Goal: Task Accomplishment & Management: Use online tool/utility

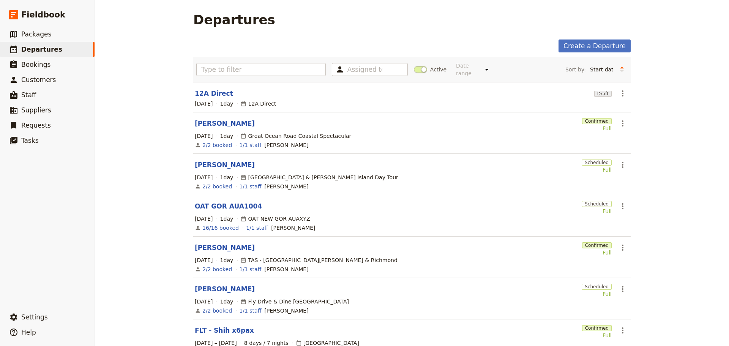
scroll to position [8, 0]
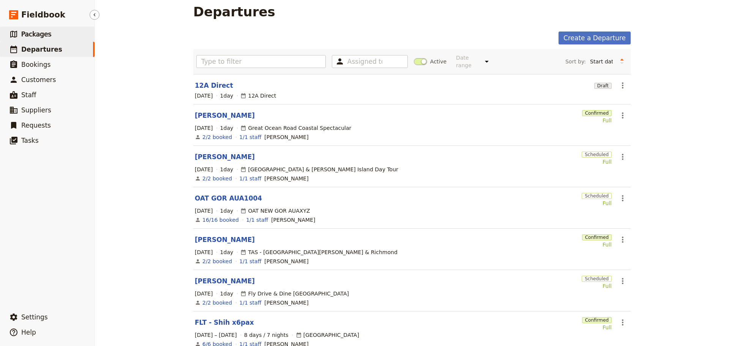
drag, startPoint x: 43, startPoint y: 29, endPoint x: 49, endPoint y: 28, distance: 6.2
click at [43, 29] on link "​ Packages" at bounding box center [47, 34] width 95 height 15
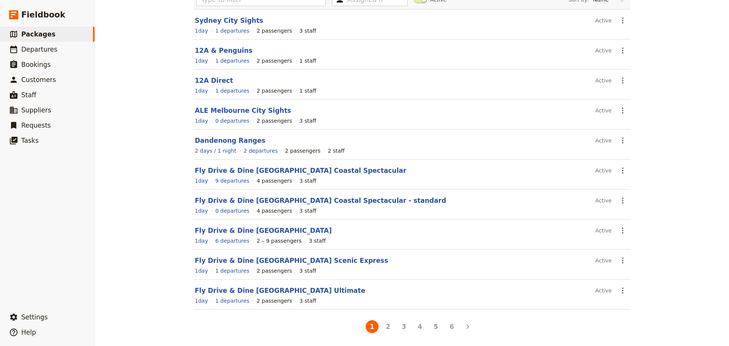
scroll to position [68, 0]
click at [413, 323] on button "4" at bounding box center [419, 325] width 13 height 13
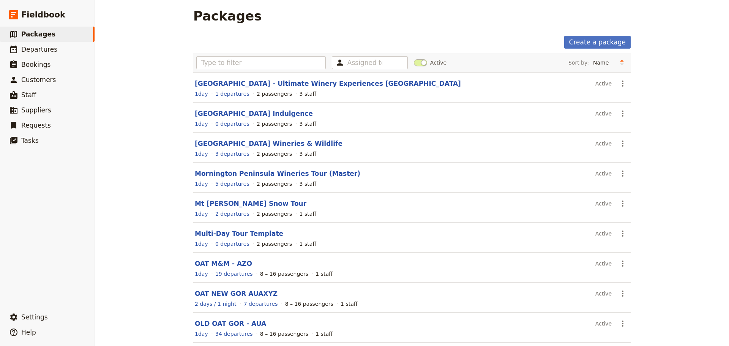
scroll to position [0, 0]
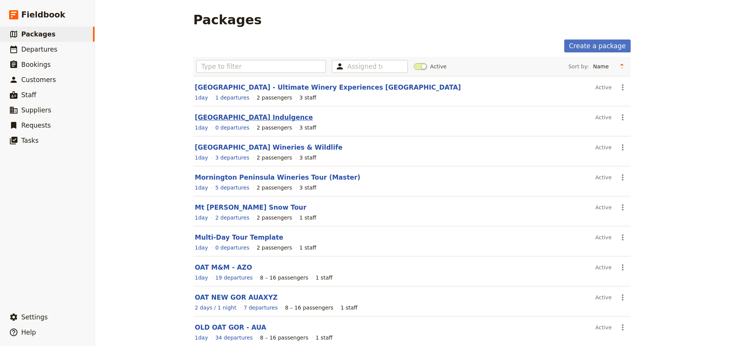
click at [252, 119] on link "[GEOGRAPHIC_DATA] Indulgence" at bounding box center [254, 118] width 118 height 8
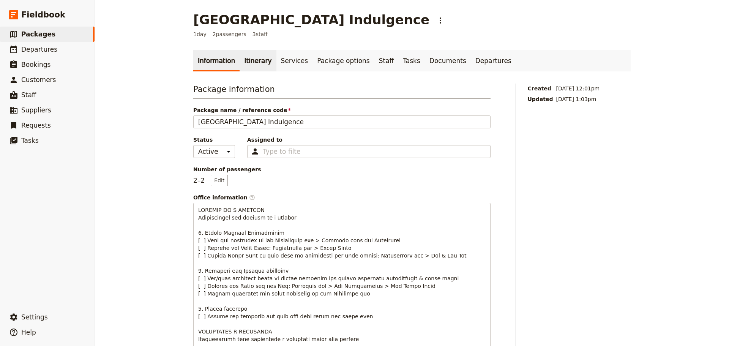
click at [246, 71] on link "Itinerary" at bounding box center [258, 60] width 36 height 21
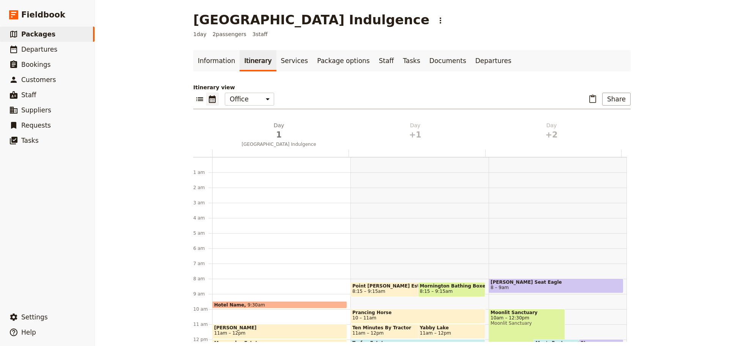
scroll to position [99, 0]
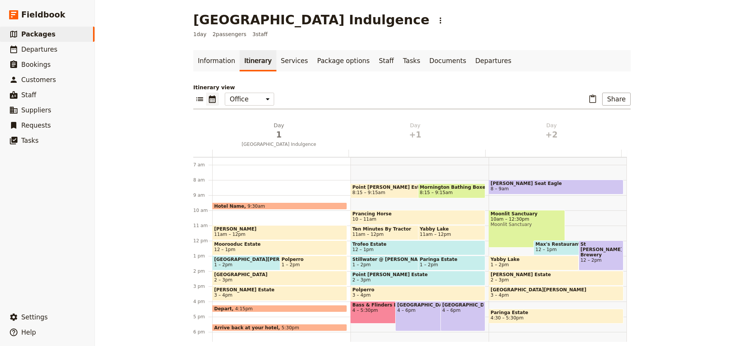
click at [405, 311] on span "4 – 6pm" at bounding box center [433, 309] width 73 height 5
select select "2"
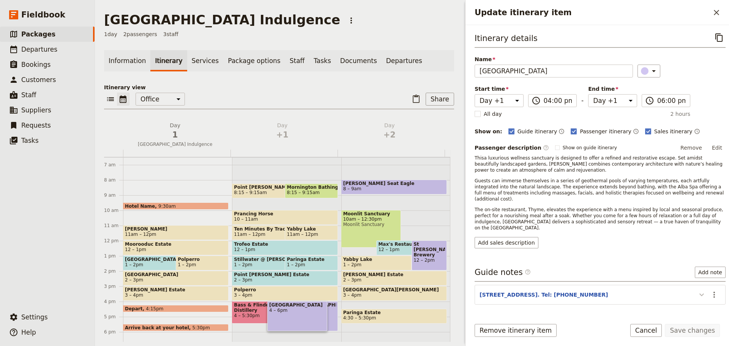
click at [697, 290] on icon "Update itinerary item" at bounding box center [701, 294] width 9 height 9
click at [646, 331] on button "Cancel" at bounding box center [646, 330] width 32 height 13
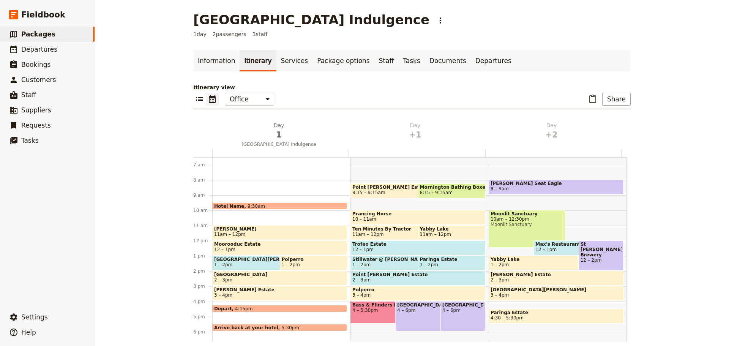
click at [448, 313] on span "4 – 6pm" at bounding box center [462, 309] width 41 height 5
select select "2"
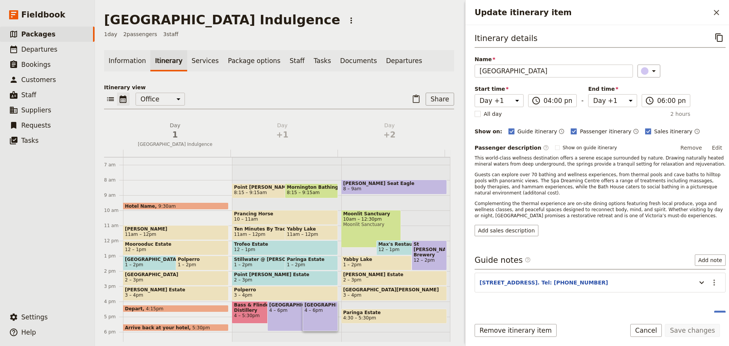
drag, startPoint x: 659, startPoint y: 329, endPoint x: 662, endPoint y: 323, distance: 7.0
click at [658, 329] on button "Cancel" at bounding box center [646, 330] width 32 height 13
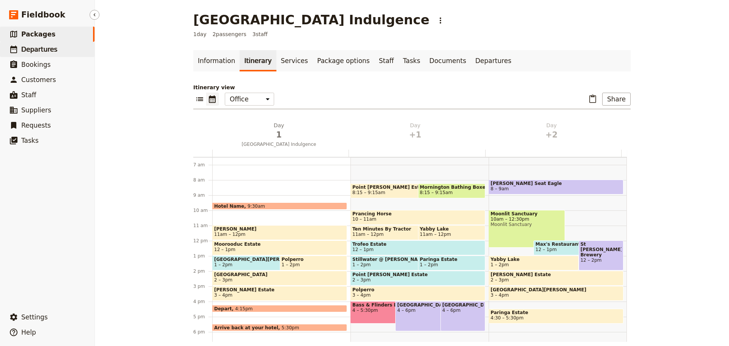
click at [35, 47] on span "Departures" at bounding box center [39, 50] width 36 height 8
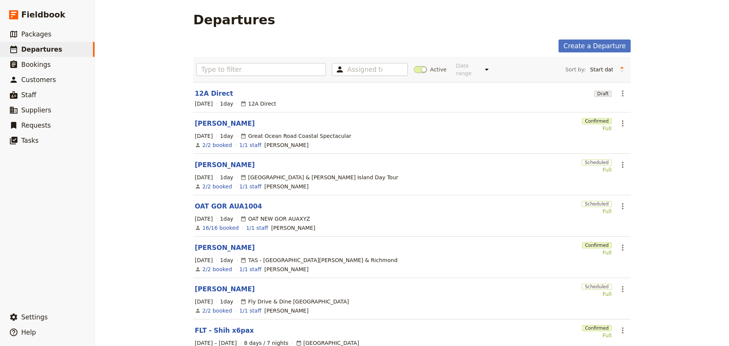
click at [418, 66] on span at bounding box center [420, 69] width 13 height 7
click at [414, 66] on input "Active" at bounding box center [414, 66] width 0 height 0
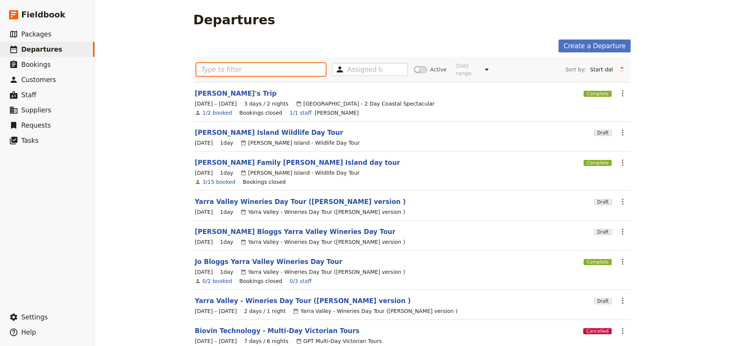
click at [256, 68] on input "text" at bounding box center [260, 69] width 129 height 13
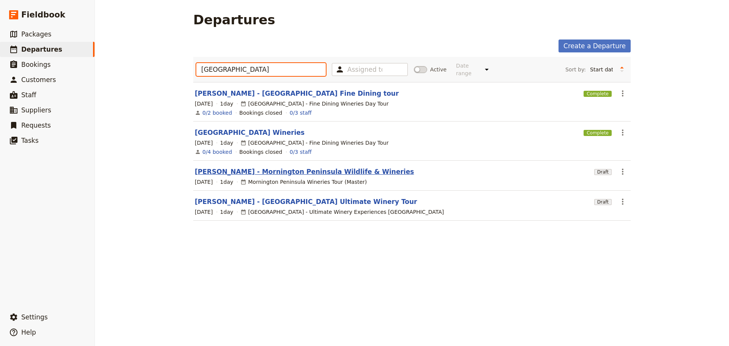
type input "[GEOGRAPHIC_DATA]"
click at [227, 167] on link "[PERSON_NAME] - Mornington Peninsula Wildlife & Wineries" at bounding box center [304, 171] width 219 height 9
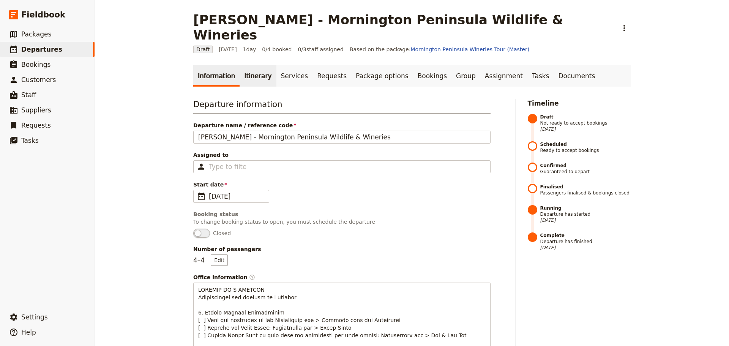
click at [244, 65] on link "Itinerary" at bounding box center [258, 75] width 36 height 21
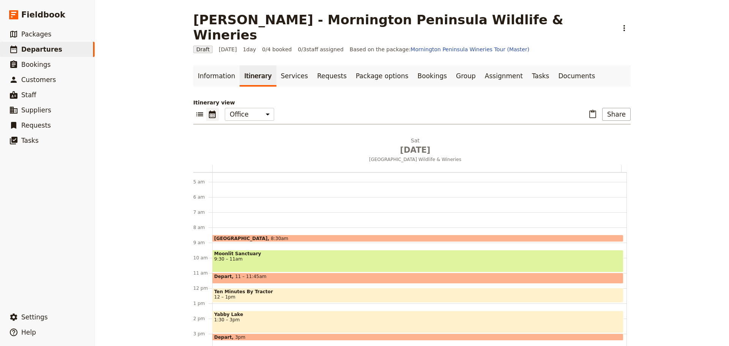
scroll to position [66, 0]
click at [208, 65] on link "Information" at bounding box center [216, 75] width 46 height 21
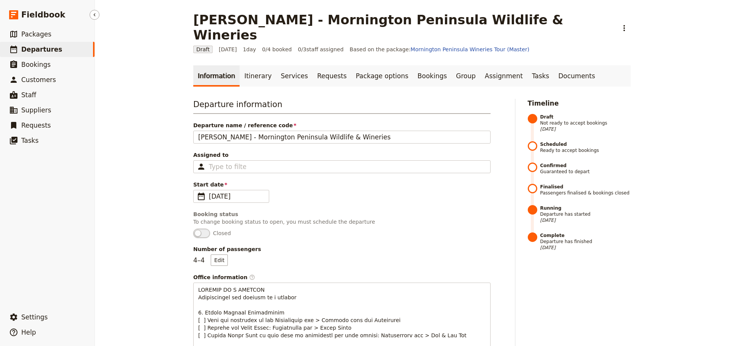
click at [44, 49] on span "Departures" at bounding box center [41, 50] width 41 height 8
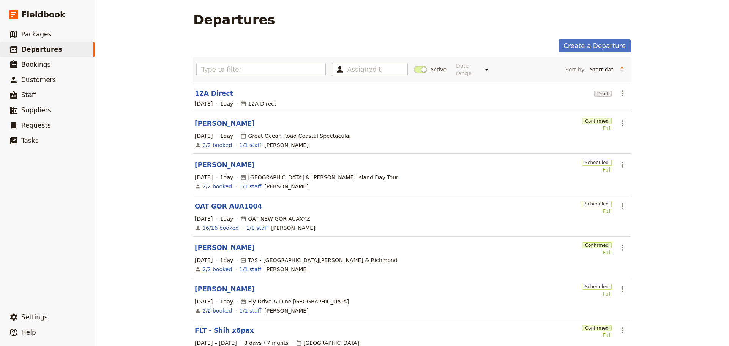
click at [414, 66] on span at bounding box center [420, 69] width 13 height 7
click at [414, 66] on input "Active" at bounding box center [414, 66] width 0 height 0
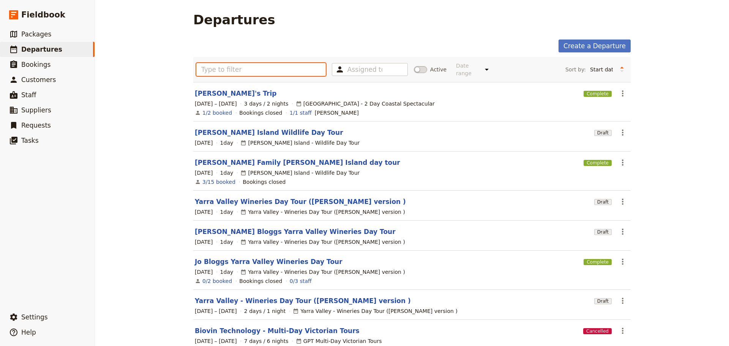
click at [294, 68] on input "text" at bounding box center [260, 69] width 129 height 13
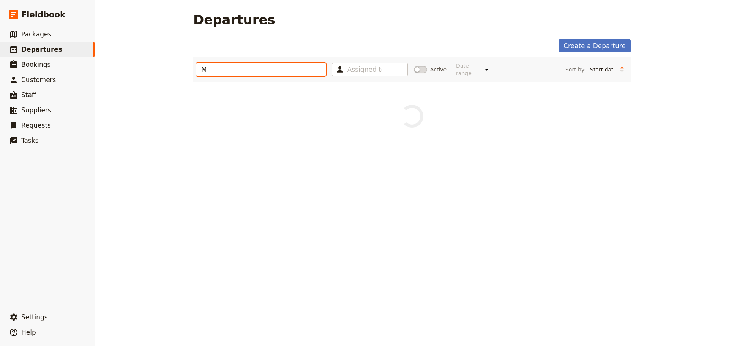
type input "MP"
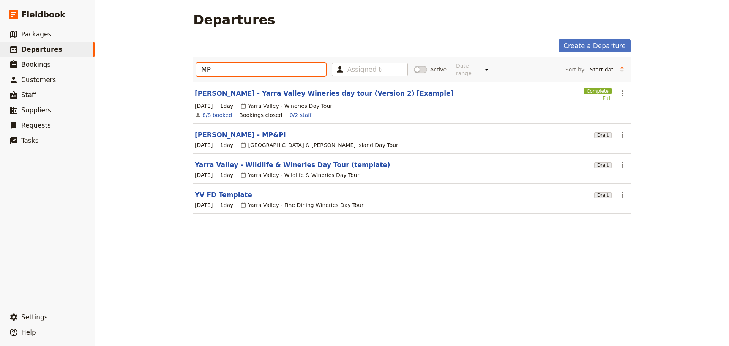
drag, startPoint x: 244, startPoint y: 63, endPoint x: 164, endPoint y: 52, distance: 80.9
click at [164, 52] on div "Departures Create a Departure MP Assigned to Active Date range Upcoming This we…" at bounding box center [412, 173] width 634 height 346
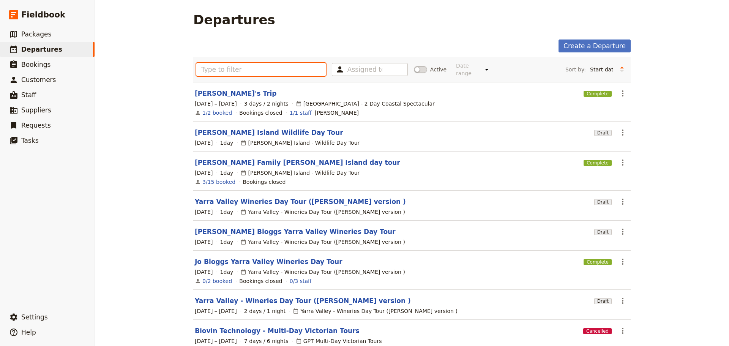
scroll to position [113, 0]
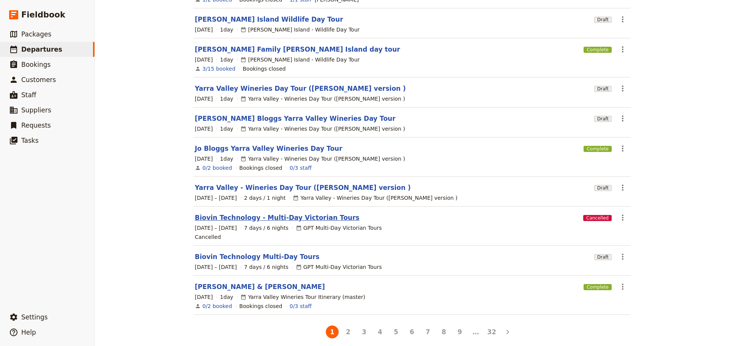
click at [266, 213] on link "Biovin Technology - Multi-Day Victorian Tours" at bounding box center [277, 217] width 165 height 9
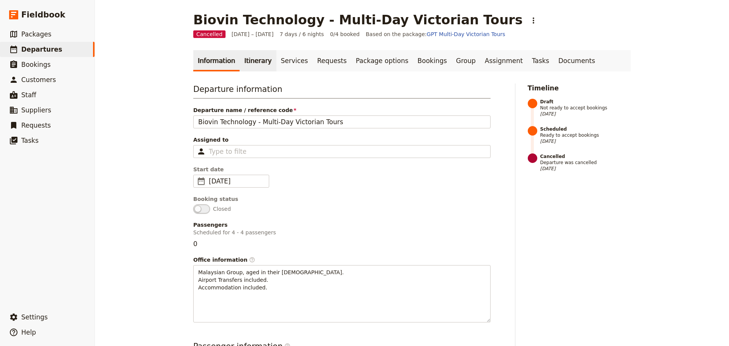
click at [243, 59] on link "Itinerary" at bounding box center [258, 60] width 36 height 21
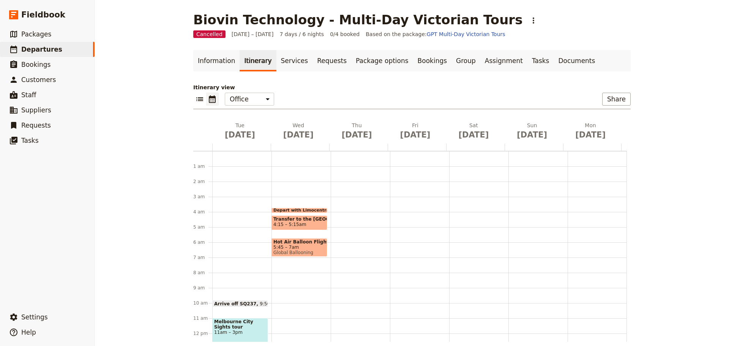
scroll to position [49, 0]
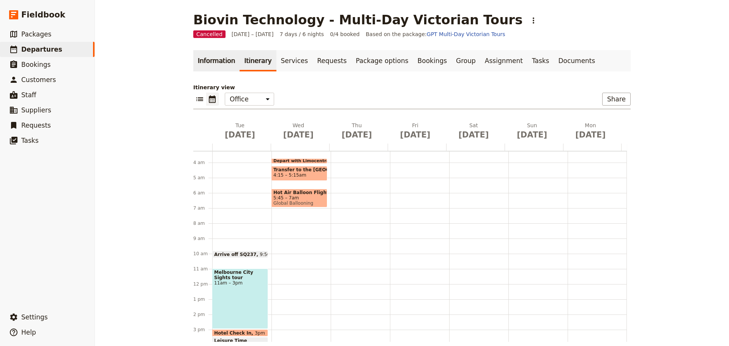
click at [205, 58] on link "Information" at bounding box center [216, 60] width 46 height 21
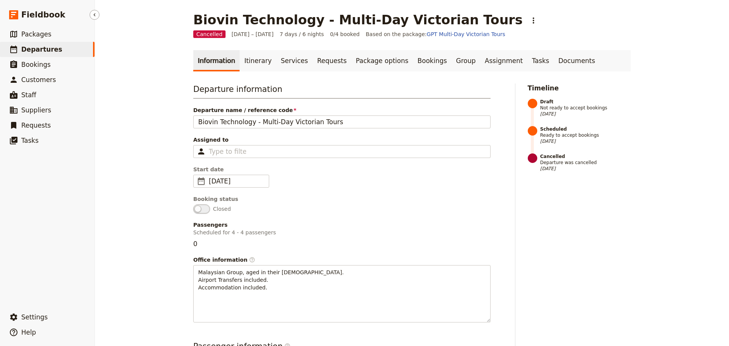
click at [50, 51] on span "Departures" at bounding box center [41, 50] width 41 height 8
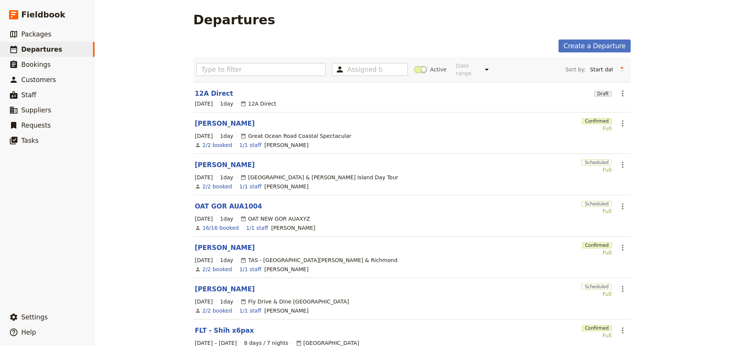
click at [414, 69] on span at bounding box center [420, 69] width 13 height 7
click at [414, 66] on input "Active" at bounding box center [414, 66] width 0 height 0
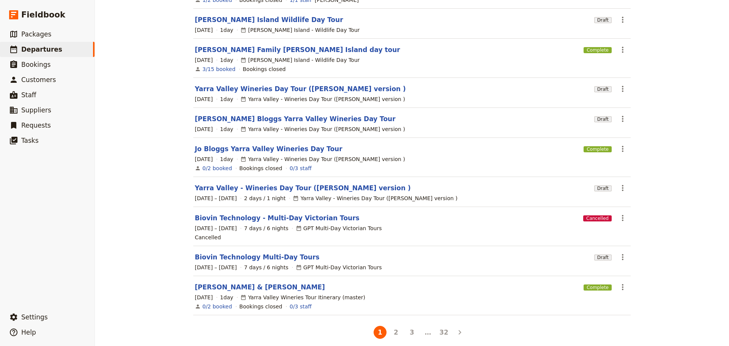
scroll to position [113, 0]
click at [237, 252] on link "Biovin Technology Multi-Day Tours" at bounding box center [257, 256] width 125 height 9
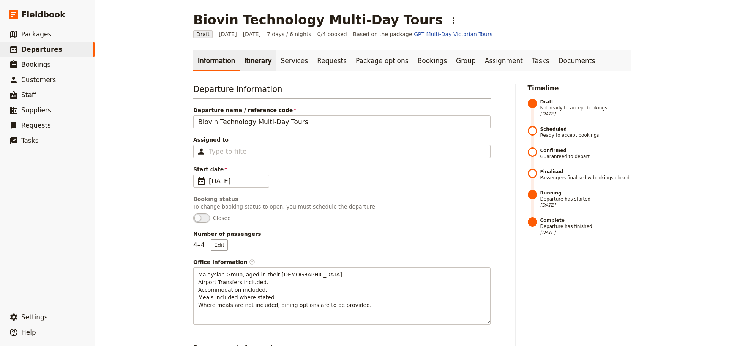
click at [258, 67] on link "Itinerary" at bounding box center [258, 60] width 36 height 21
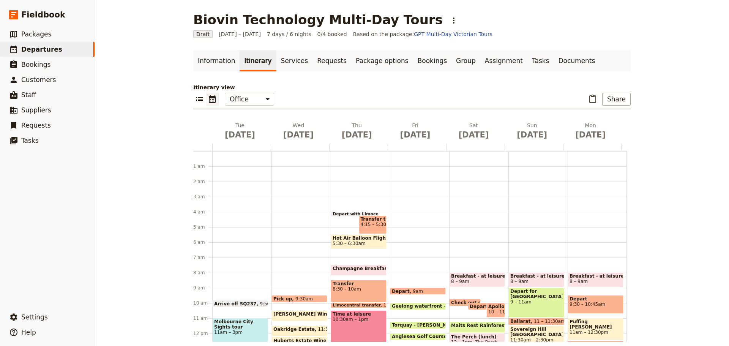
scroll to position [53, 0]
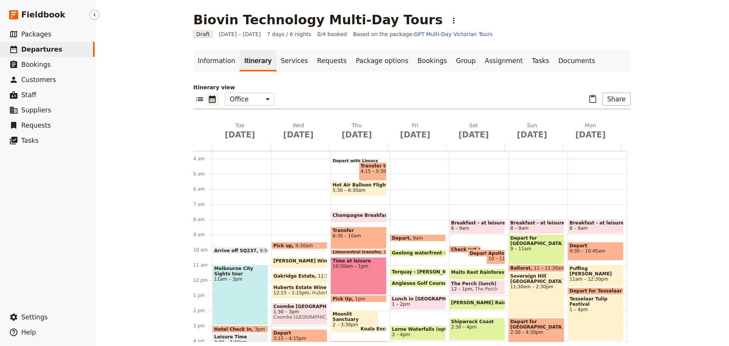
click at [39, 46] on span "Departures" at bounding box center [41, 50] width 41 height 8
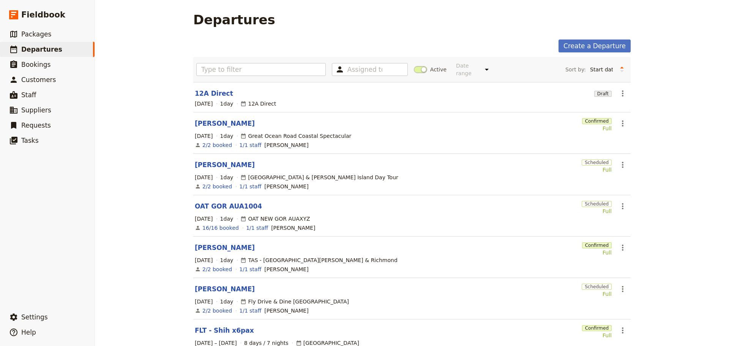
click at [420, 66] on span at bounding box center [420, 69] width 13 height 7
click at [414, 66] on input "Active" at bounding box center [414, 66] width 0 height 0
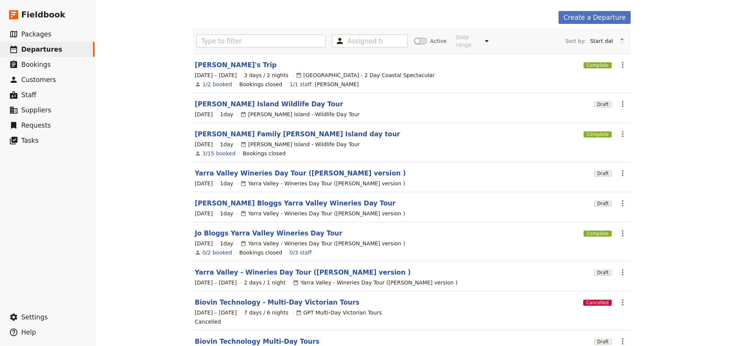
scroll to position [113, 0]
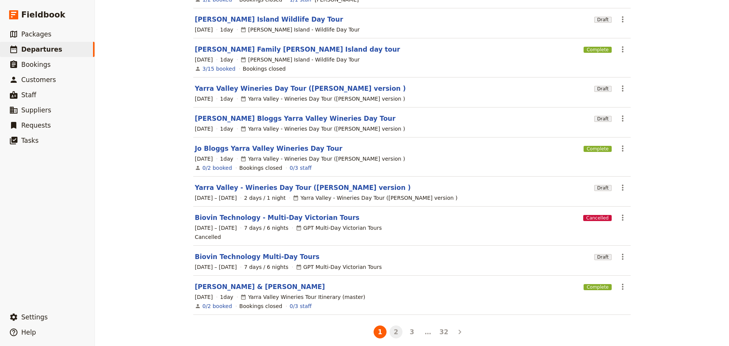
click at [391, 328] on button "2" at bounding box center [395, 331] width 13 height 13
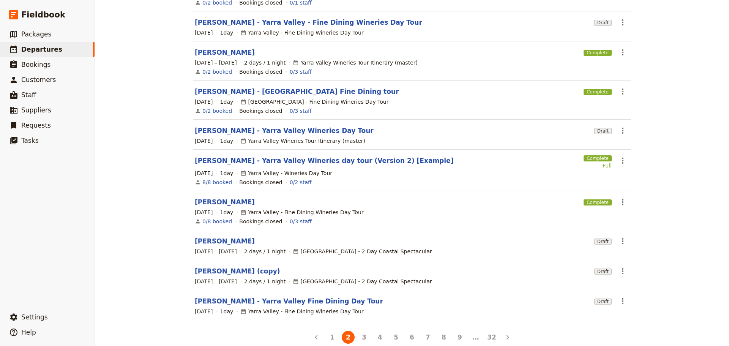
scroll to position [115, 0]
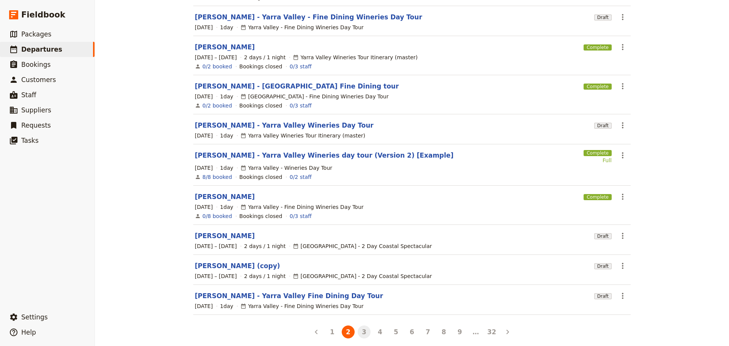
click at [361, 325] on button "3" at bounding box center [364, 331] width 13 height 13
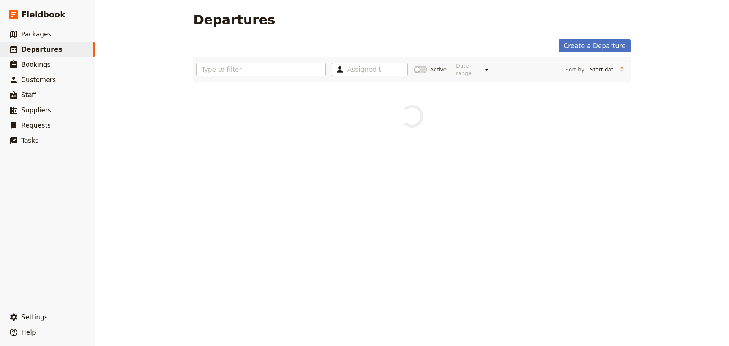
scroll to position [0, 0]
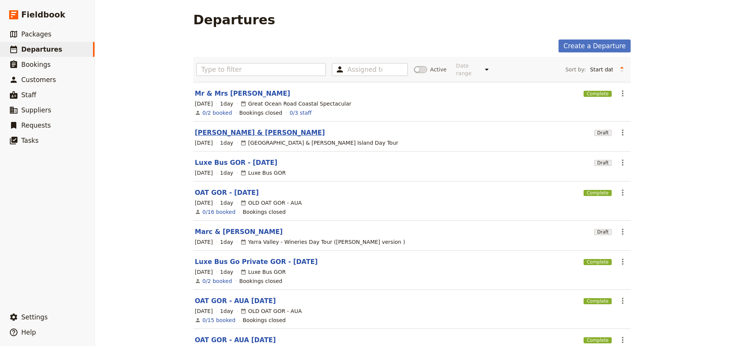
click at [221, 128] on link "[PERSON_NAME] & [PERSON_NAME]" at bounding box center [260, 132] width 130 height 9
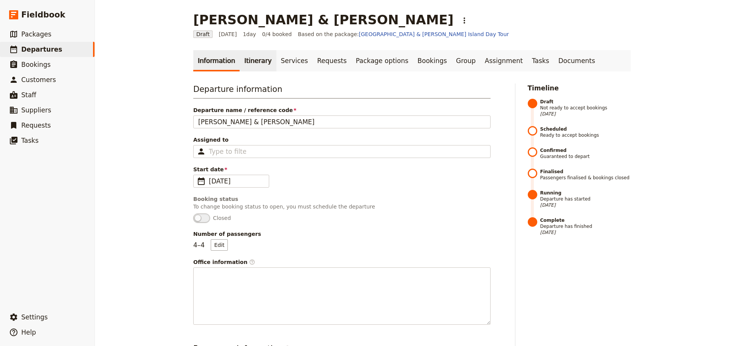
click at [243, 60] on link "Itinerary" at bounding box center [258, 60] width 36 height 21
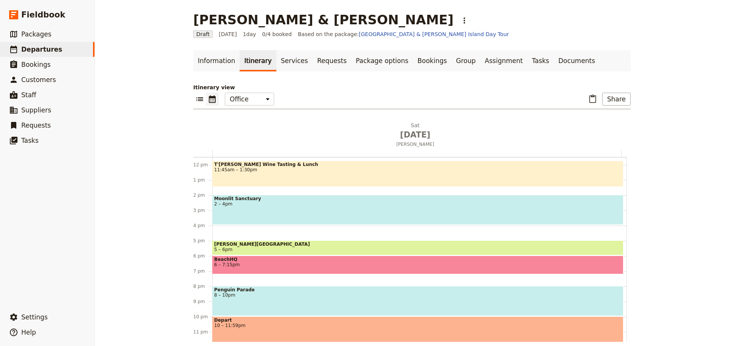
scroll to position [180, 0]
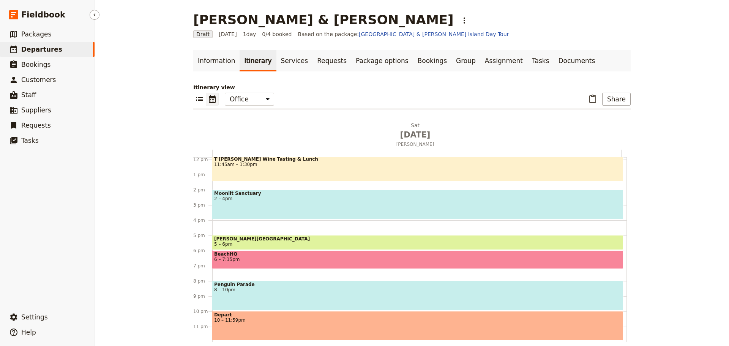
click at [45, 49] on span "Departures" at bounding box center [41, 50] width 41 height 8
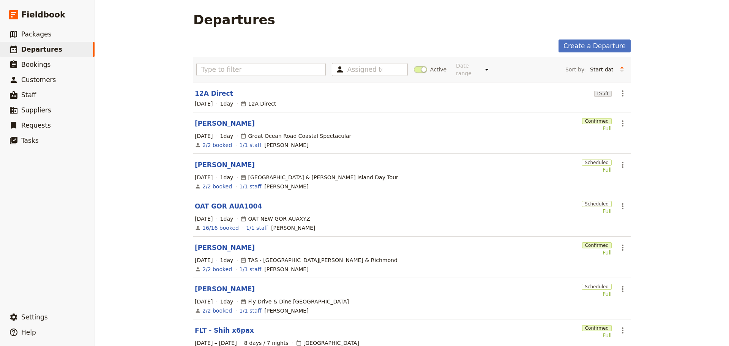
click at [416, 66] on span at bounding box center [420, 69] width 13 height 7
click at [414, 66] on input "Active" at bounding box center [414, 66] width 0 height 0
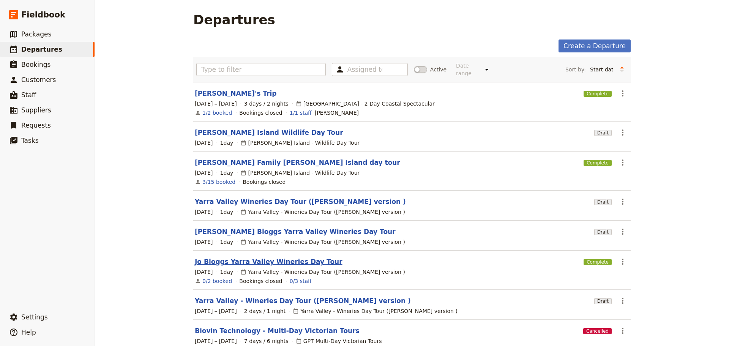
scroll to position [113, 0]
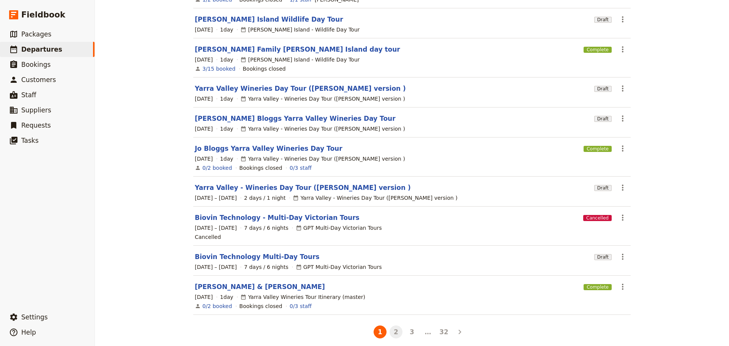
click at [390, 325] on button "2" at bounding box center [395, 331] width 13 height 13
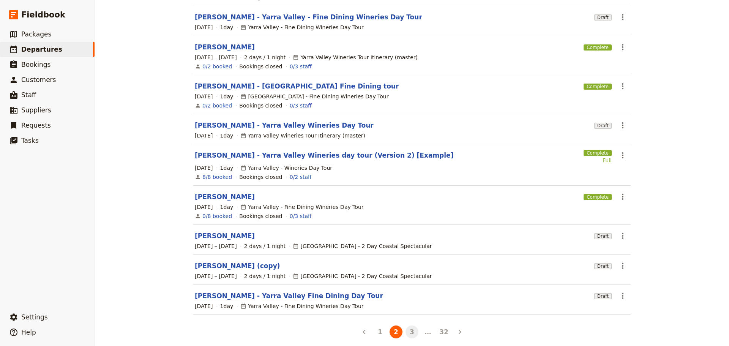
click at [410, 327] on button "3" at bounding box center [411, 331] width 13 height 13
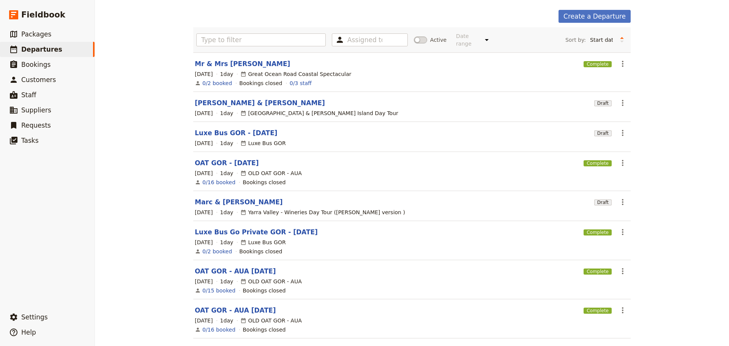
scroll to position [113, 0]
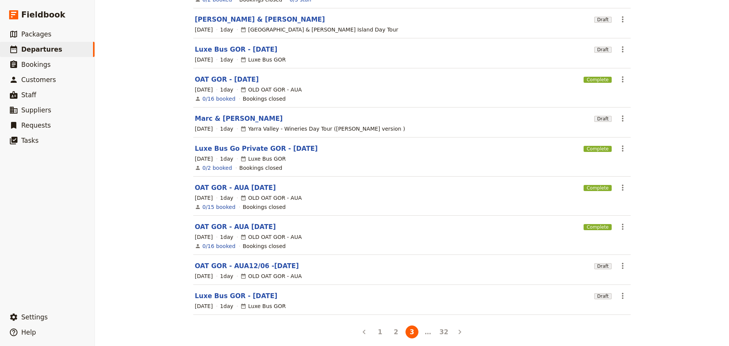
click at [424, 329] on li "…" at bounding box center [428, 332] width 16 height 12
click at [424, 326] on li "…" at bounding box center [428, 332] width 16 height 12
click at [456, 327] on icon "Next" at bounding box center [459, 331] width 9 height 9
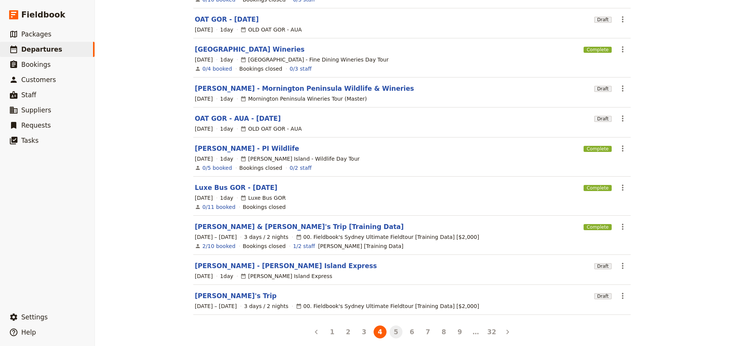
click at [389, 325] on button "5" at bounding box center [395, 331] width 13 height 13
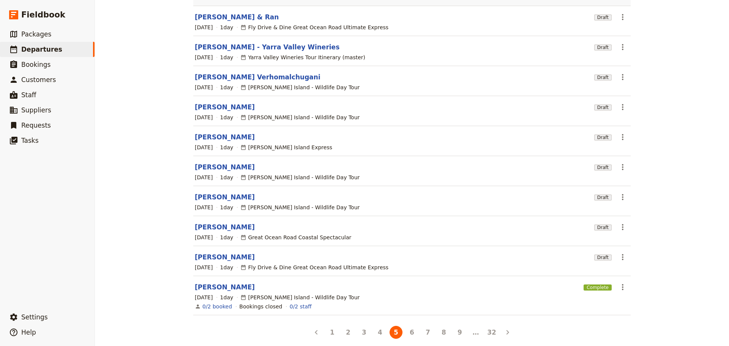
scroll to position [77, 0]
click at [410, 328] on button "6" at bounding box center [411, 331] width 13 height 13
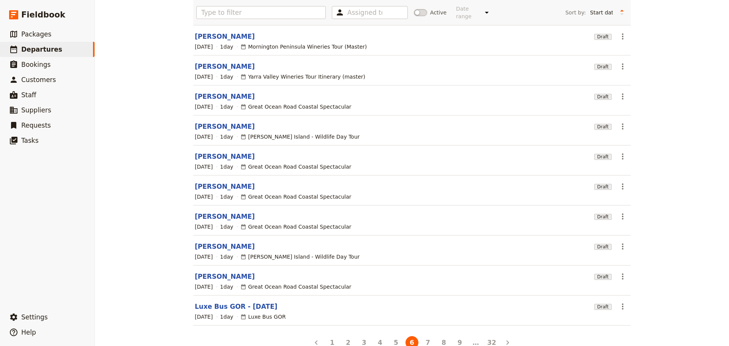
scroll to position [68, 0]
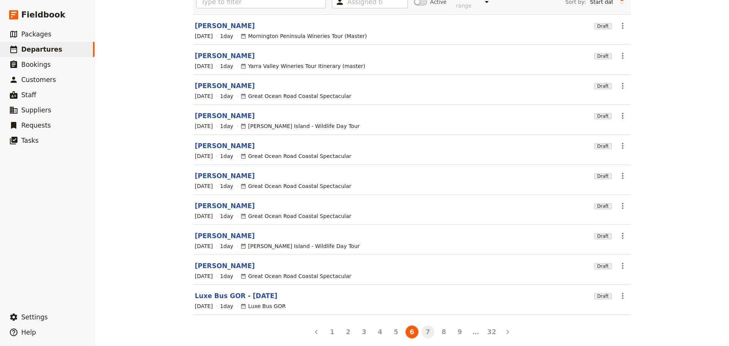
click at [423, 325] on button "7" at bounding box center [427, 331] width 13 height 13
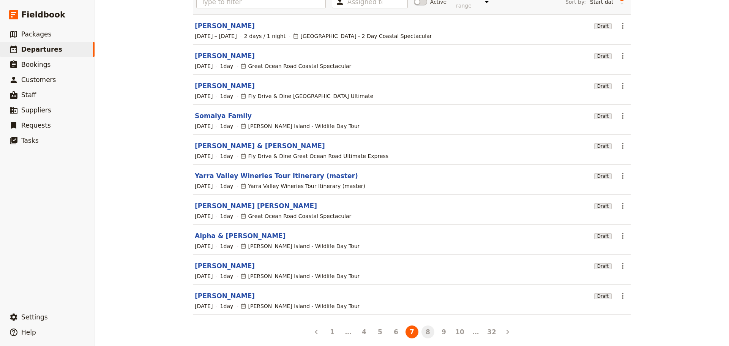
click at [426, 325] on button "8" at bounding box center [427, 331] width 13 height 13
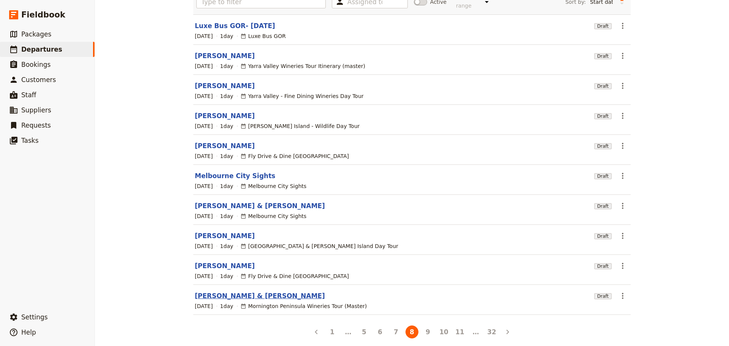
click at [209, 291] on link "[PERSON_NAME] & [PERSON_NAME]" at bounding box center [260, 295] width 130 height 9
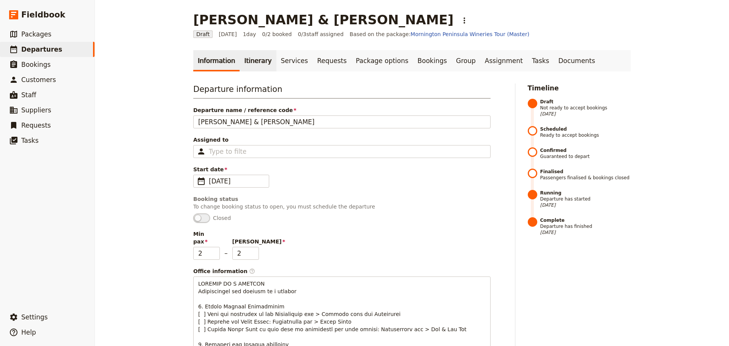
click at [251, 65] on link "Itinerary" at bounding box center [258, 60] width 36 height 21
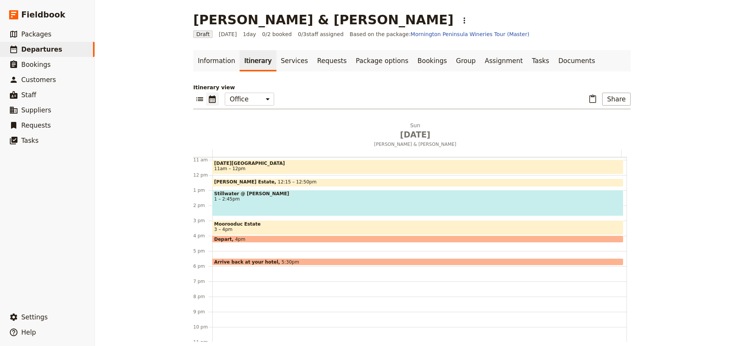
scroll to position [175, 0]
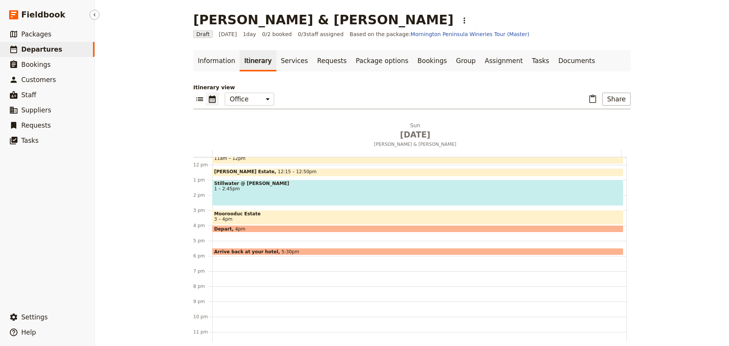
click at [37, 50] on span "Departures" at bounding box center [41, 50] width 41 height 8
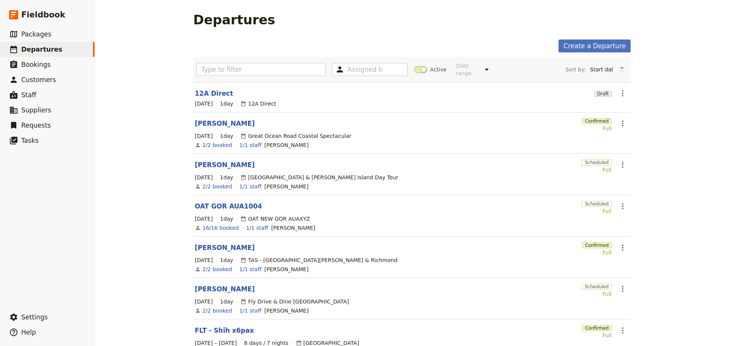
click at [418, 68] on span at bounding box center [420, 69] width 13 height 7
click at [414, 66] on input "Active" at bounding box center [414, 66] width 0 height 0
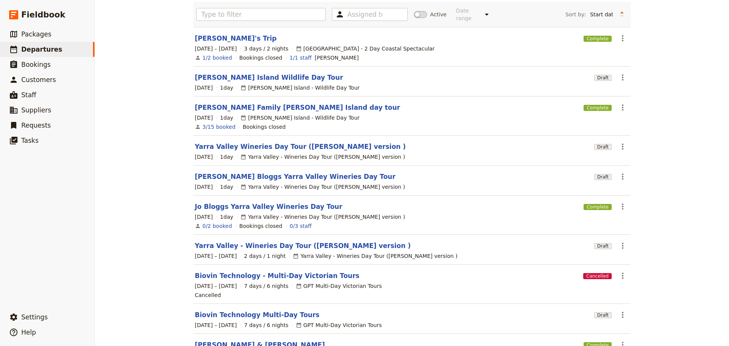
scroll to position [113, 0]
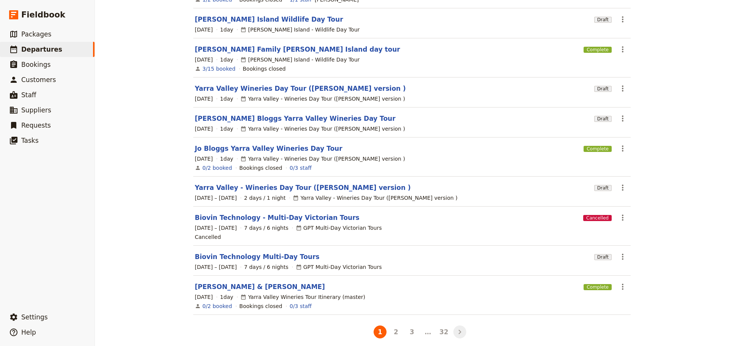
click at [459, 330] on button "Next" at bounding box center [459, 331] width 13 height 13
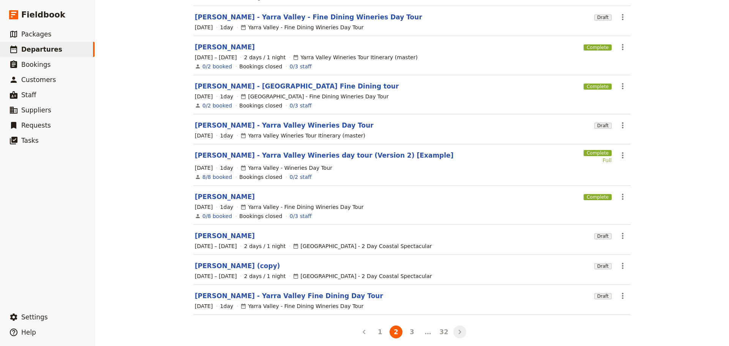
click at [458, 328] on icon "Next" at bounding box center [459, 331] width 9 height 9
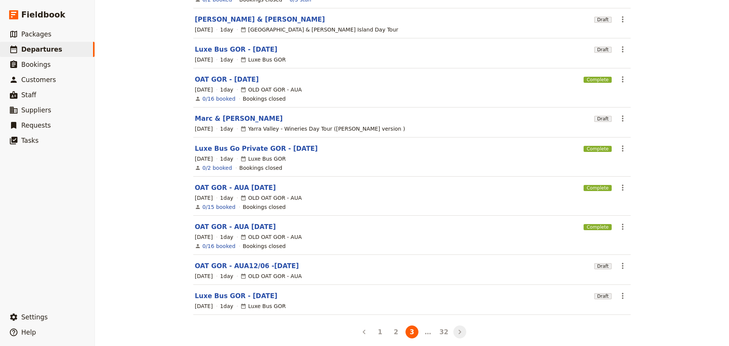
click at [458, 328] on icon "Next" at bounding box center [459, 331] width 9 height 9
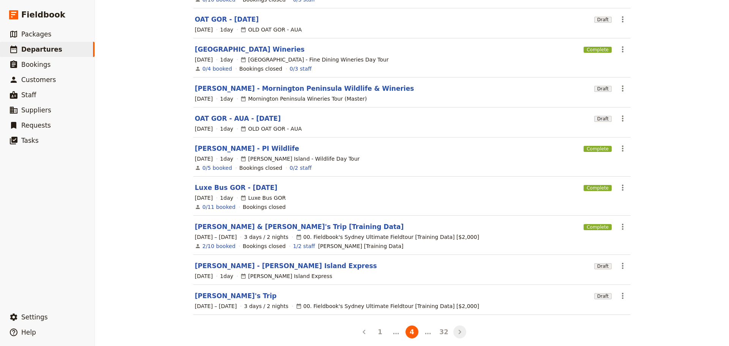
click at [458, 327] on icon "Next" at bounding box center [459, 331] width 9 height 9
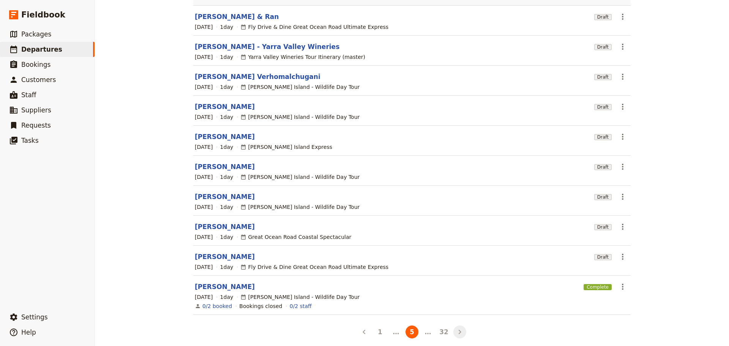
click at [457, 327] on icon "Next" at bounding box center [459, 331] width 9 height 9
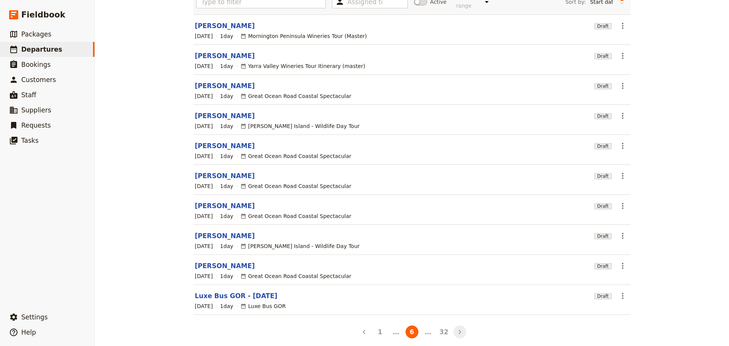
click at [459, 330] on icon "Next" at bounding box center [460, 332] width 3 height 5
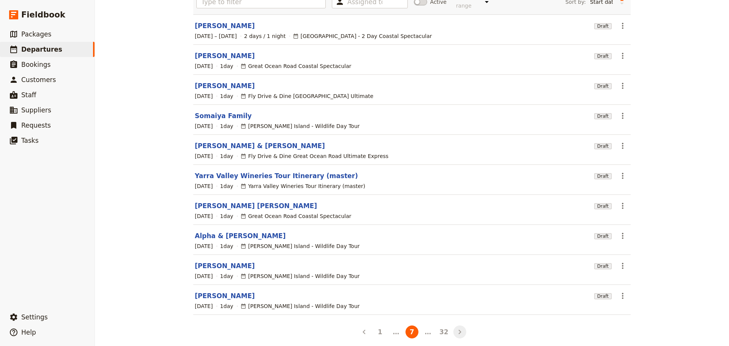
click at [461, 327] on icon "Next" at bounding box center [459, 331] width 9 height 9
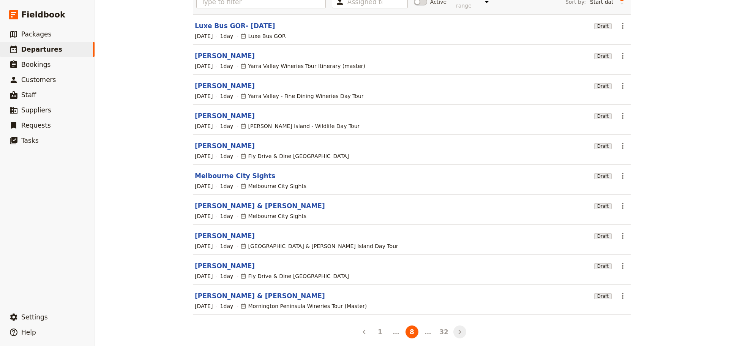
click at [461, 327] on icon "Next" at bounding box center [459, 331] width 9 height 9
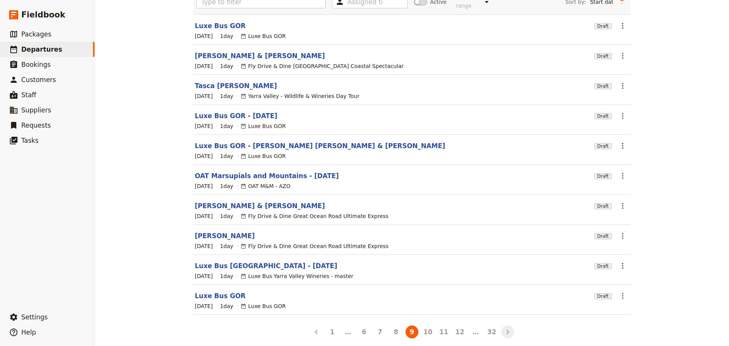
click at [507, 327] on icon "Next" at bounding box center [507, 331] width 9 height 9
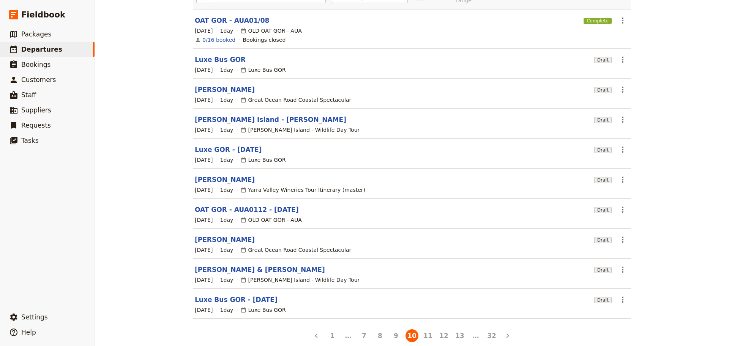
scroll to position [77, 0]
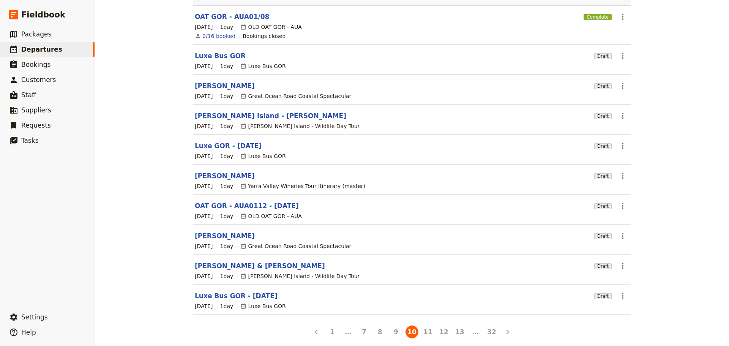
click at [507, 327] on icon "Next" at bounding box center [507, 331] width 9 height 9
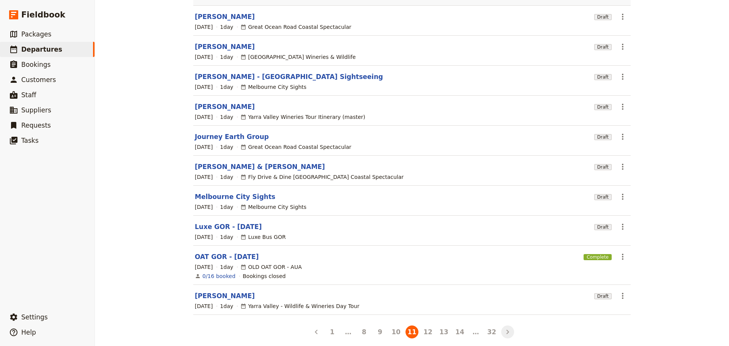
click at [504, 327] on icon "Next" at bounding box center [507, 331] width 9 height 9
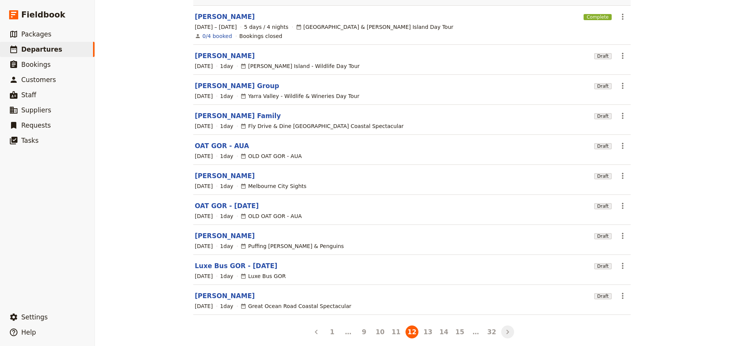
click at [506, 330] on icon "Next" at bounding box center [507, 332] width 3 height 5
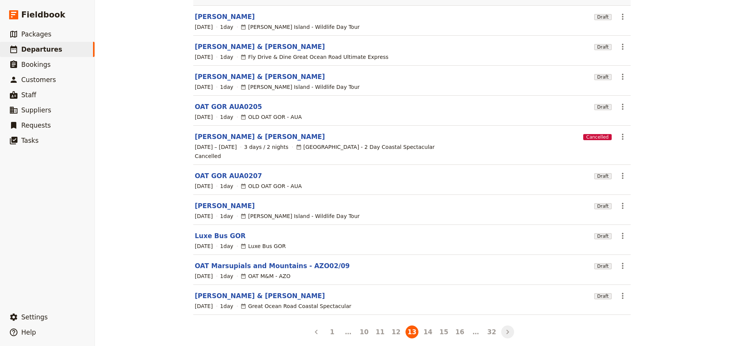
click at [506, 327] on icon "Next" at bounding box center [507, 331] width 9 height 9
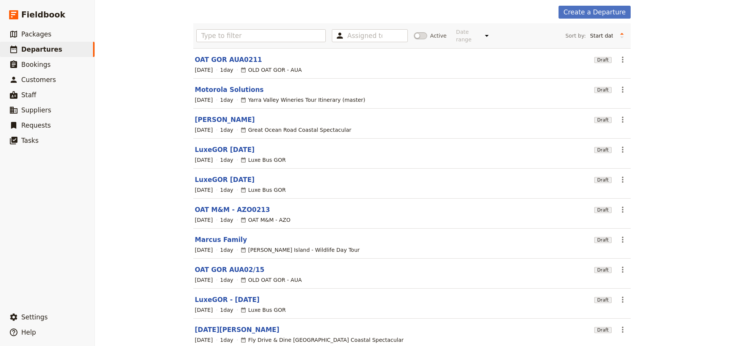
scroll to position [68, 0]
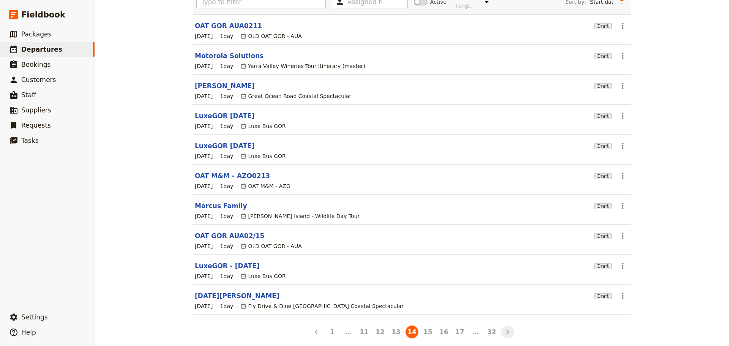
click at [506, 328] on icon "Next" at bounding box center [507, 331] width 9 height 9
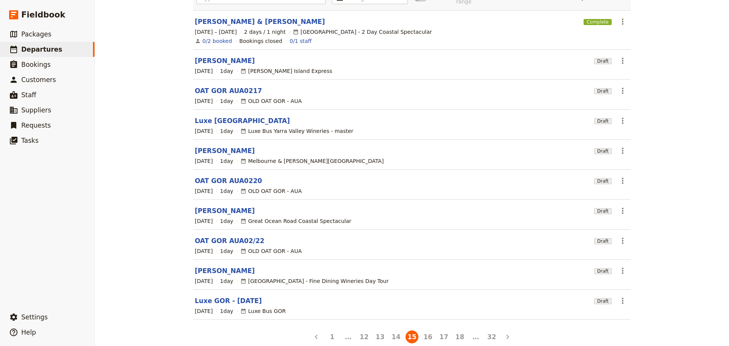
scroll to position [77, 0]
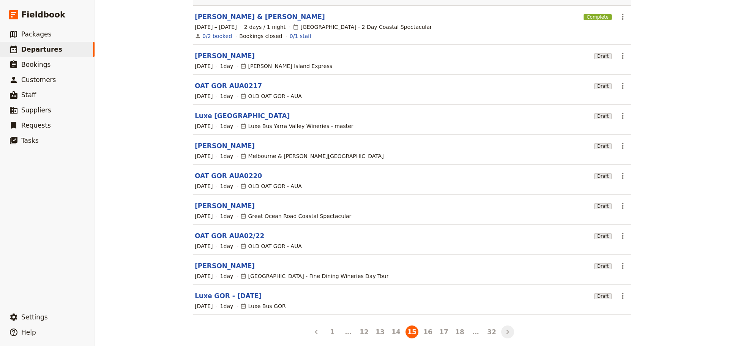
click at [503, 327] on icon "Next" at bounding box center [507, 331] width 9 height 9
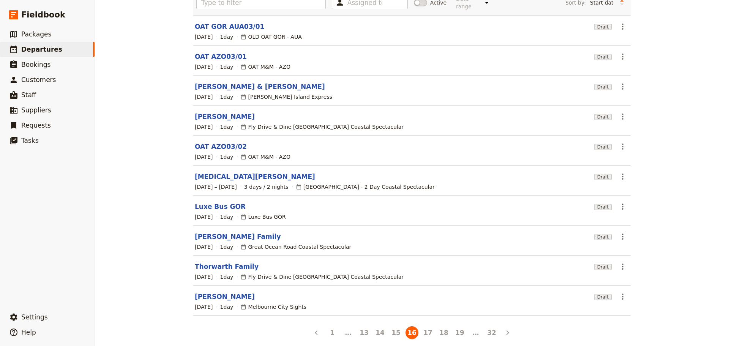
scroll to position [68, 0]
click at [503, 327] on icon "Next" at bounding box center [507, 331] width 9 height 9
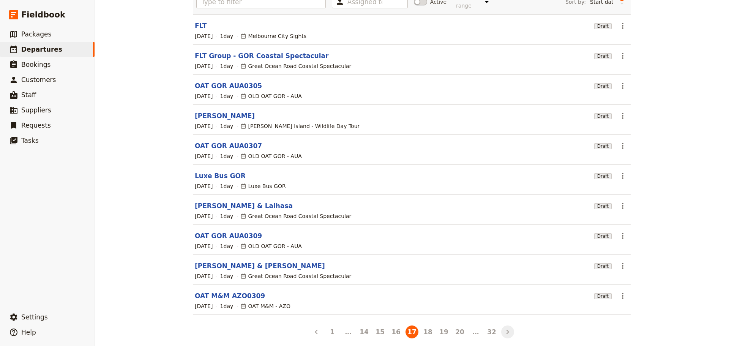
click at [505, 327] on icon "Next" at bounding box center [507, 331] width 9 height 9
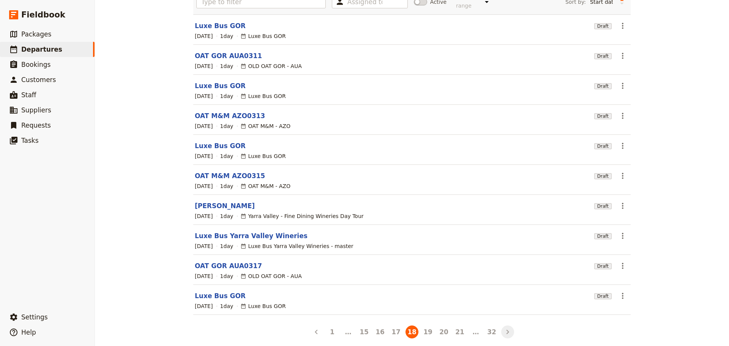
click at [506, 327] on icon "Next" at bounding box center [507, 331] width 9 height 9
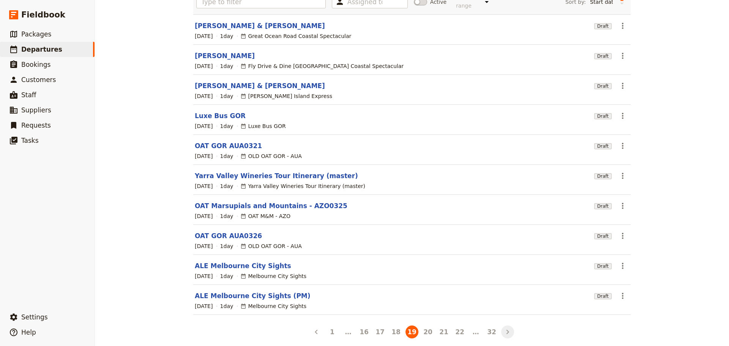
click at [505, 329] on icon "Next" at bounding box center [507, 331] width 9 height 9
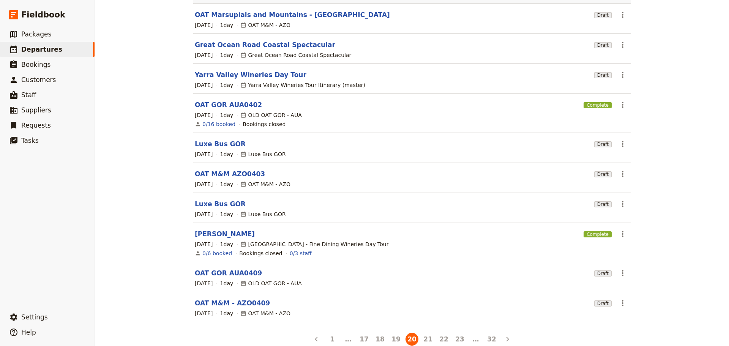
scroll to position [86, 0]
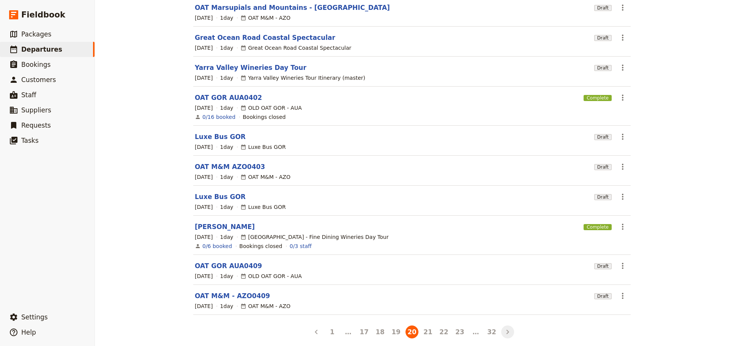
click at [503, 327] on icon "Next" at bounding box center [507, 331] width 9 height 9
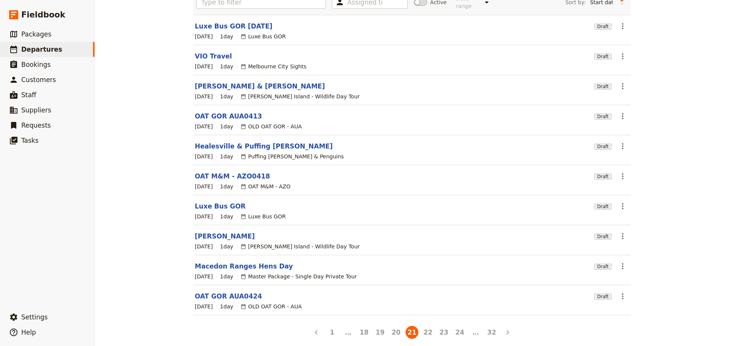
scroll to position [68, 0]
click at [506, 330] on icon "Next" at bounding box center [507, 332] width 3 height 5
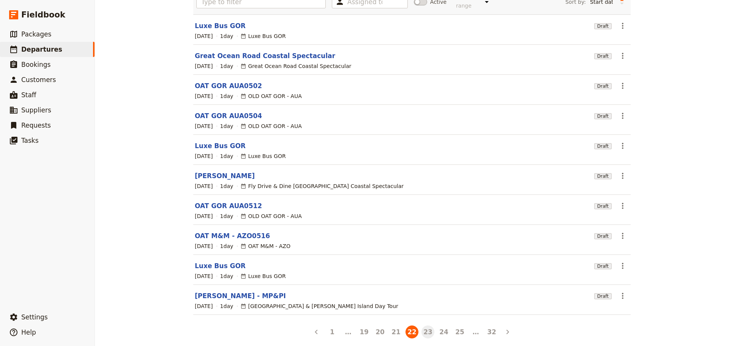
click at [427, 329] on button "23" at bounding box center [427, 331] width 13 height 13
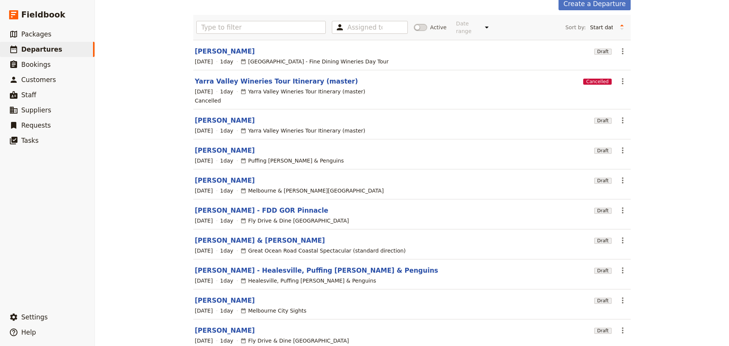
scroll to position [77, 0]
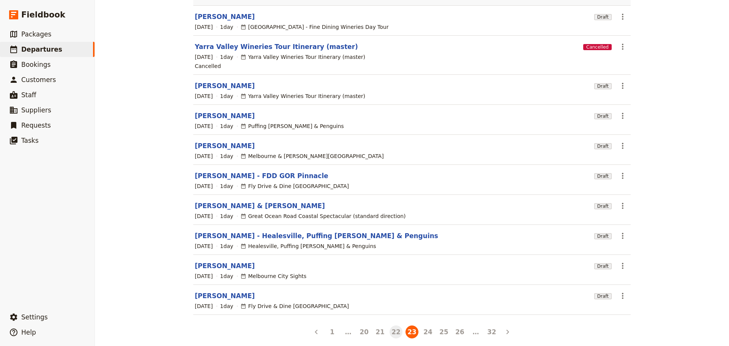
click at [389, 330] on button "22" at bounding box center [395, 331] width 13 height 13
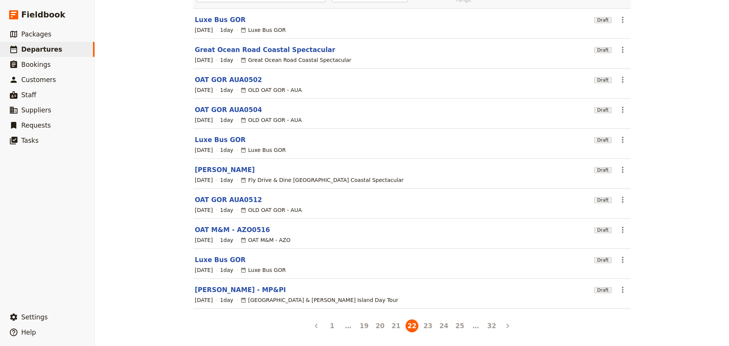
scroll to position [68, 0]
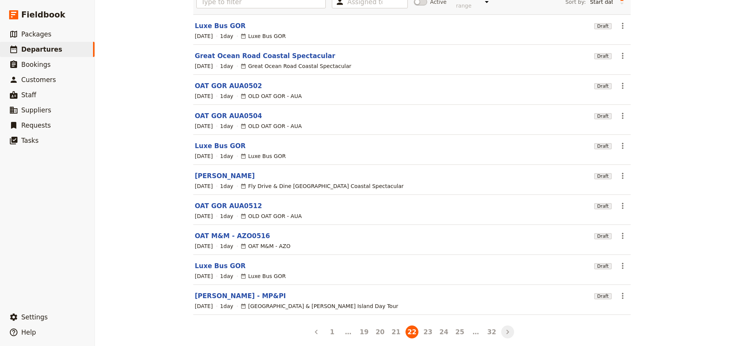
click at [510, 325] on button "Next" at bounding box center [507, 331] width 13 height 13
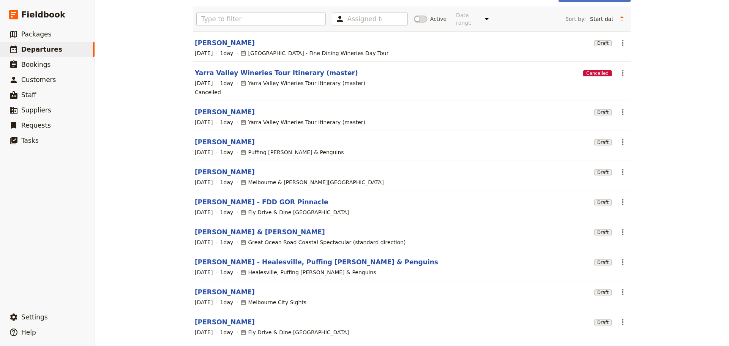
scroll to position [77, 0]
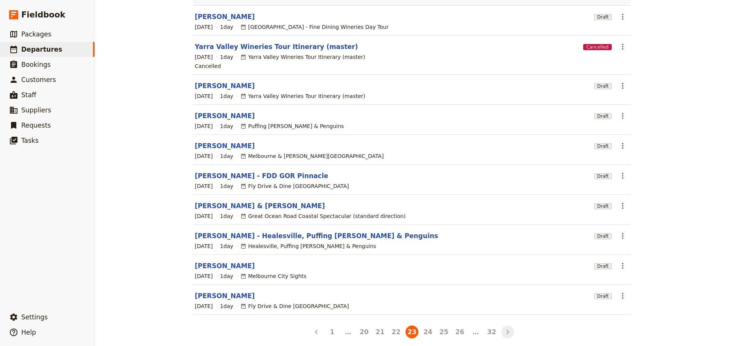
click at [506, 330] on icon "Next" at bounding box center [507, 332] width 3 height 5
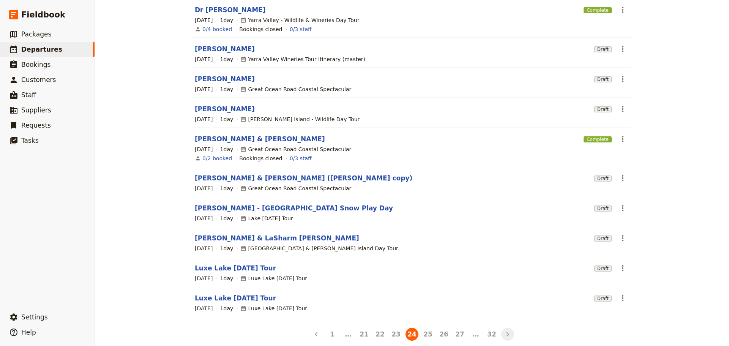
scroll to position [86, 0]
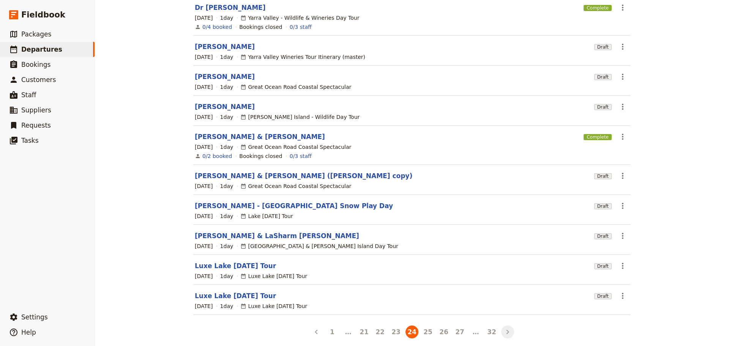
click at [504, 328] on icon "Next" at bounding box center [507, 331] width 9 height 9
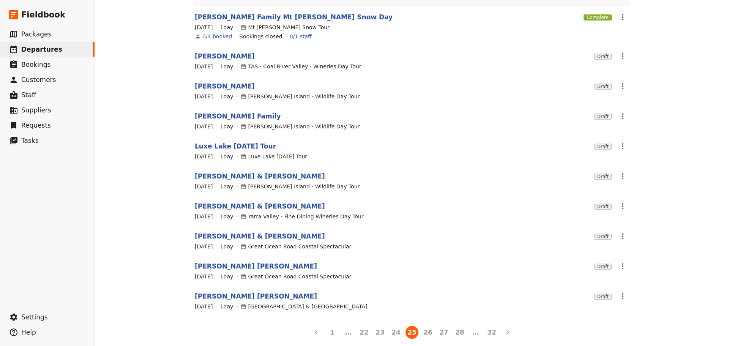
scroll to position [77, 0]
click at [506, 328] on icon "Next" at bounding box center [507, 331] width 9 height 9
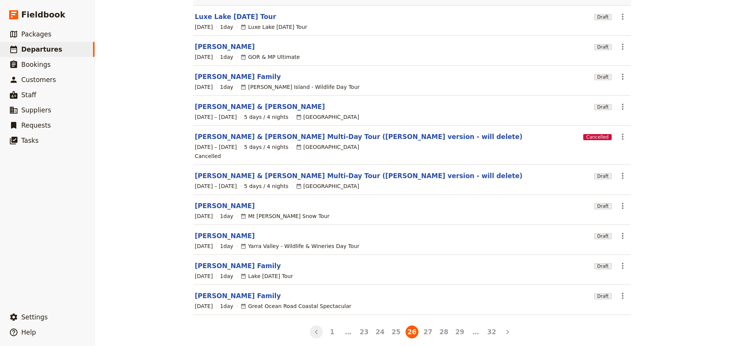
click at [313, 327] on icon "Back" at bounding box center [316, 331] width 9 height 9
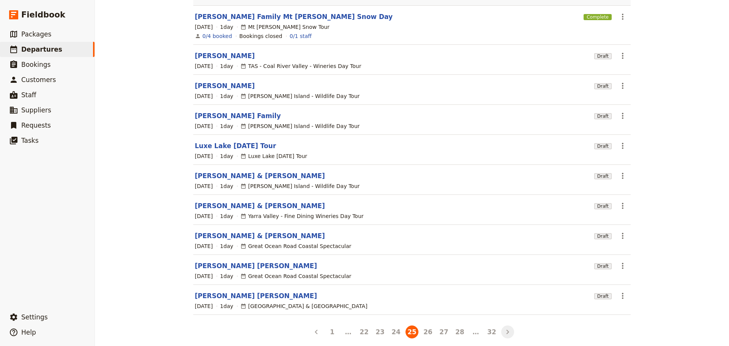
click at [509, 327] on icon "Next" at bounding box center [507, 331] width 9 height 9
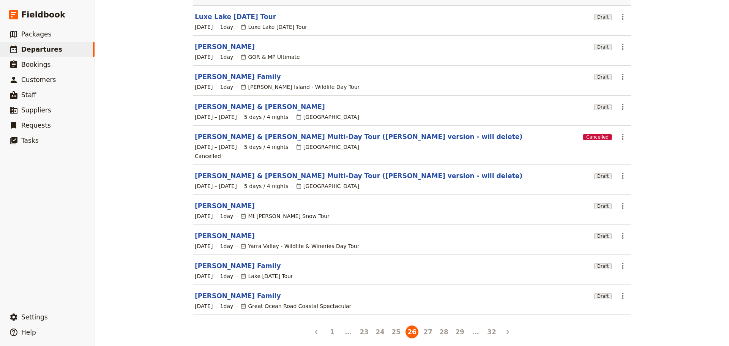
click at [510, 325] on button "Next" at bounding box center [507, 331] width 13 height 13
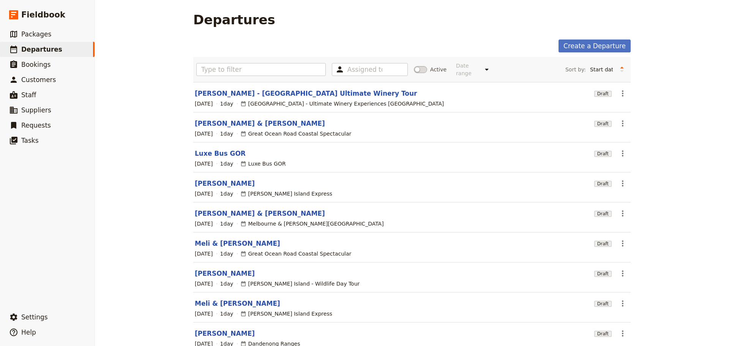
scroll to position [68, 0]
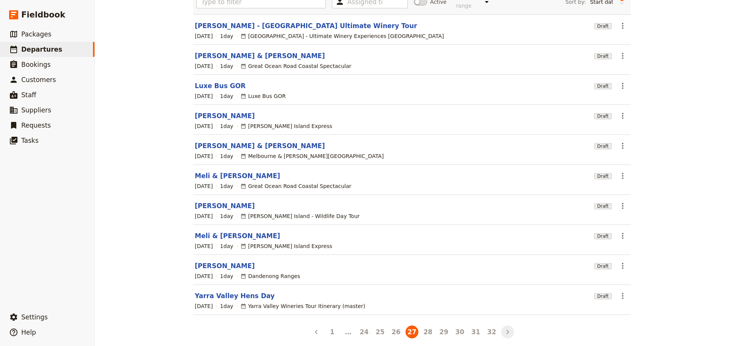
click at [506, 327] on icon "Next" at bounding box center [507, 331] width 9 height 9
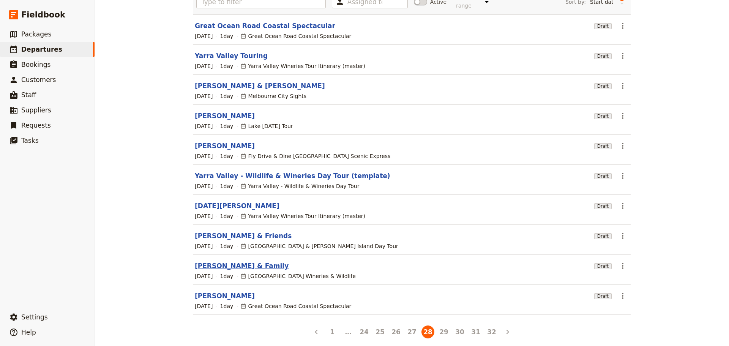
click at [223, 262] on link "[PERSON_NAME] & Family" at bounding box center [242, 265] width 94 height 9
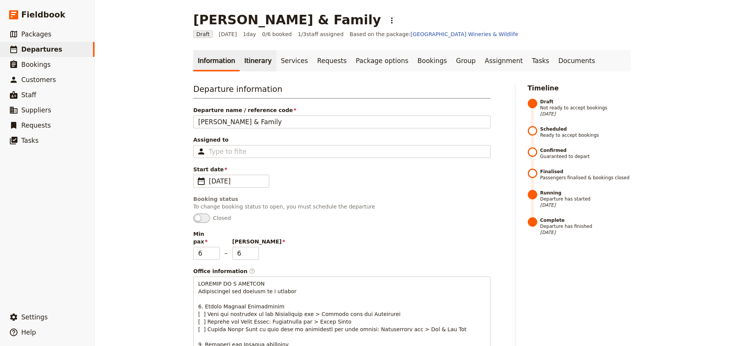
click at [248, 55] on link "Itinerary" at bounding box center [258, 60] width 36 height 21
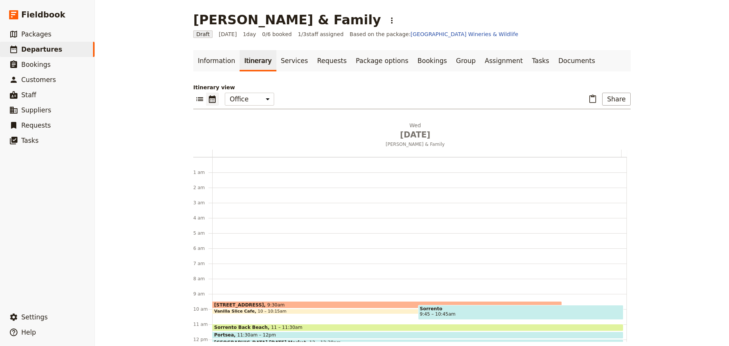
scroll to position [99, 0]
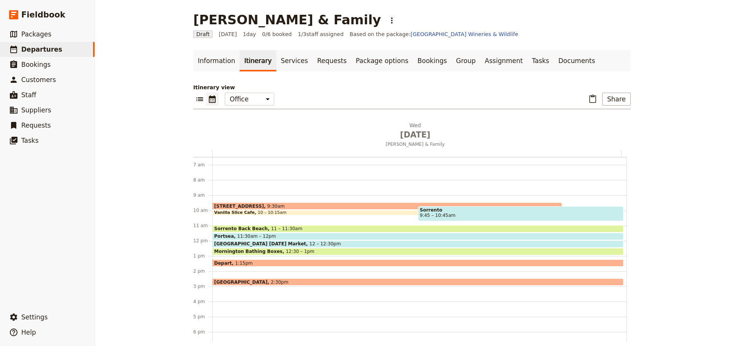
click at [276, 235] on div "Portsea 11:30am – 12pm" at bounding box center [417, 236] width 411 height 7
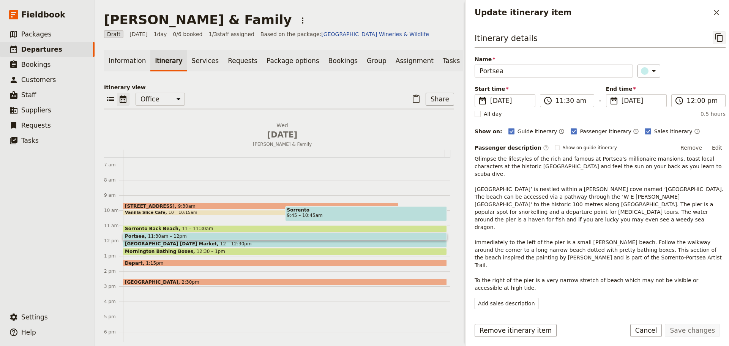
click at [714, 39] on icon "Copy itinerary item" at bounding box center [718, 37] width 9 height 9
click at [715, 11] on icon "Close drawer" at bounding box center [716, 12] width 9 height 9
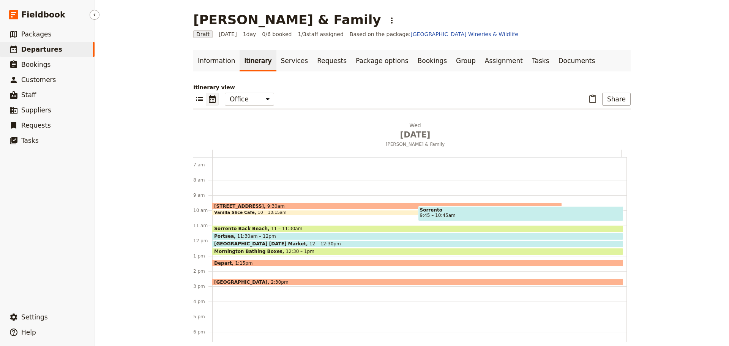
click at [69, 50] on link "​ Departures" at bounding box center [47, 49] width 95 height 15
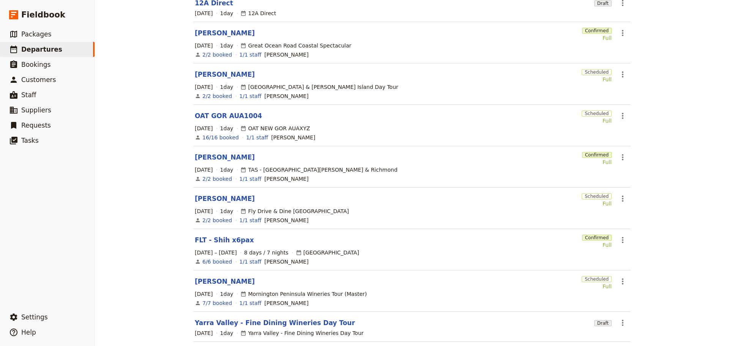
scroll to position [147, 0]
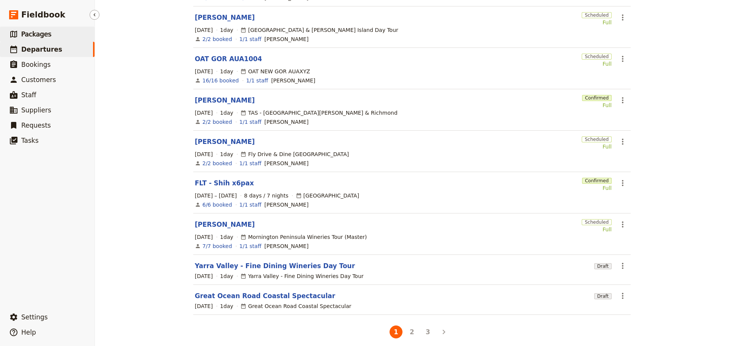
click at [59, 35] on link "​ Packages" at bounding box center [47, 34] width 95 height 15
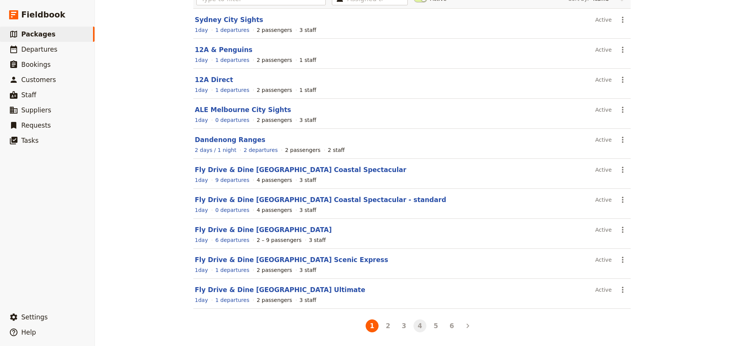
click at [421, 326] on button "4" at bounding box center [419, 325] width 13 height 13
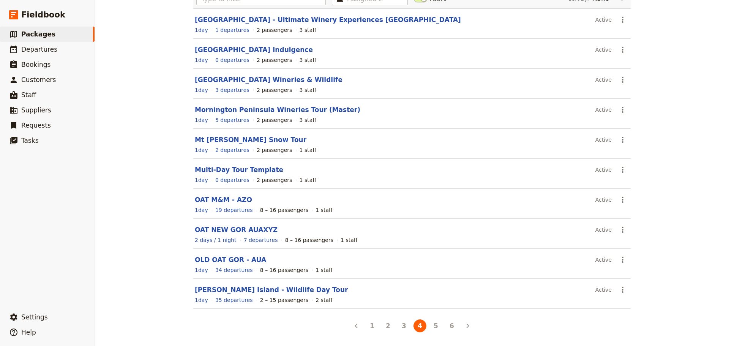
click at [258, 43] on section "[GEOGRAPHIC_DATA] Indulgence Active ​ 1 day 0 departures 2 passengers 3 staff" at bounding box center [411, 54] width 437 height 30
click at [258, 52] on link "[GEOGRAPHIC_DATA] Indulgence" at bounding box center [254, 50] width 118 height 8
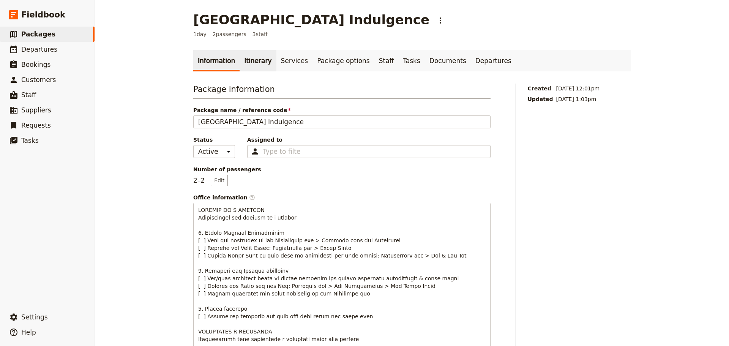
click at [256, 62] on link "Itinerary" at bounding box center [258, 60] width 36 height 21
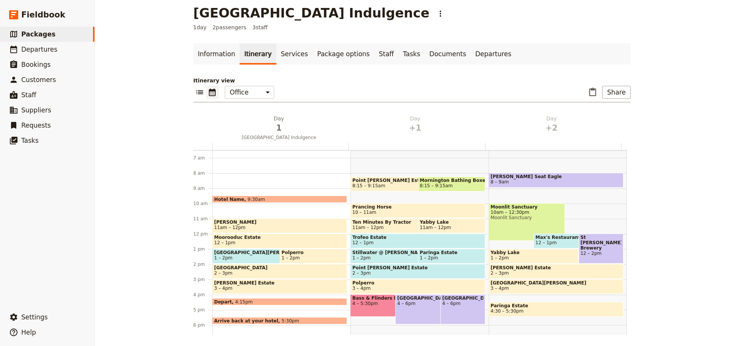
scroll to position [8, 0]
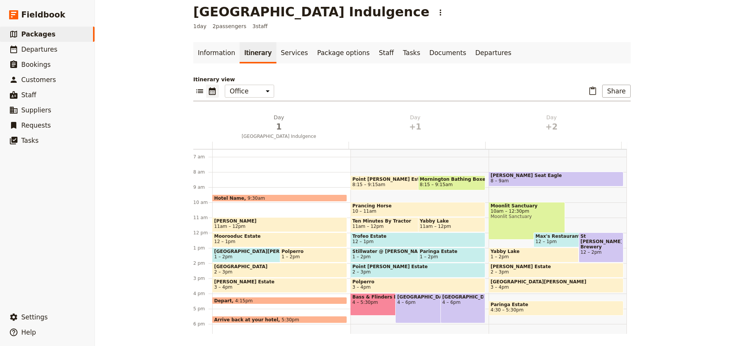
click at [356, 191] on div "[GEOGRAPHIC_DATA][PERSON_NAME] 8:15 – 9:15am Mornington Bathing Boxes 8:15 – 9:…" at bounding box center [419, 232] width 138 height 364
select select "2"
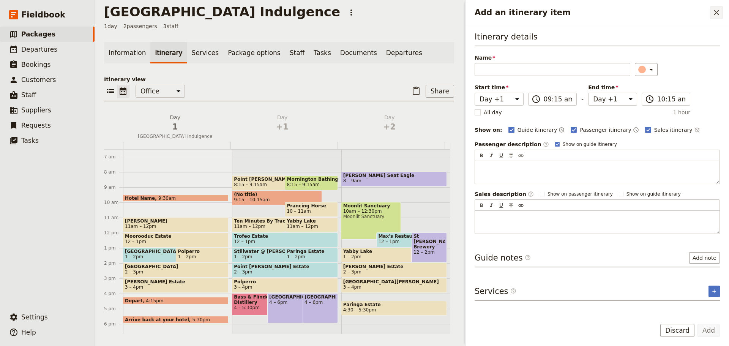
click at [721, 12] on button "​" at bounding box center [716, 12] width 13 height 13
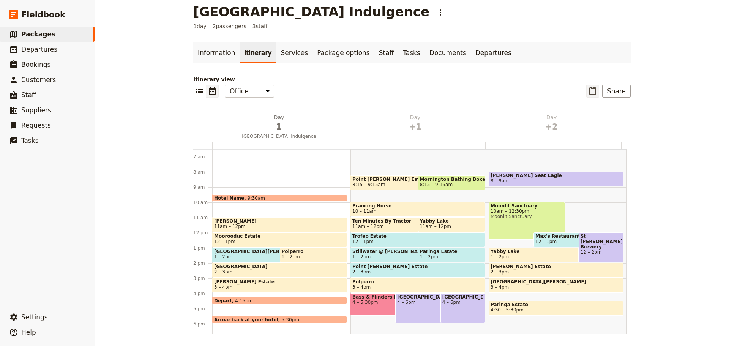
click at [590, 91] on icon "Paste itinerary item" at bounding box center [592, 91] width 9 height 9
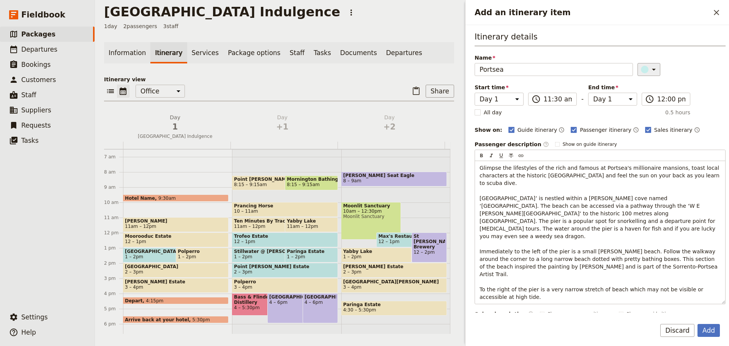
click at [649, 71] on icon "Add an itinerary item" at bounding box center [653, 69] width 9 height 9
click at [639, 112] on div "button" at bounding box center [637, 113] width 8 height 8
click at [711, 334] on button "Add" at bounding box center [708, 330] width 22 height 13
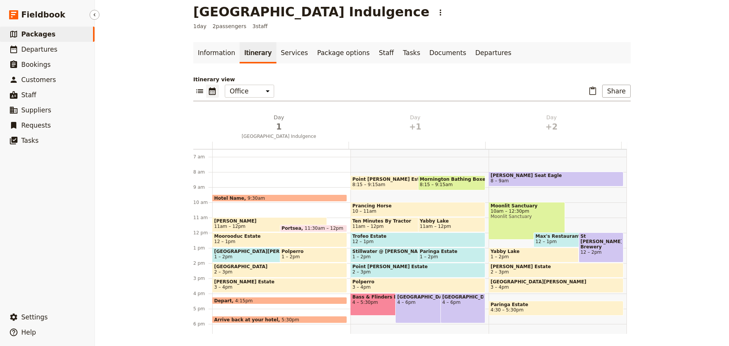
click at [28, 33] on span "Packages" at bounding box center [38, 34] width 34 height 8
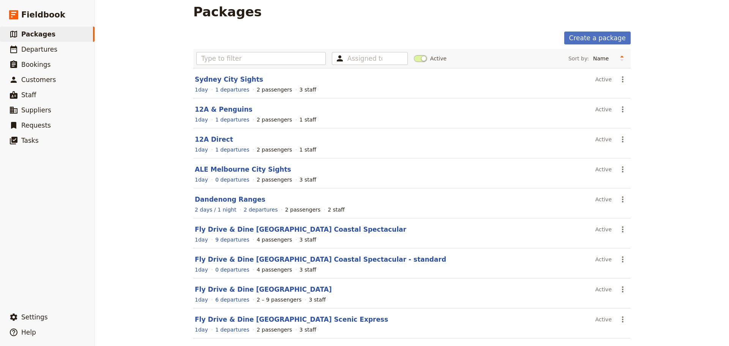
click at [415, 58] on span at bounding box center [420, 58] width 13 height 7
click at [414, 55] on input "Active" at bounding box center [414, 55] width 0 height 0
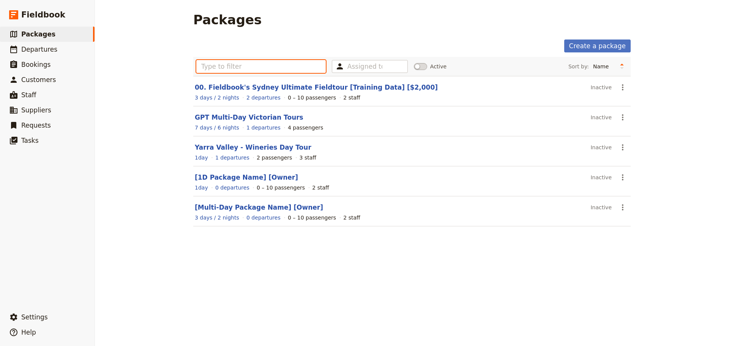
click at [231, 67] on input "text" at bounding box center [260, 66] width 129 height 13
type input "t"
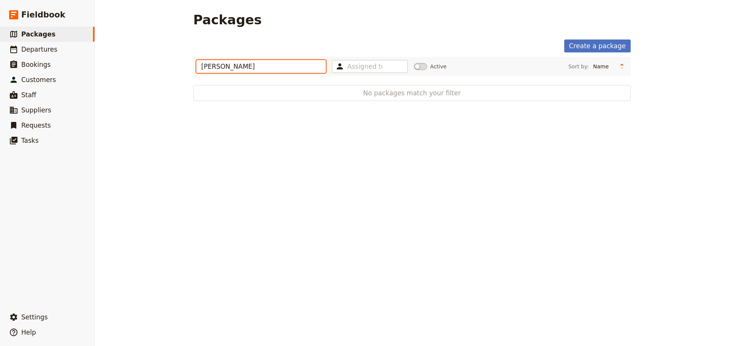
drag, startPoint x: 270, startPoint y: 69, endPoint x: 157, endPoint y: 59, distance: 113.6
click at [157, 59] on div "Packages Create a package [PERSON_NAME] Assigned to Active Sort by: Name Number…" at bounding box center [412, 173] width 634 height 346
type input "[PERSON_NAME]"
click at [60, 47] on link "​ Departures" at bounding box center [47, 49] width 95 height 15
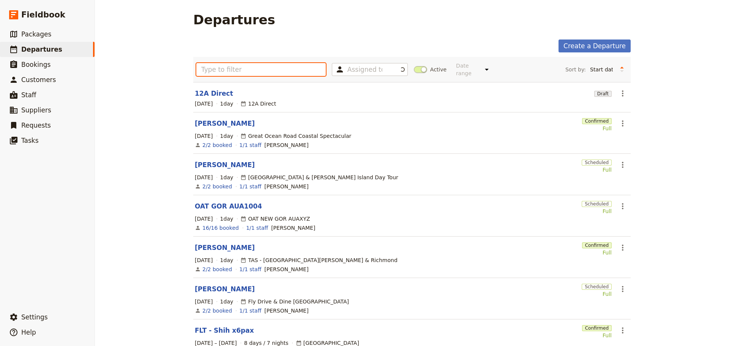
click at [214, 65] on input "text" at bounding box center [260, 69] width 129 height 13
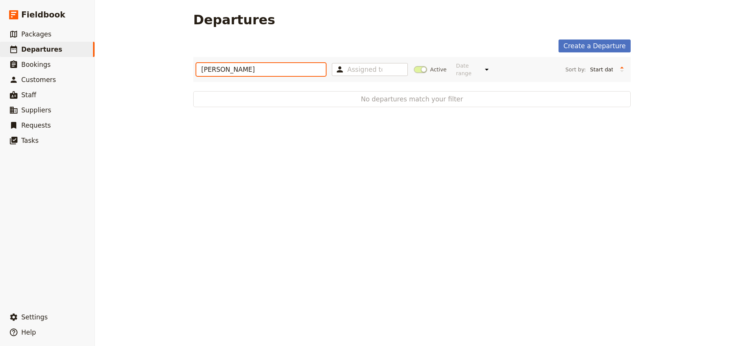
drag, startPoint x: 229, startPoint y: 65, endPoint x: 168, endPoint y: 70, distance: 61.0
click at [161, 69] on div "Departures Create a Departure [PERSON_NAME] Assigned to Active Date range This …" at bounding box center [412, 173] width 634 height 346
drag, startPoint x: 221, startPoint y: 68, endPoint x: 159, endPoint y: 60, distance: 62.3
click at [159, 60] on div "Departures Create a Departure [PERSON_NAME] Assigned to Active Date range This …" at bounding box center [412, 173] width 634 height 346
click at [207, 67] on input "MP&PI" at bounding box center [260, 69] width 129 height 13
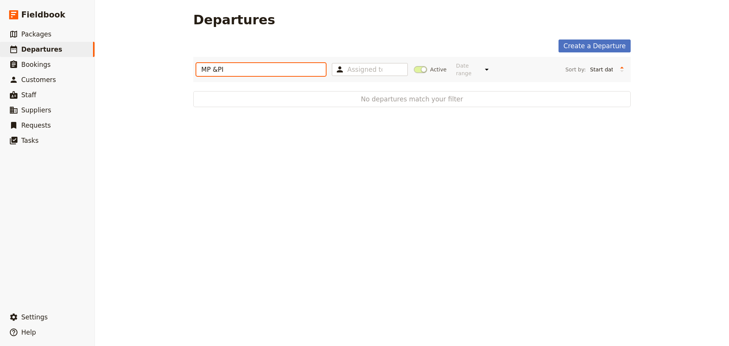
click at [214, 68] on input "MP &PI" at bounding box center [260, 69] width 129 height 13
type input "MP & PI"
click at [46, 30] on span "Packages" at bounding box center [36, 34] width 30 height 8
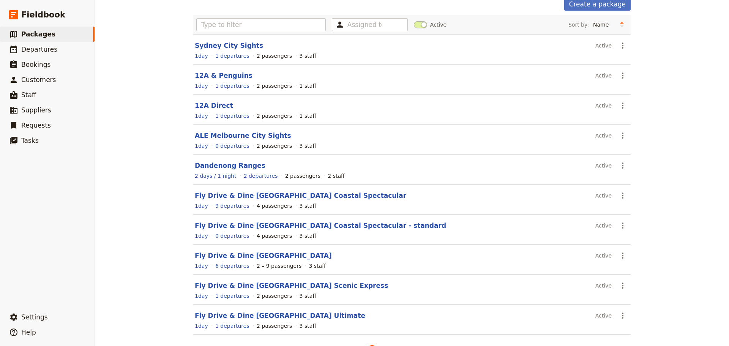
scroll to position [68, 0]
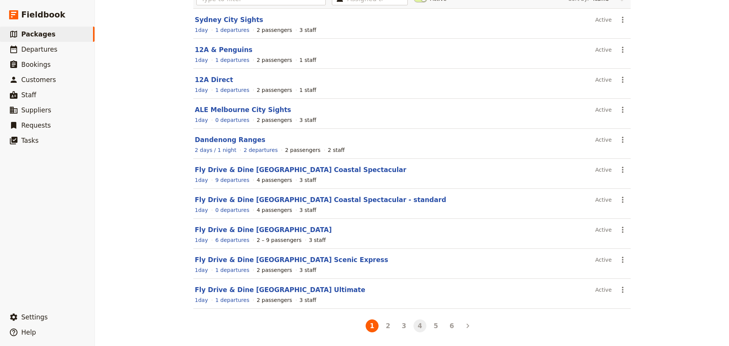
click at [422, 329] on button "4" at bounding box center [419, 325] width 13 height 13
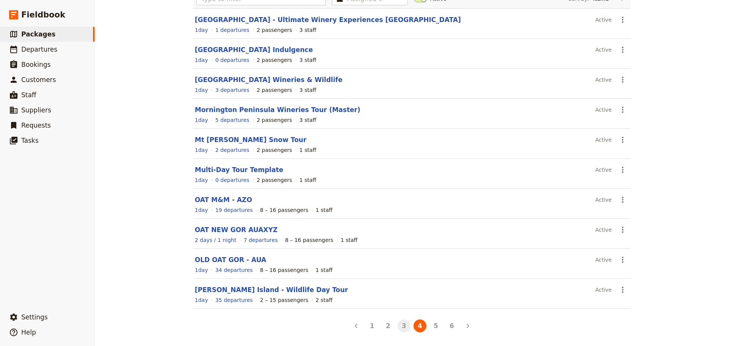
click at [405, 328] on button "3" at bounding box center [403, 325] width 13 height 13
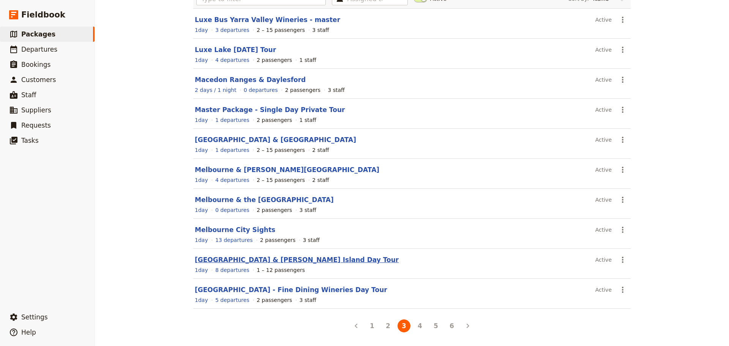
click at [258, 261] on link "[GEOGRAPHIC_DATA] & [PERSON_NAME] Island Day Tour" at bounding box center [297, 260] width 204 height 8
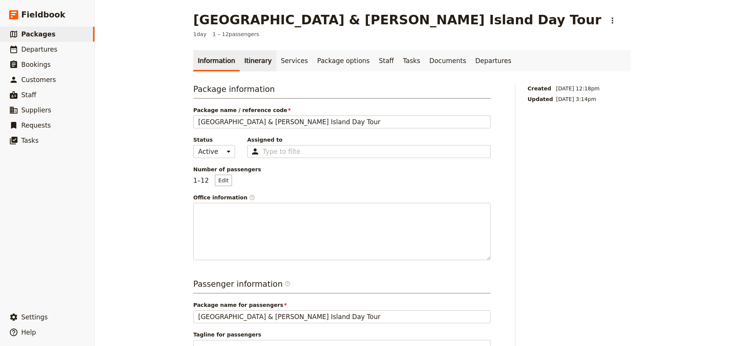
click at [251, 65] on link "Itinerary" at bounding box center [258, 60] width 36 height 21
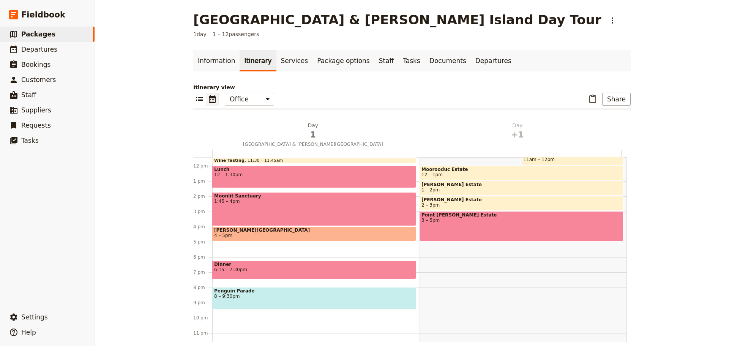
scroll to position [180, 0]
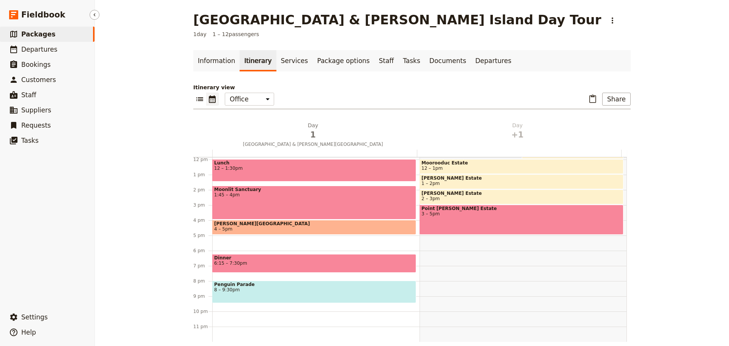
click at [36, 32] on span "Packages" at bounding box center [38, 34] width 34 height 8
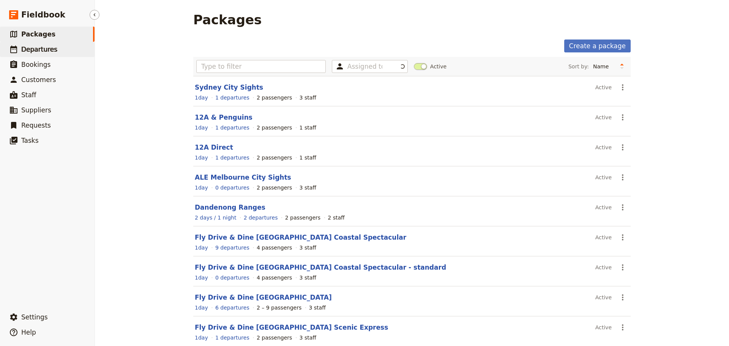
click at [26, 46] on span "Departures" at bounding box center [39, 50] width 36 height 8
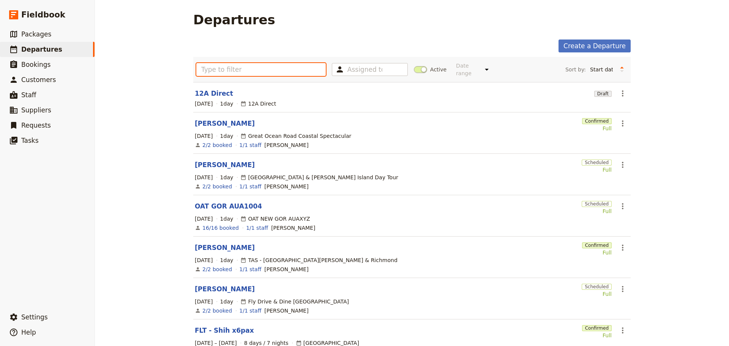
click at [276, 66] on input "text" at bounding box center [260, 69] width 129 height 13
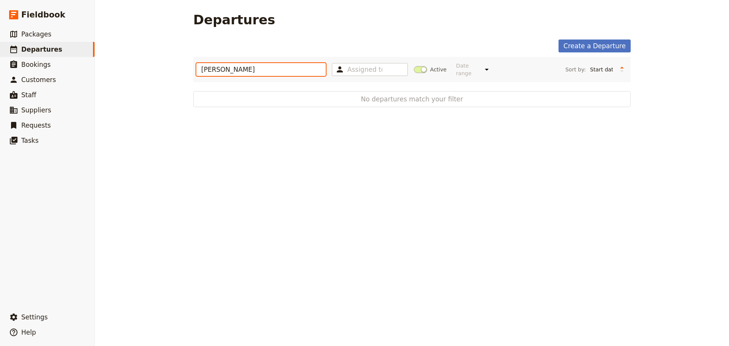
type input "[PERSON_NAME]"
click at [414, 66] on span at bounding box center [420, 69] width 13 height 7
click at [414, 66] on input "Active" at bounding box center [414, 66] width 0 height 0
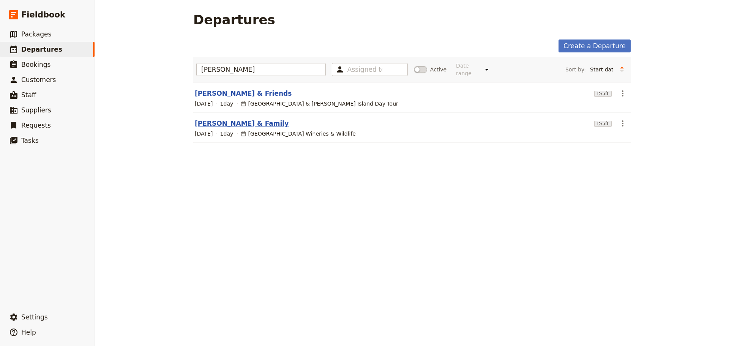
click at [210, 119] on link "[PERSON_NAME] & Family" at bounding box center [242, 123] width 94 height 9
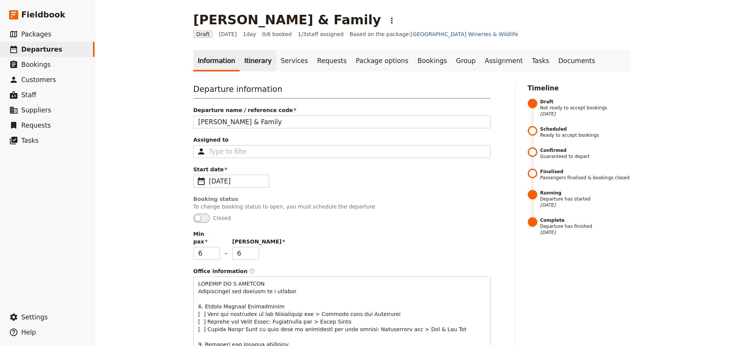
click at [248, 60] on link "Itinerary" at bounding box center [258, 60] width 36 height 21
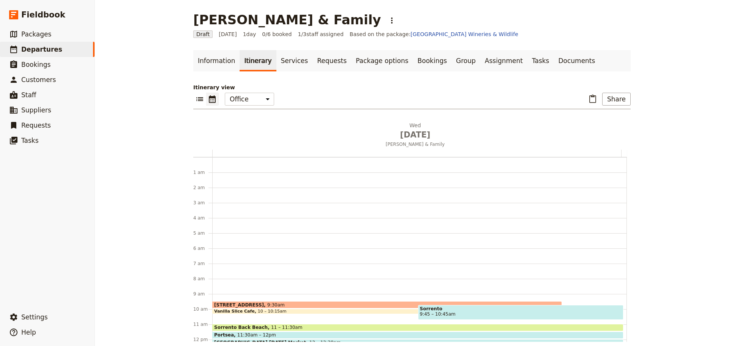
scroll to position [99, 0]
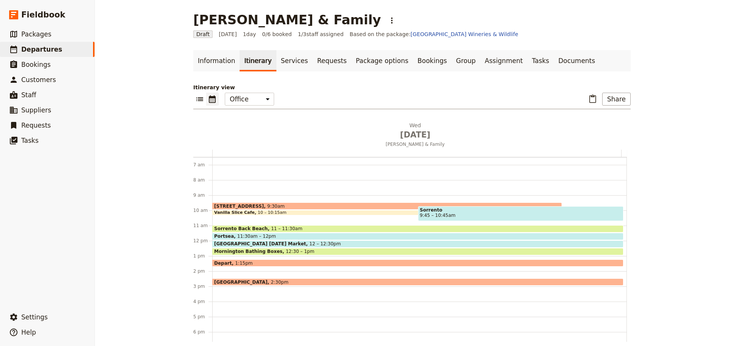
click at [439, 214] on span "9:45 – 10:45am" at bounding box center [438, 215] width 36 height 5
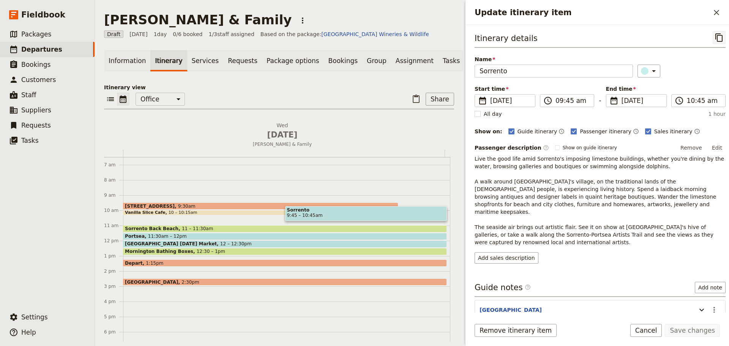
click at [714, 39] on icon "Copy itinerary item" at bounding box center [718, 37] width 9 height 9
click at [29, 47] on span "Departures" at bounding box center [41, 50] width 41 height 8
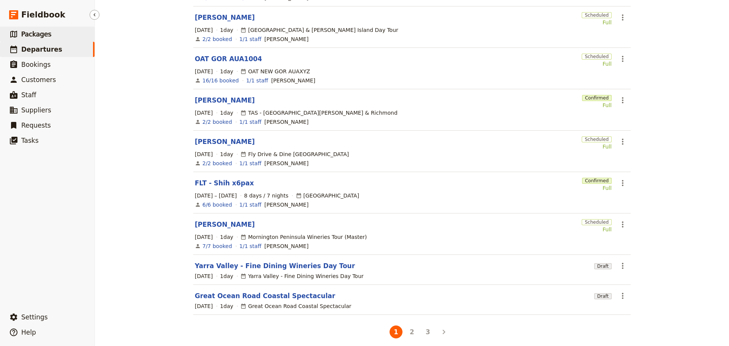
click at [65, 38] on link "​ Packages" at bounding box center [47, 34] width 95 height 15
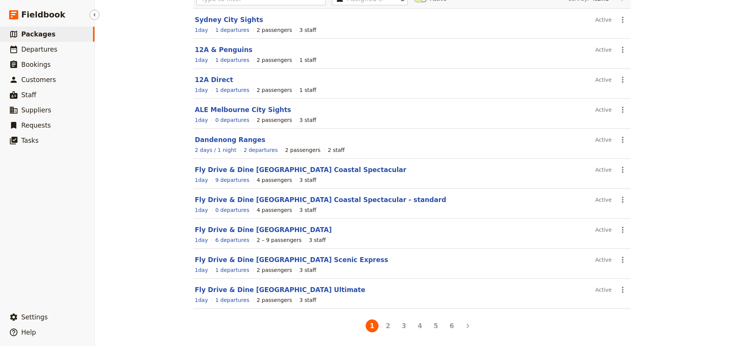
scroll to position [68, 0]
click at [424, 330] on li "4" at bounding box center [420, 326] width 16 height 16
click at [420, 330] on button "4" at bounding box center [419, 325] width 13 height 13
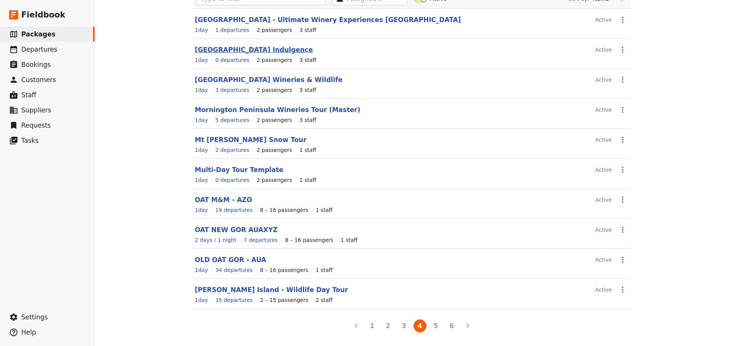
click at [271, 49] on link "[GEOGRAPHIC_DATA] Indulgence" at bounding box center [254, 50] width 118 height 8
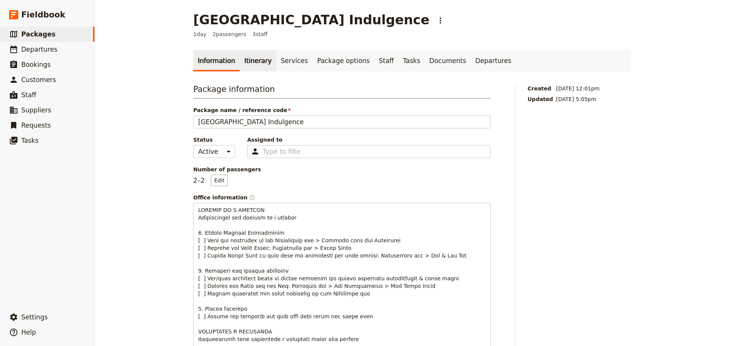
click at [242, 63] on link "Itinerary" at bounding box center [258, 60] width 36 height 21
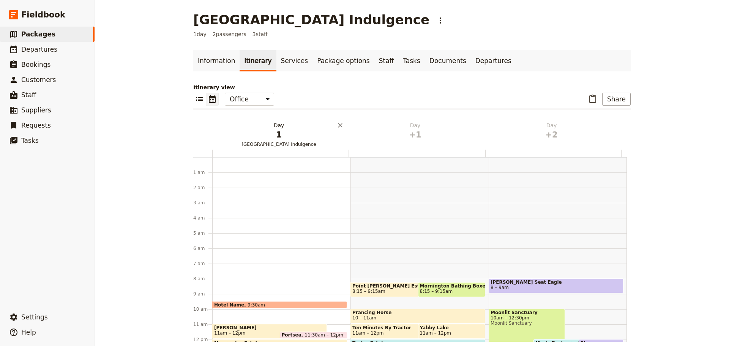
scroll to position [99, 0]
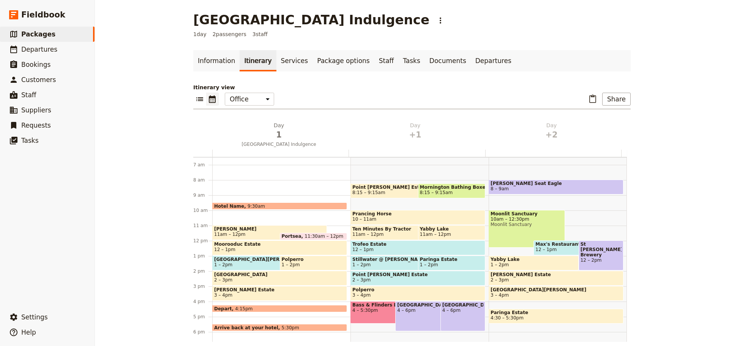
click at [281, 216] on div "Hotel Name 9:30am [GEOGRAPHIC_DATA] 11am – 12pm [GEOGRAPHIC_DATA] 11:30am – 12p…" at bounding box center [281, 240] width 138 height 364
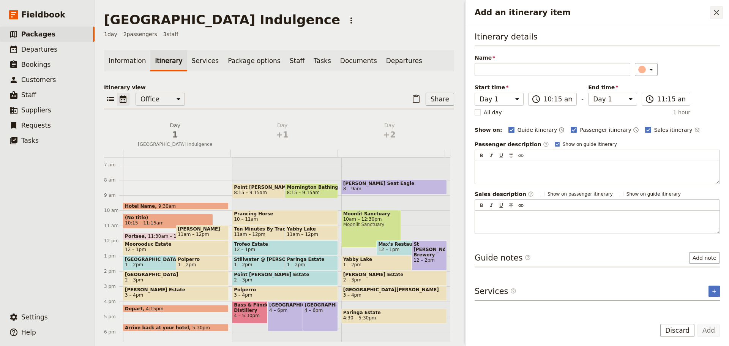
click at [716, 13] on icon "Close drawer" at bounding box center [716, 12] width 9 height 9
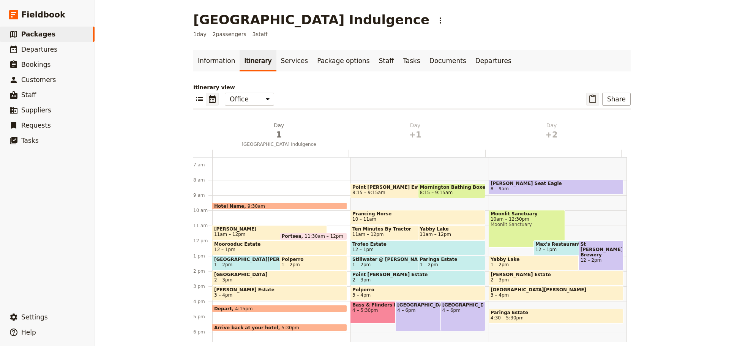
click at [593, 95] on icon "Paste itinerary item" at bounding box center [592, 99] width 9 height 9
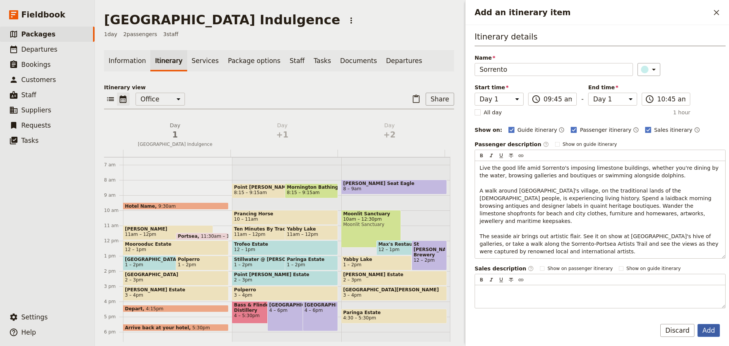
click at [706, 328] on button "Add" at bounding box center [708, 330] width 22 height 13
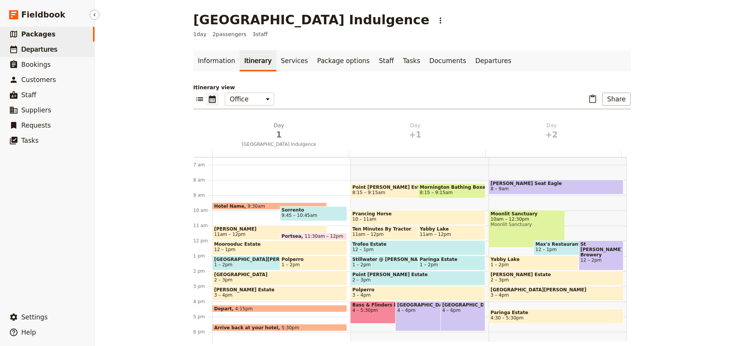
click at [27, 47] on span "Departures" at bounding box center [39, 50] width 36 height 8
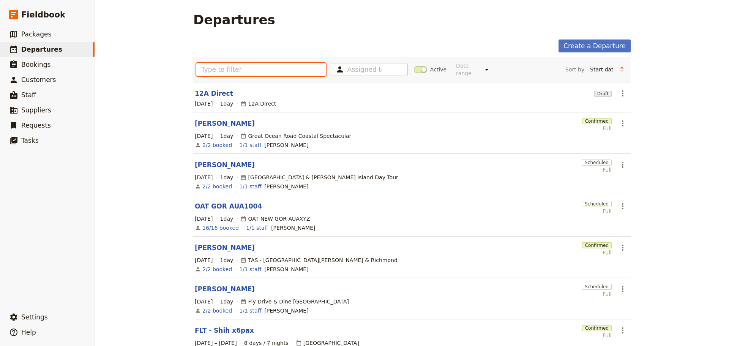
click at [253, 66] on input "text" at bounding box center [260, 69] width 129 height 13
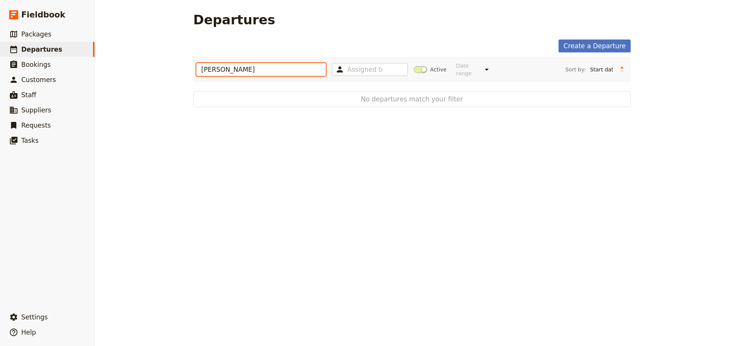
type input "[PERSON_NAME]"
click at [416, 66] on span at bounding box center [420, 69] width 13 height 7
click at [414, 66] on input "Active" at bounding box center [414, 66] width 0 height 0
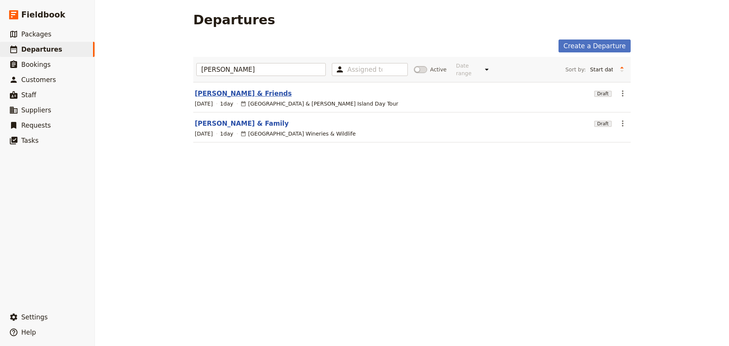
click at [221, 89] on link "[PERSON_NAME] & Friends" at bounding box center [243, 93] width 97 height 9
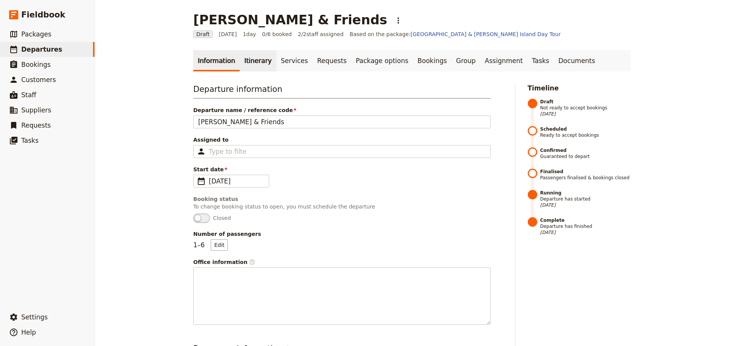
click at [258, 61] on link "Itinerary" at bounding box center [258, 60] width 36 height 21
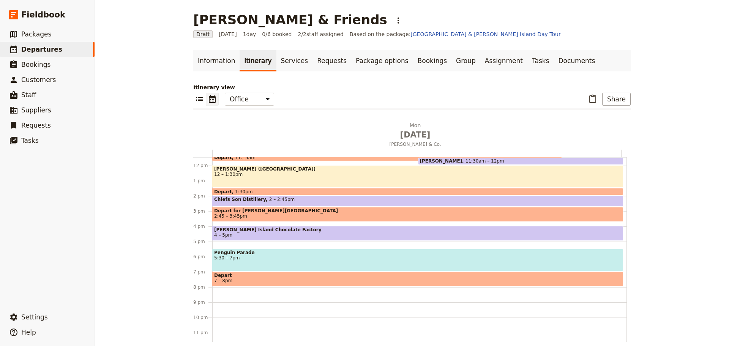
scroll to position [175, 0]
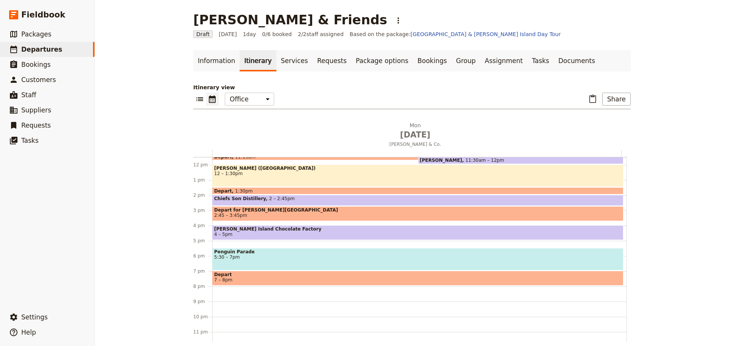
click at [307, 198] on div "Chiefs Son Distillery 2 – 2:45pm" at bounding box center [417, 200] width 411 height 11
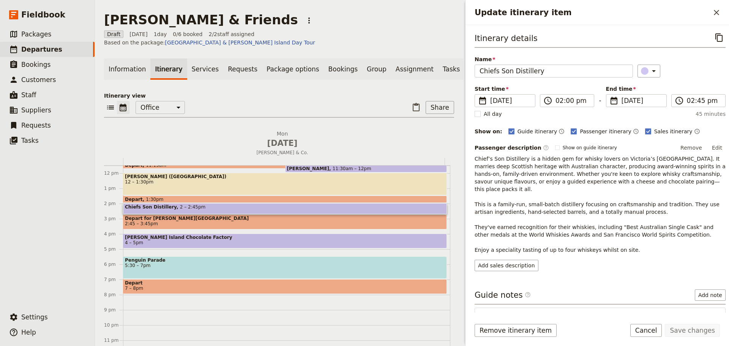
drag, startPoint x: 713, startPoint y: 38, endPoint x: 720, endPoint y: 25, distance: 14.5
click at [714, 37] on icon "Copy itinerary item" at bounding box center [718, 37] width 9 height 9
click at [717, 14] on icon "Close drawer" at bounding box center [716, 12] width 5 height 5
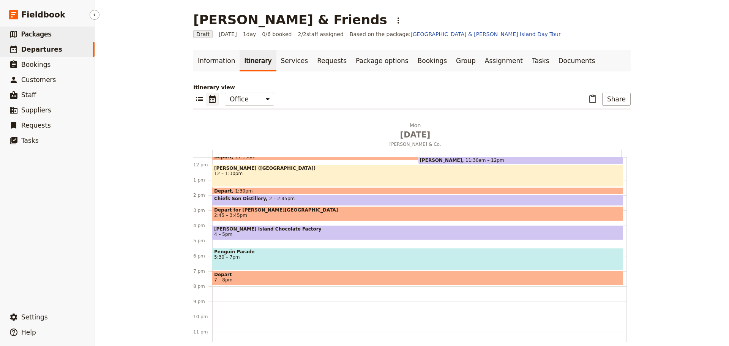
click at [33, 36] on span "Packages" at bounding box center [36, 34] width 30 height 8
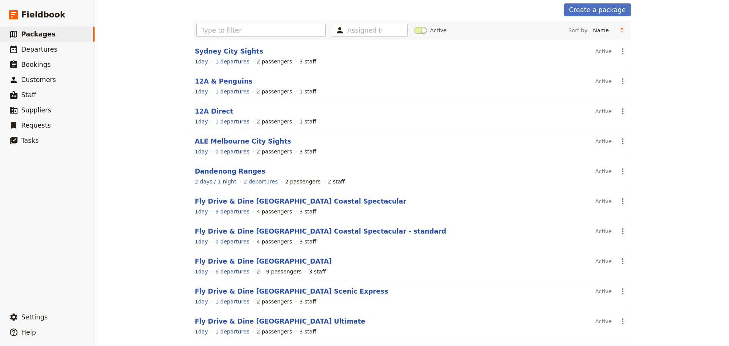
scroll to position [68, 0]
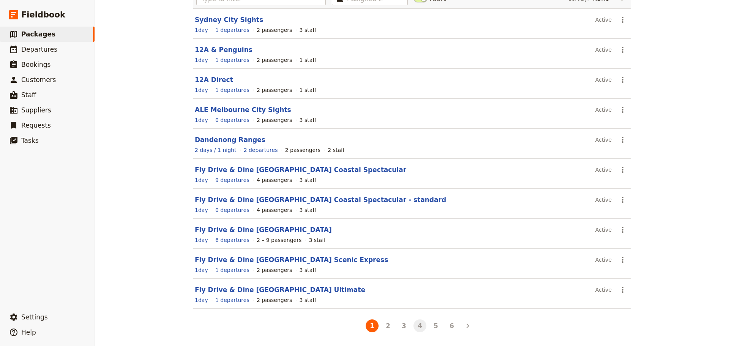
click at [415, 328] on button "4" at bounding box center [419, 325] width 13 height 13
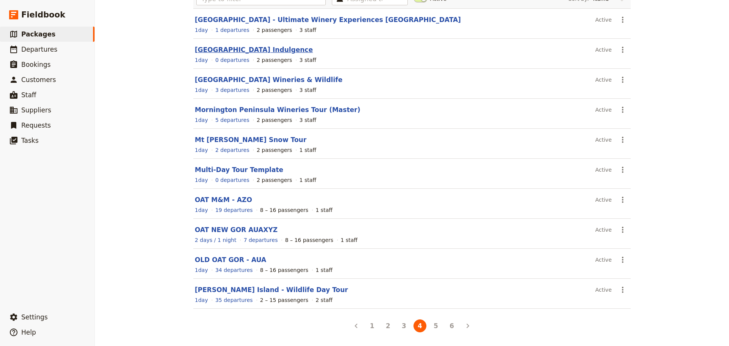
click at [257, 51] on link "[GEOGRAPHIC_DATA] Indulgence" at bounding box center [254, 50] width 118 height 8
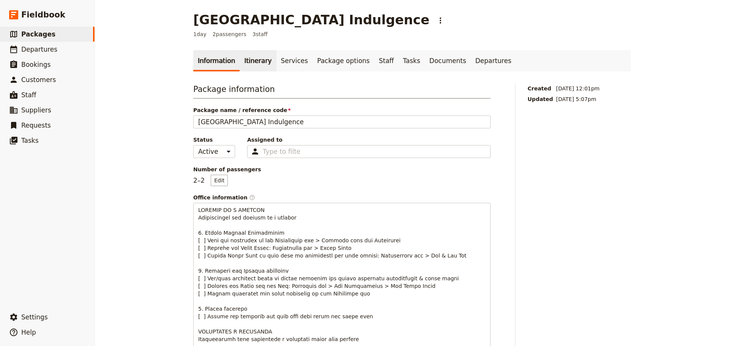
click at [246, 61] on link "Itinerary" at bounding box center [258, 60] width 36 height 21
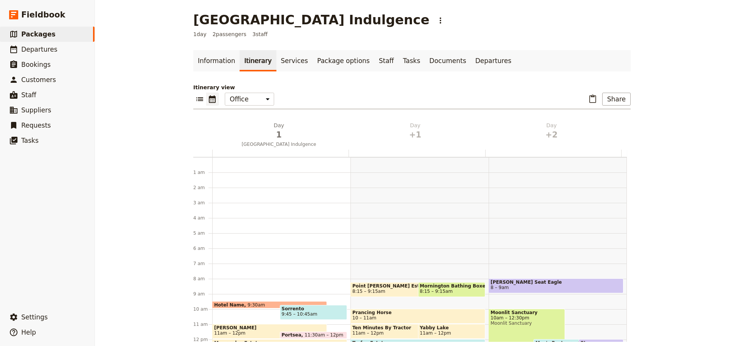
scroll to position [99, 0]
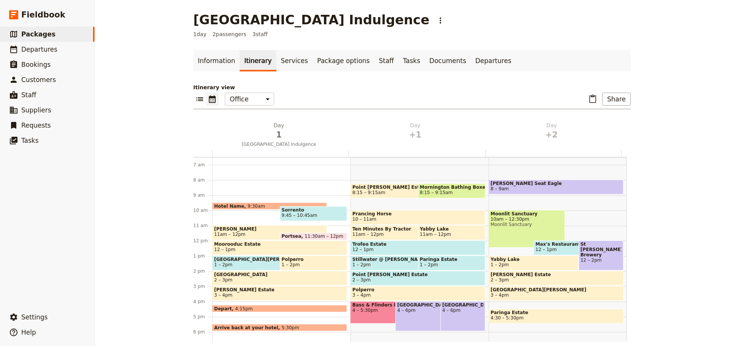
click at [512, 205] on div "[PERSON_NAME] Seat Eagle 8 – 9am [GEOGRAPHIC_DATA] 10am – 12:30pm [GEOGRAPHIC_D…" at bounding box center [558, 240] width 138 height 364
select select "3"
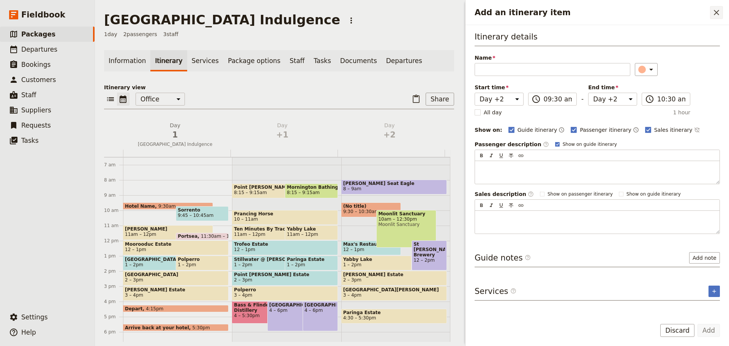
click at [719, 9] on icon "Close drawer" at bounding box center [716, 12] width 9 height 9
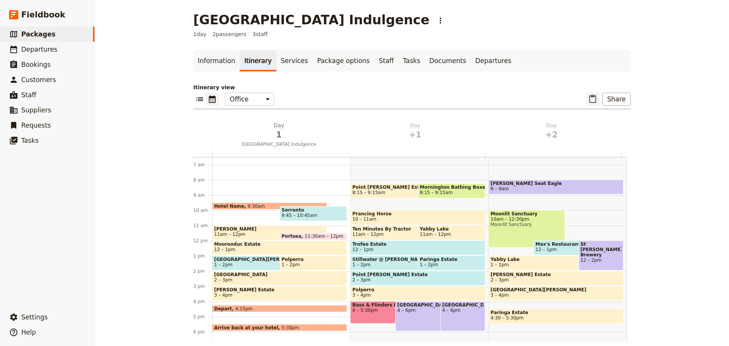
click at [591, 99] on icon "Paste itinerary item" at bounding box center [592, 99] width 9 height 9
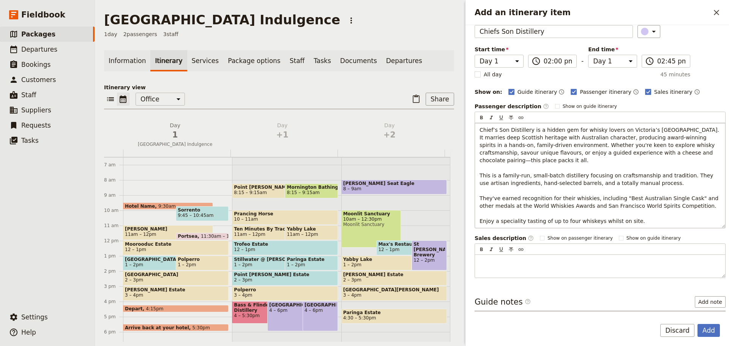
scroll to position [85, 0]
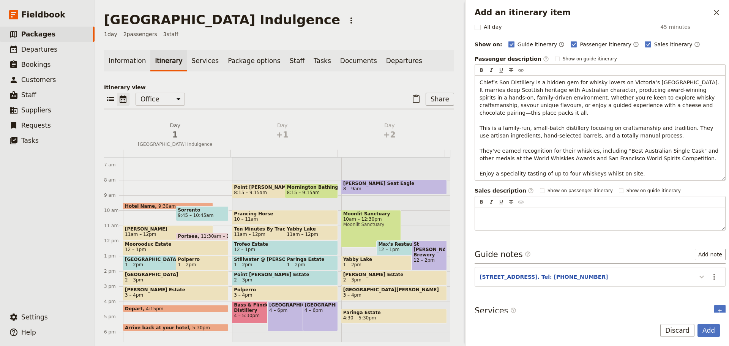
click at [697, 272] on icon "Add an itinerary item" at bounding box center [701, 276] width 9 height 9
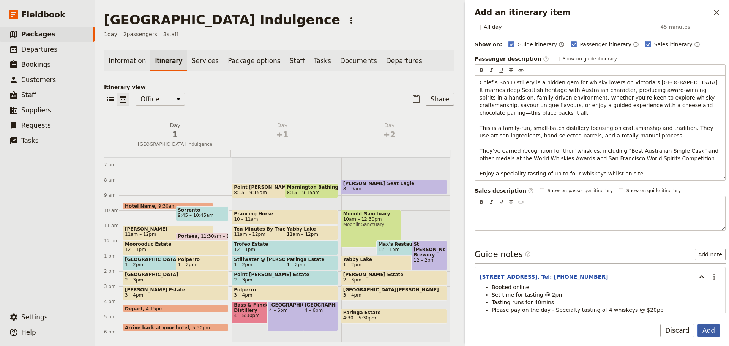
click at [714, 330] on button "Add" at bounding box center [708, 330] width 22 height 13
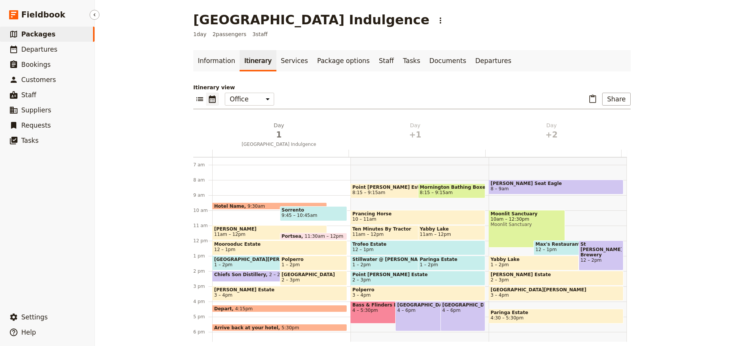
click at [43, 36] on span "Packages" at bounding box center [38, 34] width 34 height 8
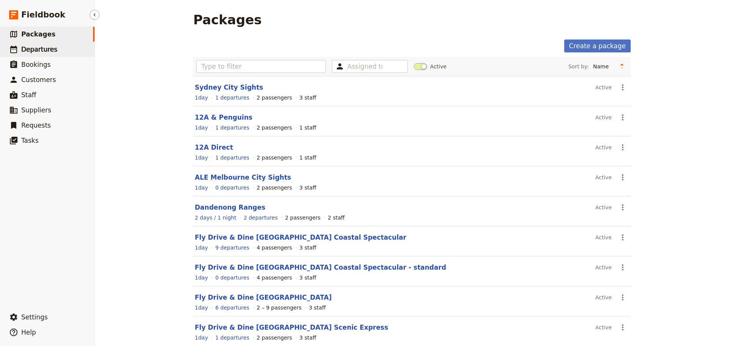
click at [43, 49] on span "Departures" at bounding box center [39, 50] width 36 height 8
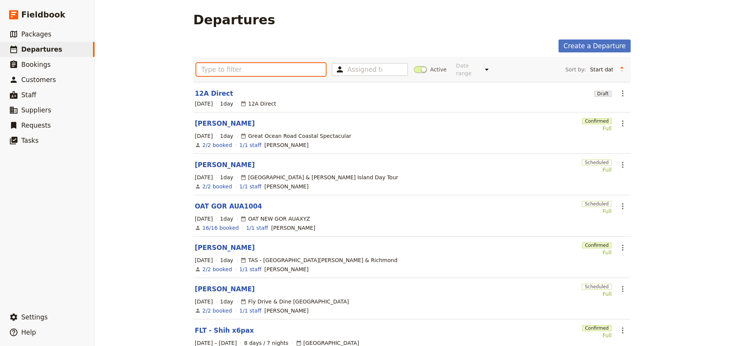
click at [219, 67] on input "text" at bounding box center [260, 69] width 129 height 13
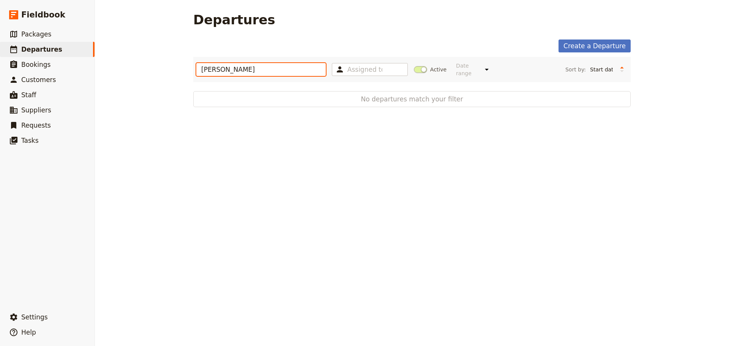
type input "[PERSON_NAME]"
click at [419, 67] on span at bounding box center [420, 69] width 13 height 7
click at [414, 66] on input "Active" at bounding box center [414, 66] width 0 height 0
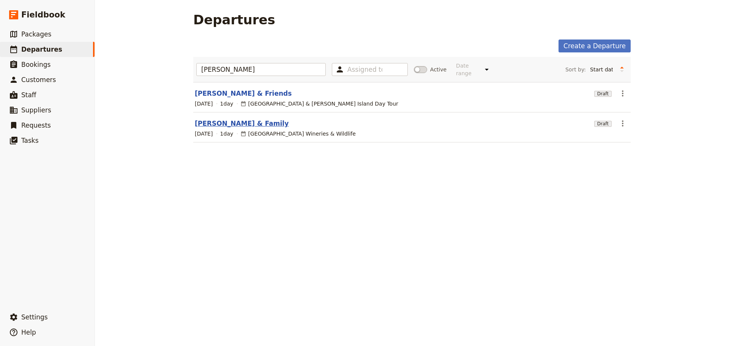
click at [226, 119] on link "[PERSON_NAME] & Family" at bounding box center [242, 123] width 94 height 9
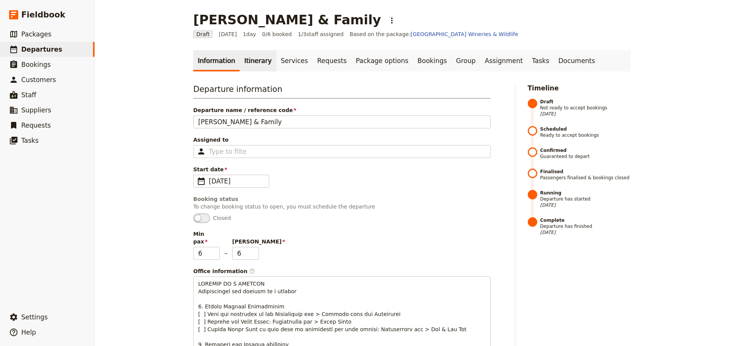
click at [243, 60] on link "Itinerary" at bounding box center [258, 60] width 36 height 21
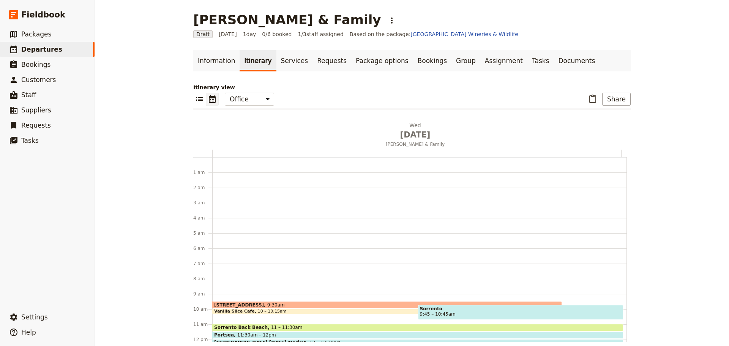
scroll to position [99, 0]
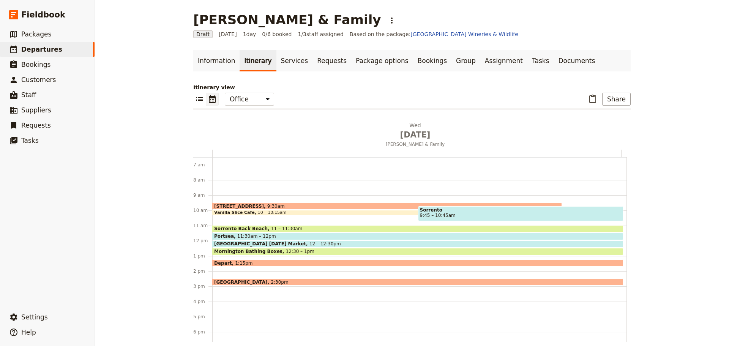
click at [279, 210] on div "Vanilla Slice Cafe 10 – 10:15am" at bounding box center [387, 212] width 350 height 5
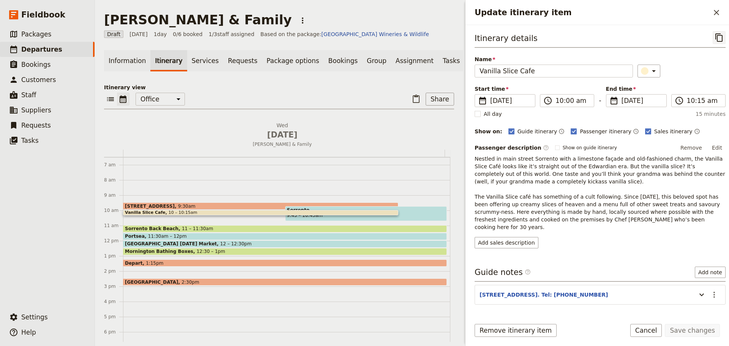
click at [715, 36] on icon "Copy itinerary item" at bounding box center [718, 37] width 7 height 8
click at [47, 50] on span "Departures" at bounding box center [41, 50] width 41 height 8
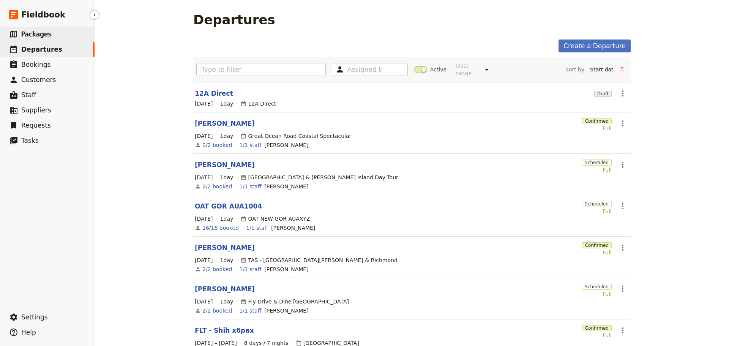
drag, startPoint x: 52, startPoint y: 36, endPoint x: 91, endPoint y: 51, distance: 42.3
click at [52, 36] on link "​ Packages" at bounding box center [47, 34] width 95 height 15
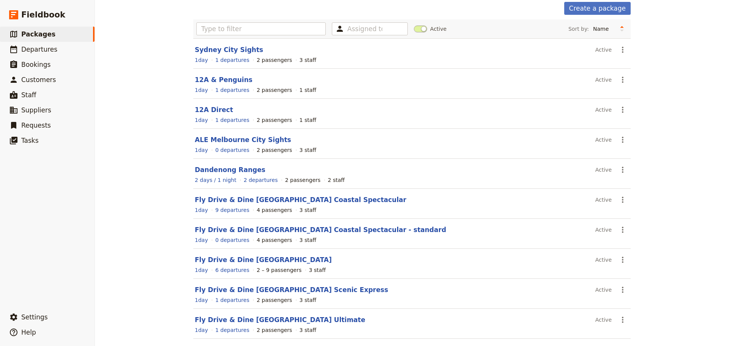
scroll to position [68, 0]
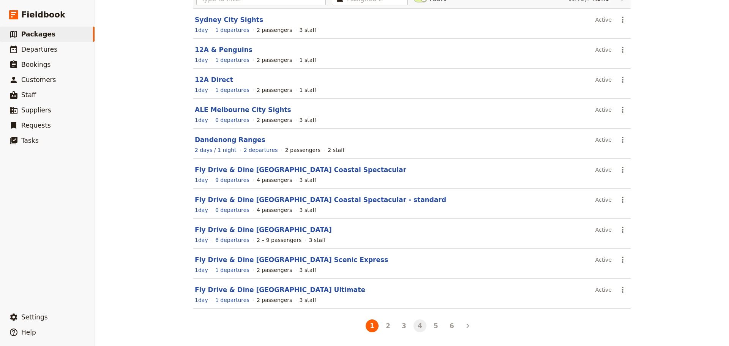
click at [418, 325] on button "4" at bounding box center [419, 325] width 13 height 13
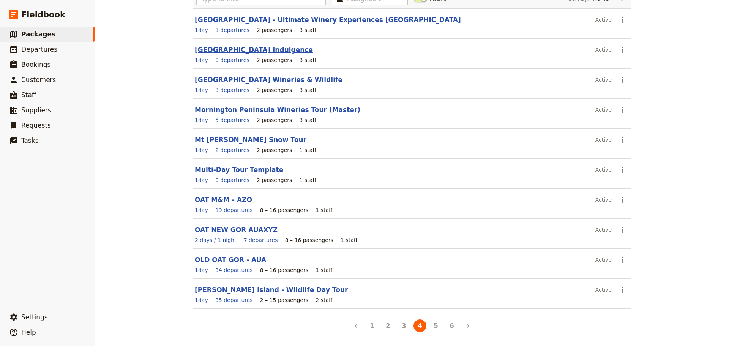
click at [275, 50] on link "[GEOGRAPHIC_DATA] Indulgence" at bounding box center [254, 50] width 118 height 8
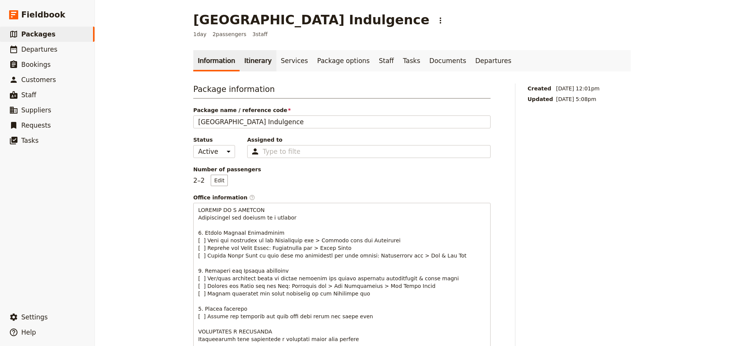
click at [246, 64] on link "Itinerary" at bounding box center [258, 60] width 36 height 21
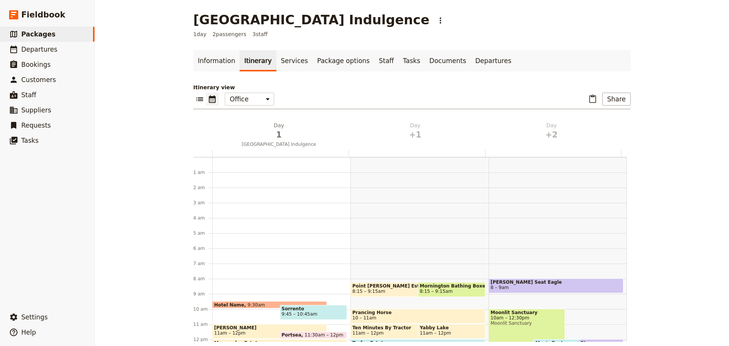
scroll to position [99, 0]
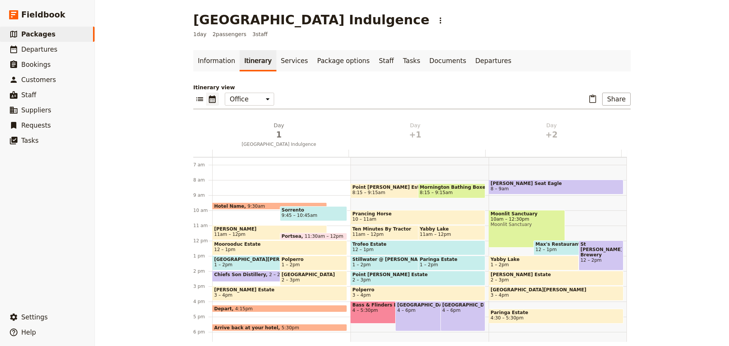
click at [314, 214] on span "9:45 – 10:45am" at bounding box center [314, 215] width 64 height 5
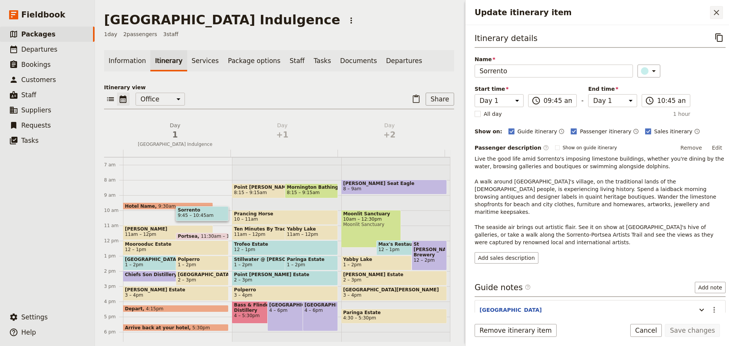
click at [718, 14] on icon "Close drawer" at bounding box center [716, 12] width 5 height 5
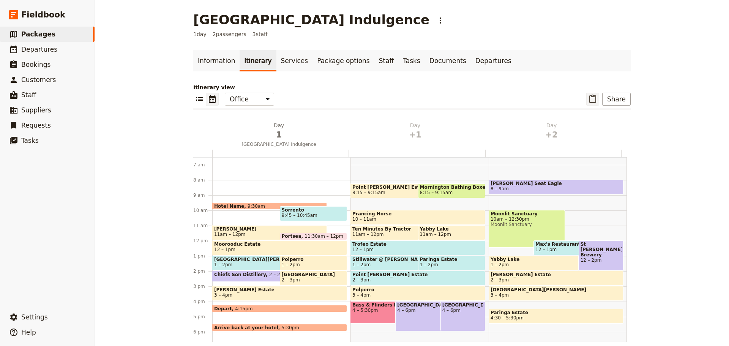
click at [591, 99] on icon "Paste itinerary item" at bounding box center [592, 99] width 9 height 9
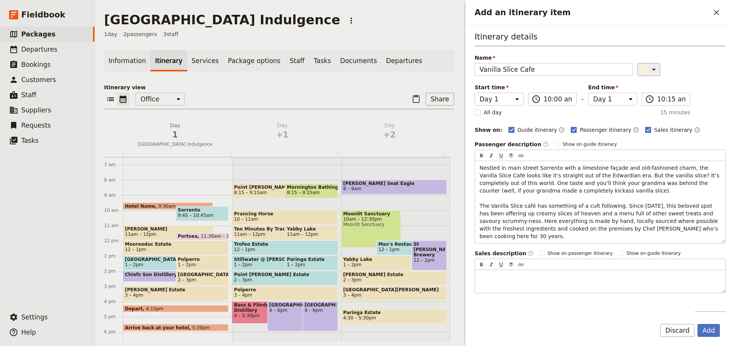
click at [651, 67] on icon "Add an itinerary item" at bounding box center [653, 69] width 9 height 9
click at [646, 95] on div "button" at bounding box center [646, 95] width 8 height 8
click at [711, 330] on button "Add" at bounding box center [708, 330] width 22 height 13
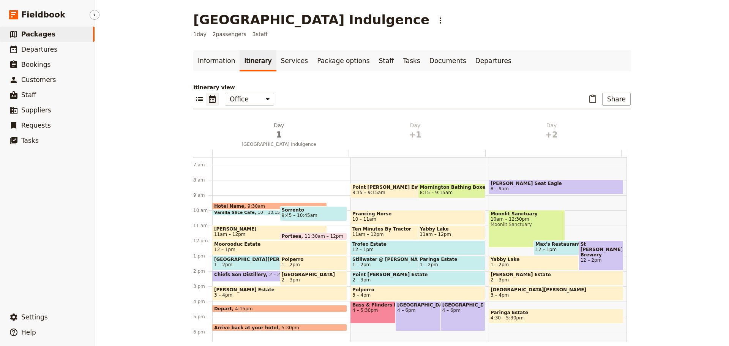
click at [69, 38] on link "​ Packages" at bounding box center [47, 34] width 95 height 15
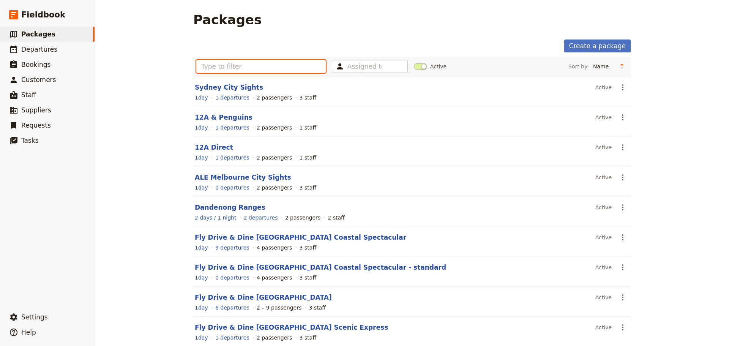
click at [235, 66] on input "text" at bounding box center [260, 66] width 129 height 13
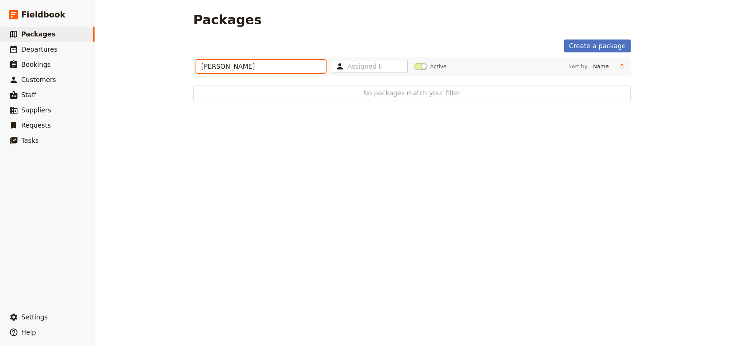
type input "[PERSON_NAME]"
click at [416, 66] on span at bounding box center [420, 66] width 13 height 7
click at [414, 63] on input "Active" at bounding box center [414, 63] width 0 height 0
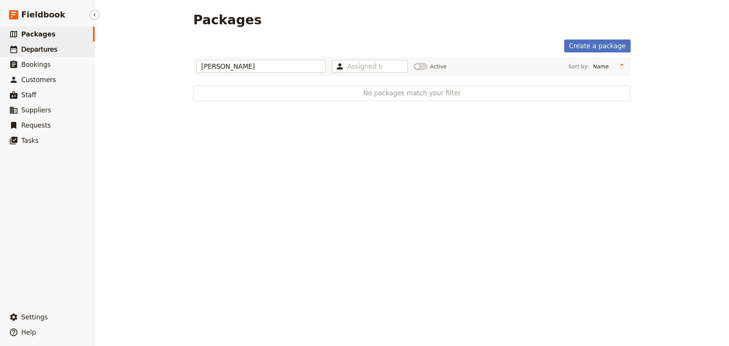
click at [44, 48] on span "Departures" at bounding box center [39, 50] width 36 height 8
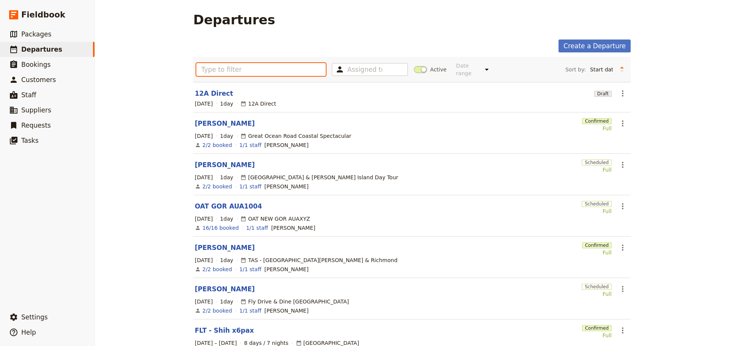
click at [229, 63] on input "text" at bounding box center [260, 69] width 129 height 13
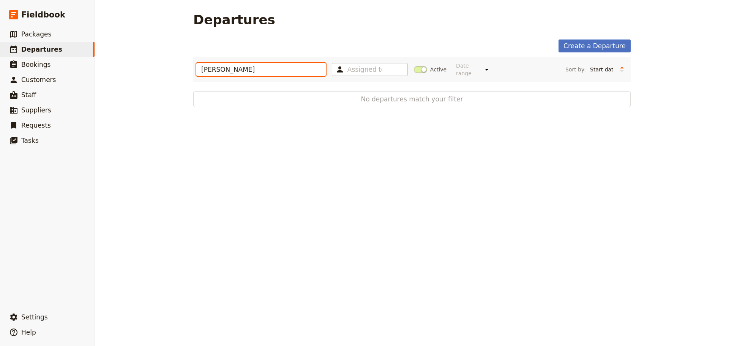
type input "[PERSON_NAME]"
drag, startPoint x: 409, startPoint y: 61, endPoint x: 413, endPoint y: 64, distance: 5.4
click at [410, 61] on div "[PERSON_NAME] Assigned to Active Date range This week Next week This month Next…" at bounding box center [411, 69] width 431 height 19
click at [415, 66] on span at bounding box center [420, 69] width 13 height 7
click at [414, 66] on input "Active" at bounding box center [414, 66] width 0 height 0
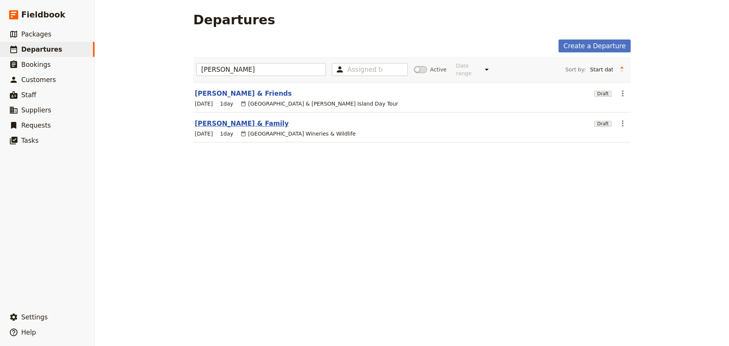
click at [222, 119] on link "[PERSON_NAME] & Family" at bounding box center [242, 123] width 94 height 9
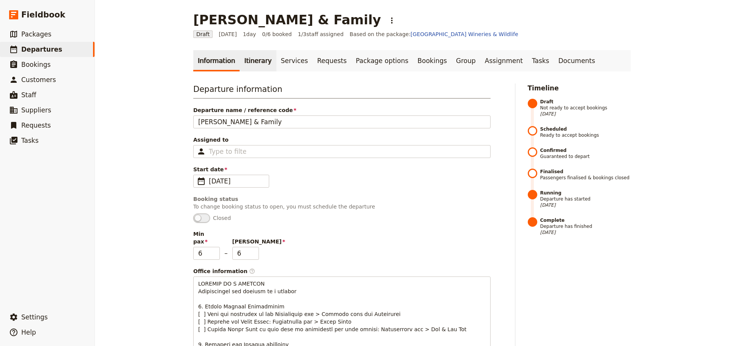
click at [240, 56] on link "Itinerary" at bounding box center [258, 60] width 36 height 21
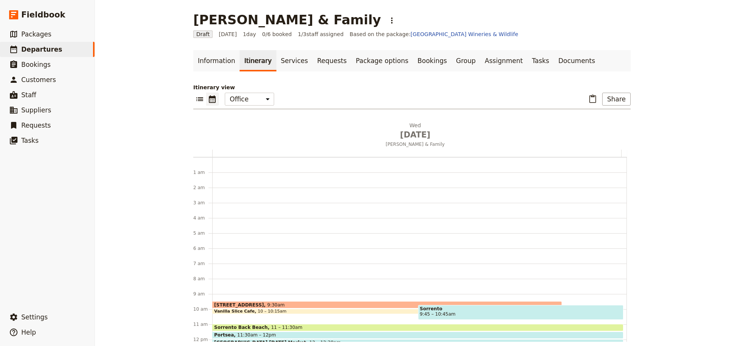
scroll to position [99, 0]
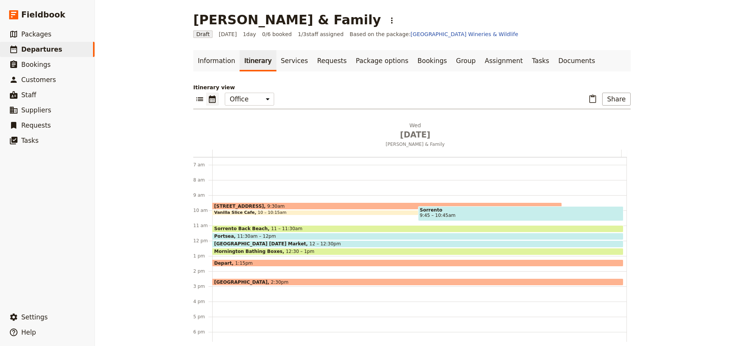
click at [277, 227] on span "11 – 11:30am" at bounding box center [287, 228] width 32 height 5
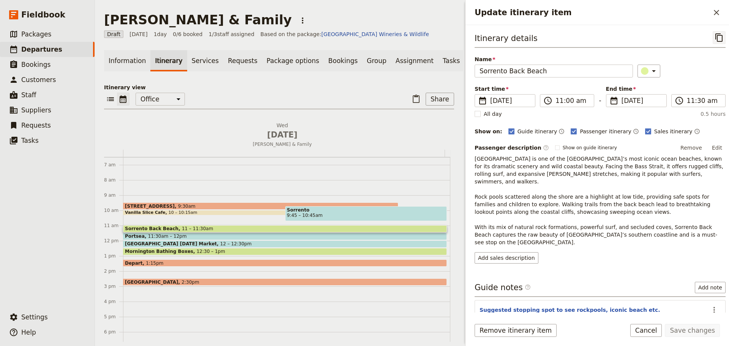
click at [714, 33] on icon "Copy itinerary item" at bounding box center [718, 37] width 9 height 9
click at [33, 29] on link "​ Packages" at bounding box center [47, 34] width 95 height 15
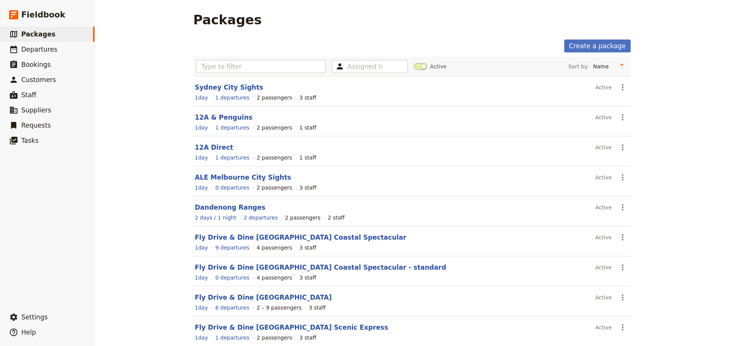
scroll to position [68, 0]
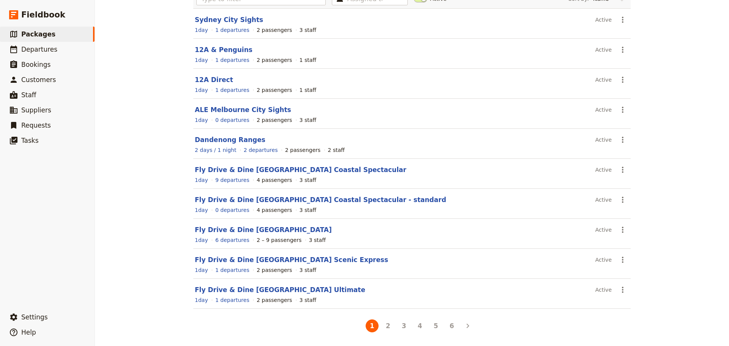
drag, startPoint x: 418, startPoint y: 328, endPoint x: 418, endPoint y: 316, distance: 12.2
click at [418, 328] on button "4" at bounding box center [419, 325] width 13 height 13
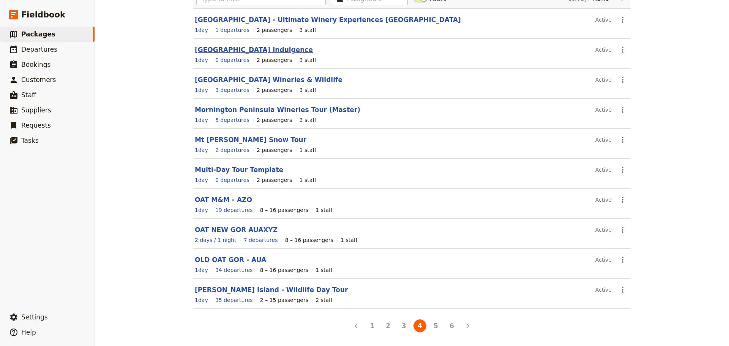
click at [259, 53] on link "[GEOGRAPHIC_DATA] Indulgence" at bounding box center [254, 50] width 118 height 8
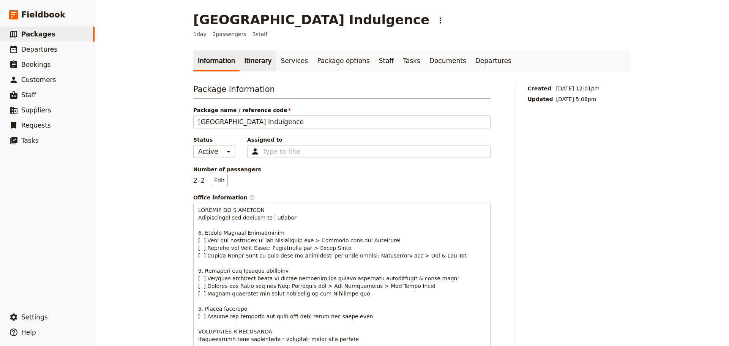
click at [250, 62] on link "Itinerary" at bounding box center [258, 60] width 36 height 21
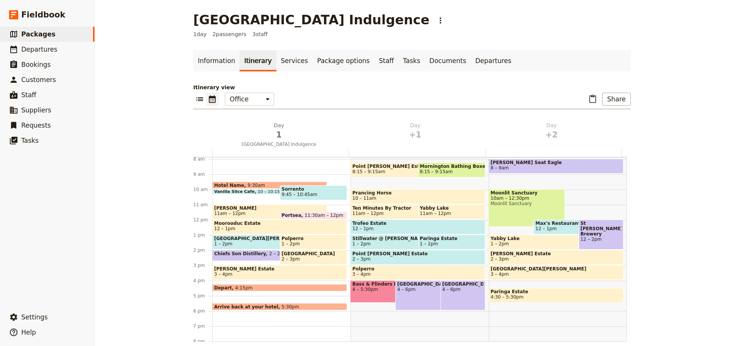
scroll to position [175, 0]
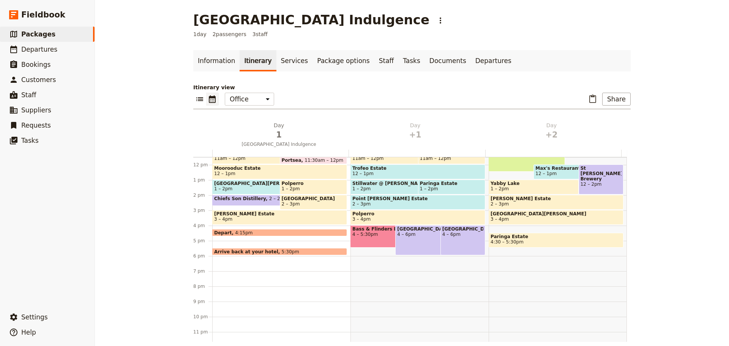
click at [388, 260] on div "[GEOGRAPHIC_DATA][PERSON_NAME] 8:15 – 9:15am Mornington Bathing Boxes 8:15 – 9:…" at bounding box center [419, 165] width 138 height 364
select select "2"
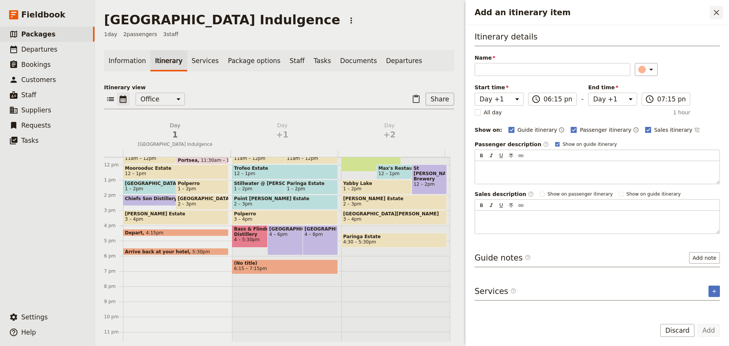
click at [717, 17] on button "​" at bounding box center [716, 12] width 13 height 13
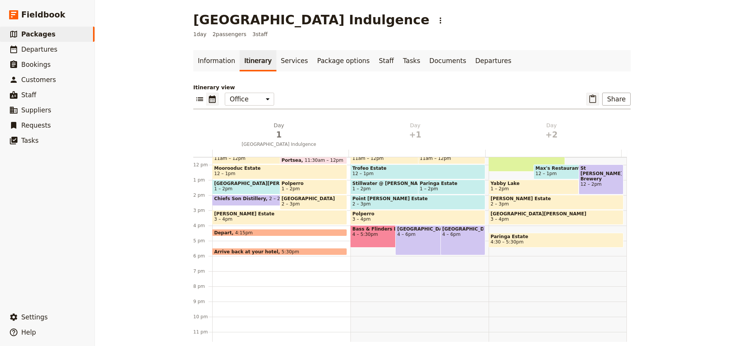
click at [594, 96] on icon "Paste itinerary item" at bounding box center [592, 99] width 9 height 9
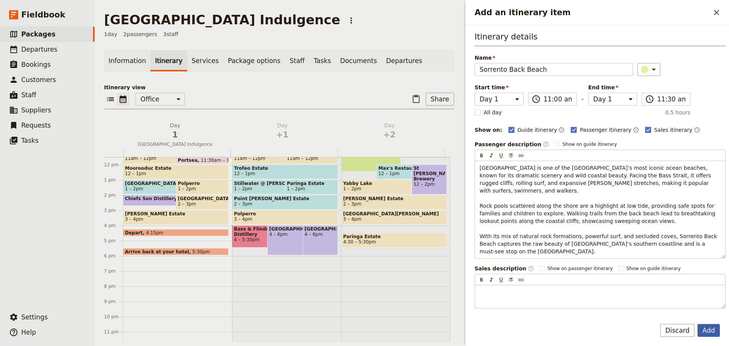
click at [703, 330] on button "Add" at bounding box center [708, 330] width 22 height 13
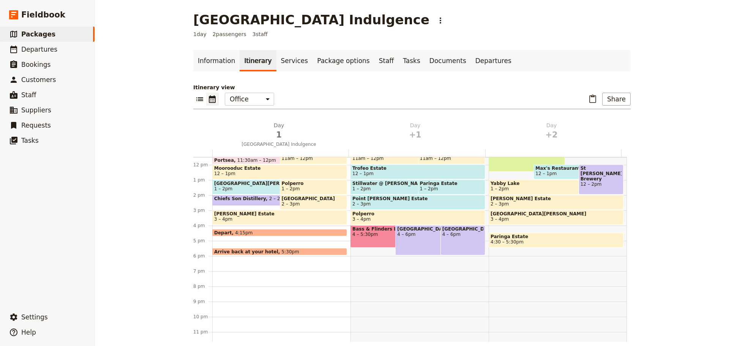
click at [545, 265] on div "[PERSON_NAME] Seat Eagle 8 – 9am [GEOGRAPHIC_DATA] 10am – 12:30pm [GEOGRAPHIC_D…" at bounding box center [558, 165] width 138 height 364
select select "3"
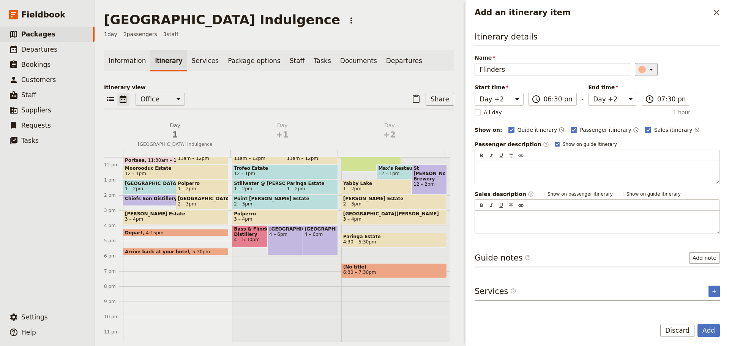
type input "Flinders"
click at [651, 66] on button "​" at bounding box center [646, 69] width 23 height 13
click at [635, 95] on div "button" at bounding box center [637, 95] width 8 height 8
click at [694, 127] on icon "Time not shown on sales itinerary" at bounding box center [697, 130] width 6 height 6
click at [555, 142] on rect "Add an itinerary item" at bounding box center [557, 144] width 4 height 4
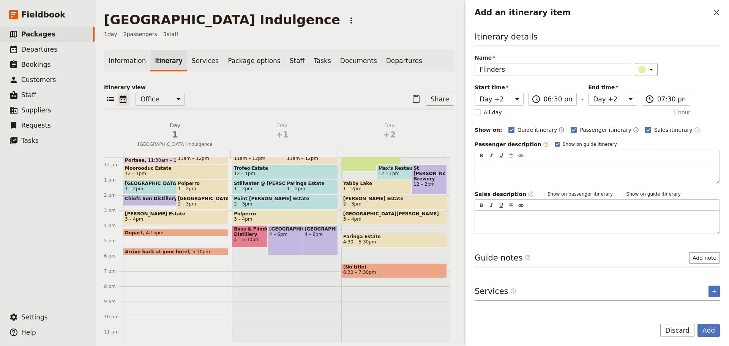
click at [555, 141] on input "Show on guide itinerary" at bounding box center [555, 141] width 0 height 0
checkbox input "false"
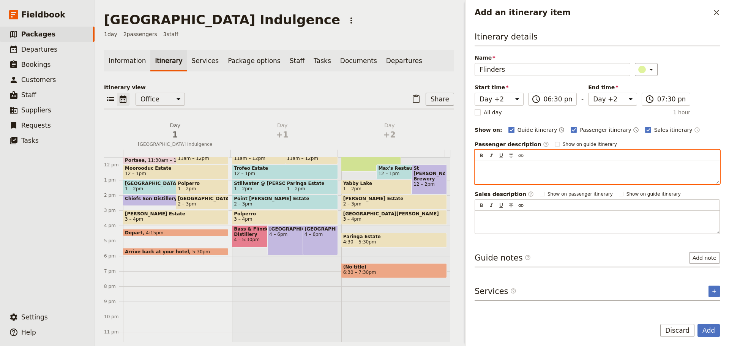
click at [509, 174] on div "Add an itinerary item" at bounding box center [597, 172] width 244 height 23
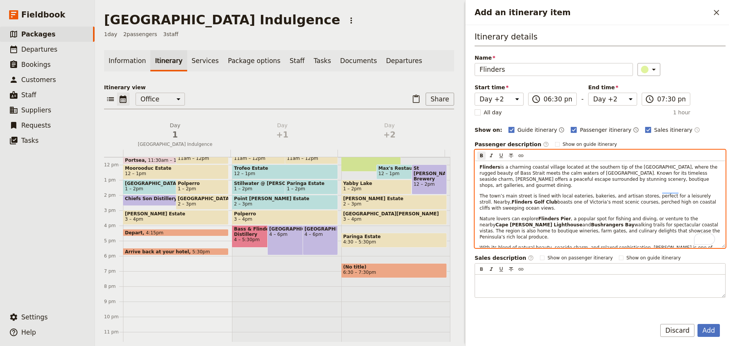
click at [484, 166] on strong "Flinders" at bounding box center [489, 166] width 21 height 5
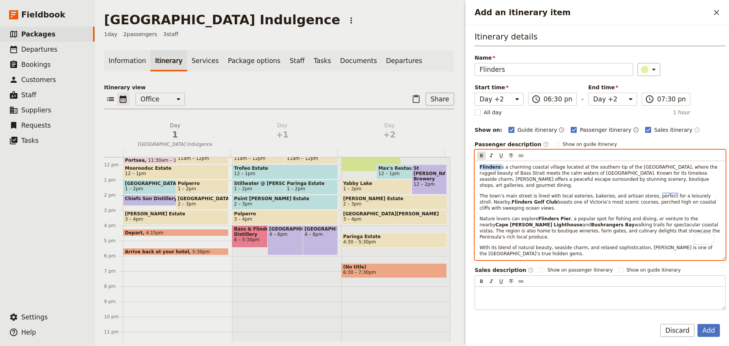
click at [481, 152] on button "​" at bounding box center [481, 155] width 8 height 8
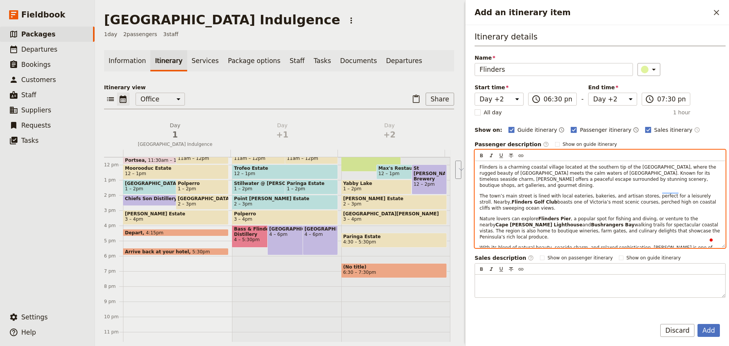
drag, startPoint x: 692, startPoint y: 190, endPoint x: 707, endPoint y: 200, distance: 18.0
click at [707, 200] on p "The town’s main street is lined with local eateries, bakeries, and artisan stor…" at bounding box center [599, 202] width 241 height 18
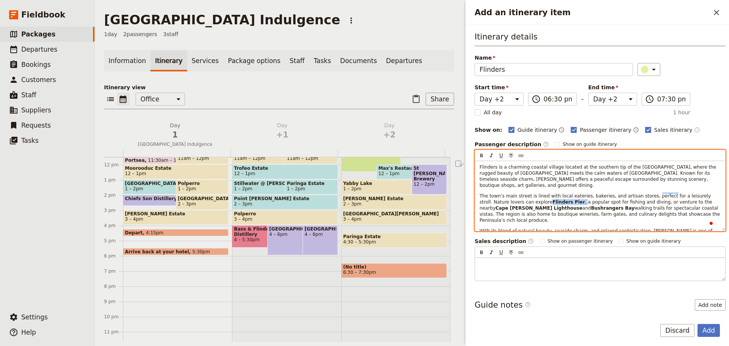
drag, startPoint x: 516, startPoint y: 198, endPoint x: 475, endPoint y: 140, distance: 70.8
click at [545, 196] on p "The town’s main street is lined with local eateries, bakeries, and artisan stor…" at bounding box center [599, 208] width 241 height 30
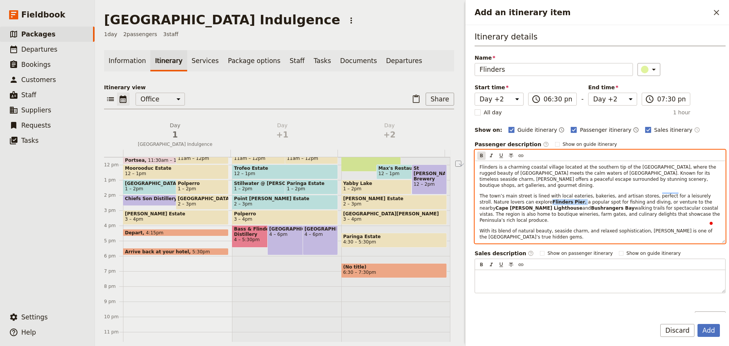
click at [482, 155] on icon "Format bold" at bounding box center [481, 156] width 6 height 6
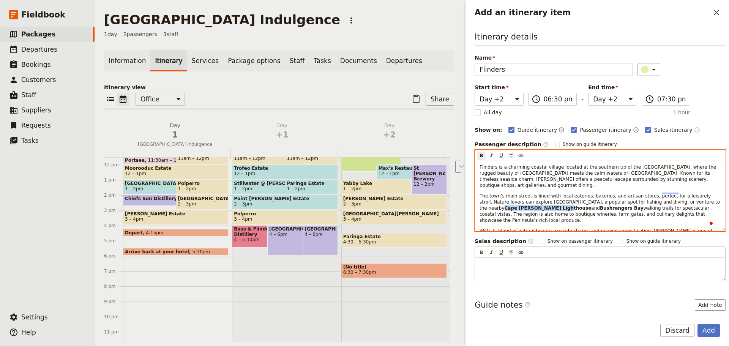
drag, startPoint x: 670, startPoint y: 196, endPoint x: 503, endPoint y: 199, distance: 166.3
click at [503, 200] on p "The town’s main street is lined with local eateries, bakeries, and artisan stor…" at bounding box center [599, 208] width 241 height 30
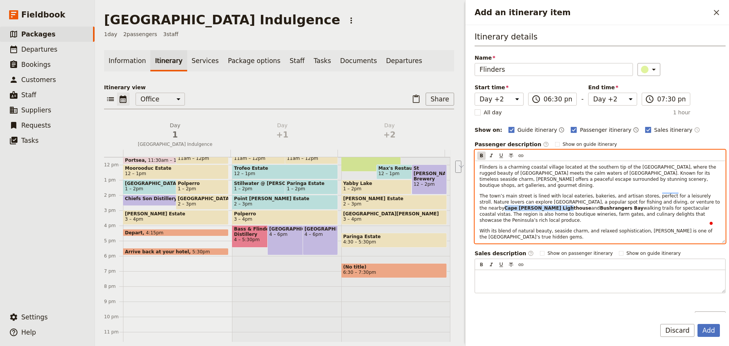
click at [481, 153] on icon "Format bold" at bounding box center [481, 156] width 6 height 6
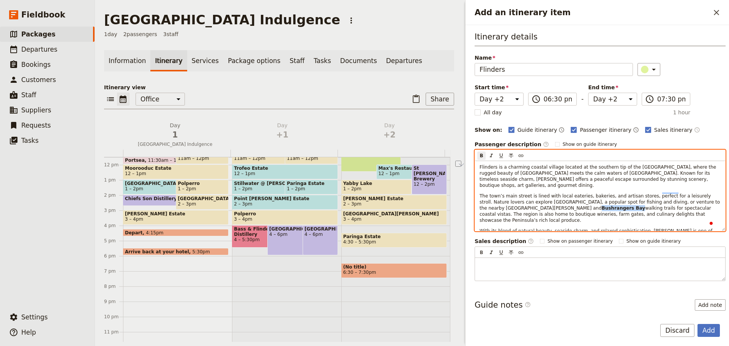
drag, startPoint x: 512, startPoint y: 200, endPoint x: 547, endPoint y: 200, distance: 34.2
click at [602, 205] on strong "Bushrangers Bay" at bounding box center [624, 207] width 44 height 5
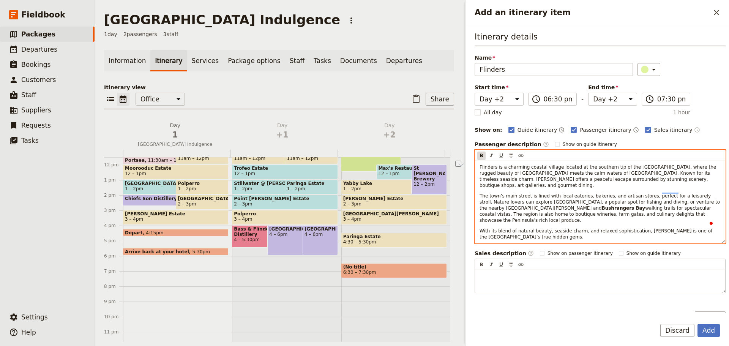
click at [477, 156] on div "​ ​ ​ ​ ​" at bounding box center [600, 155] width 250 height 11
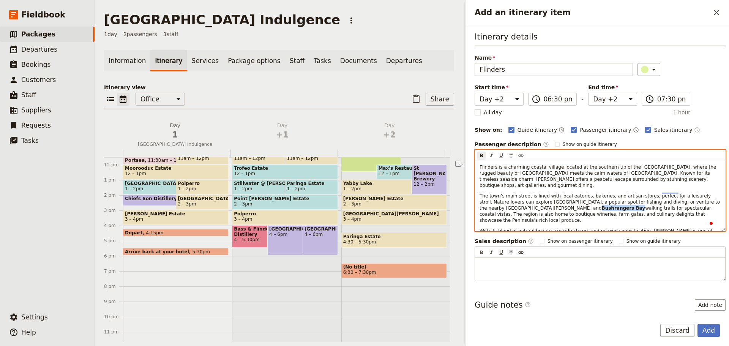
drag, startPoint x: 548, startPoint y: 201, endPoint x: 513, endPoint y: 199, distance: 35.0
click at [513, 199] on p "The town’s main street is lined with local eateries, bakeries, and artisan stor…" at bounding box center [599, 208] width 241 height 30
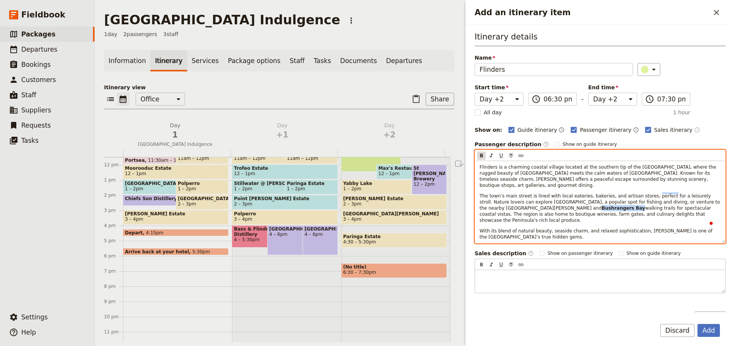
click at [480, 156] on icon "Format bold" at bounding box center [481, 155] width 3 height 3
click at [611, 208] on span "The town’s main street is lined with local eateries, bakeries, and artisan stor…" at bounding box center [600, 208] width 242 height 30
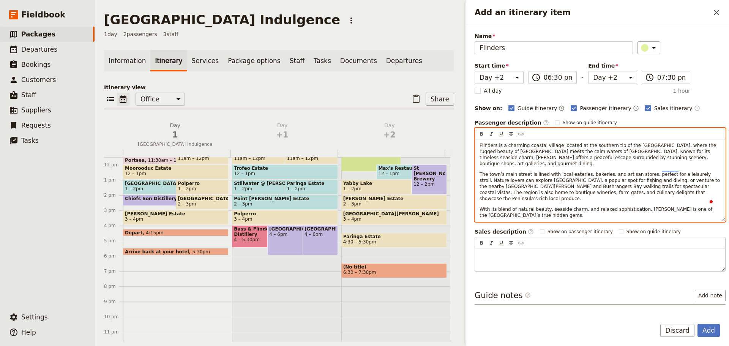
scroll to position [41, 0]
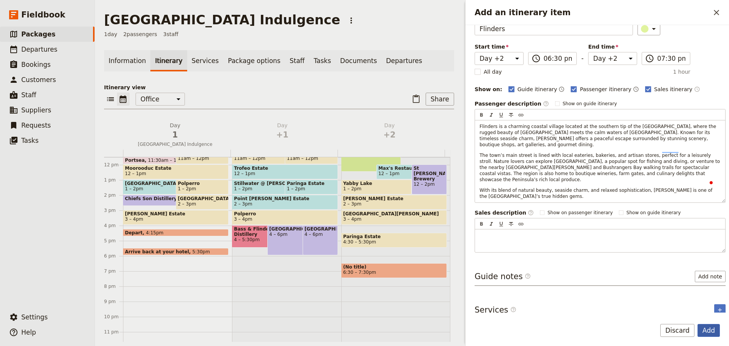
click at [705, 324] on button "Add" at bounding box center [708, 330] width 22 height 13
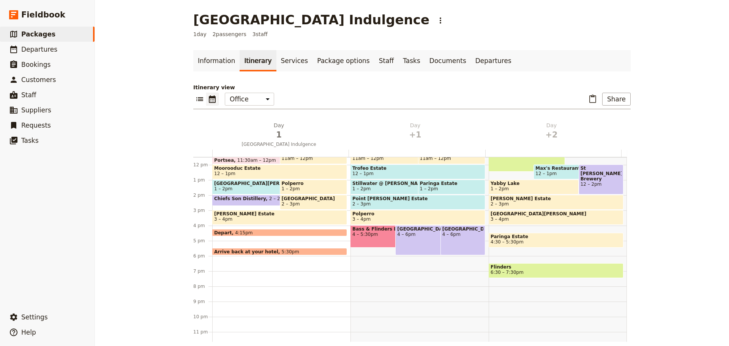
click at [514, 253] on div "[PERSON_NAME] Seat Eagle 8 – 9am [GEOGRAPHIC_DATA] 10am – 12:30pm [GEOGRAPHIC_D…" at bounding box center [558, 165] width 138 height 364
select select "3"
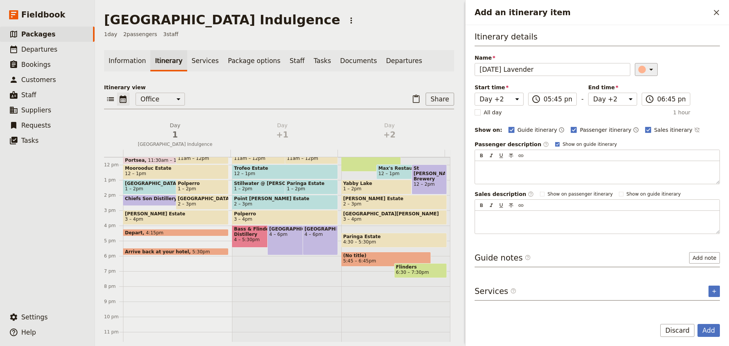
type input "[DATE] Lavender"
click at [647, 70] on icon "Add an itinerary item" at bounding box center [650, 69] width 9 height 9
click at [642, 104] on button "button" at bounding box center [646, 103] width 9 height 9
click at [560, 102] on input "05:45 pm" at bounding box center [558, 99] width 28 height 9
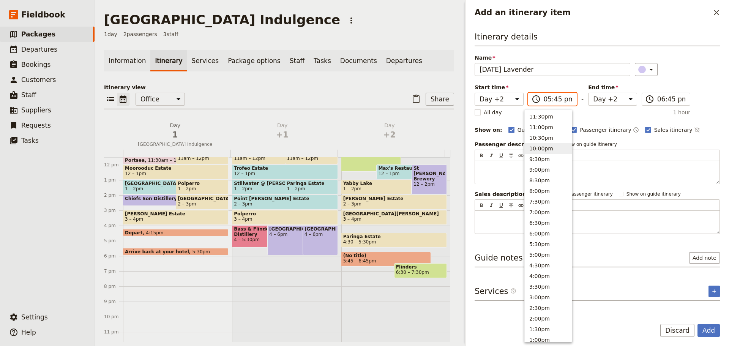
click at [550, 148] on button "10:00pm" at bounding box center [548, 148] width 47 height 11
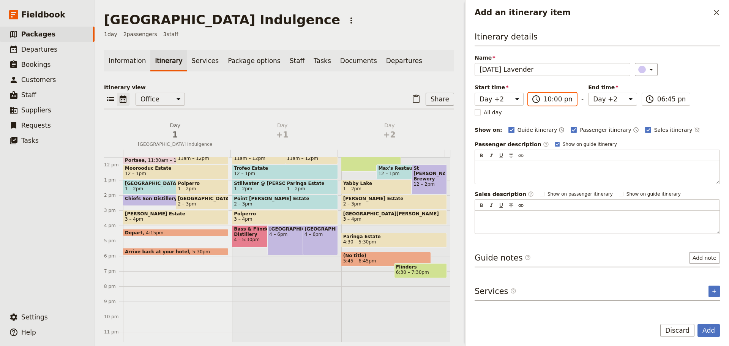
click at [558, 100] on input "10:00 pm" at bounding box center [558, 99] width 28 height 9
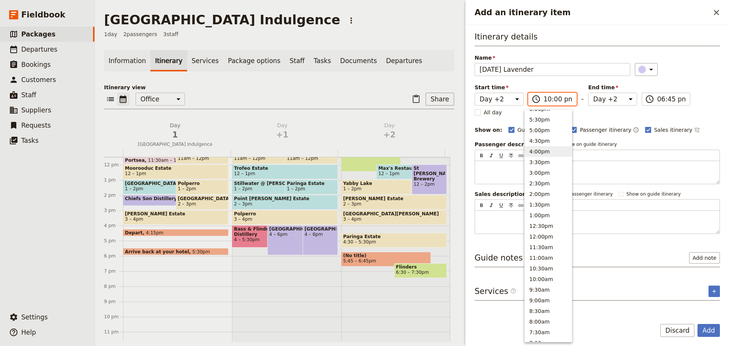
scroll to position [152, 0]
click at [549, 248] on button "10:00am" at bounding box center [548, 251] width 47 height 11
type input "10:00 am"
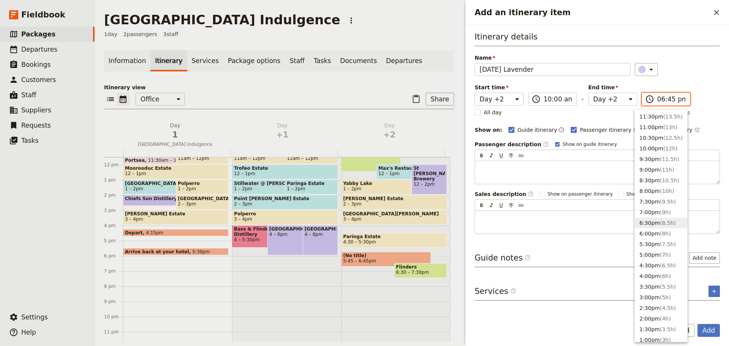
click at [671, 97] on input "06:45 pm" at bounding box center [671, 99] width 28 height 9
click at [659, 303] on button "11:00am ( 1h )" at bounding box center [661, 306] width 52 height 11
type input "11:00 am"
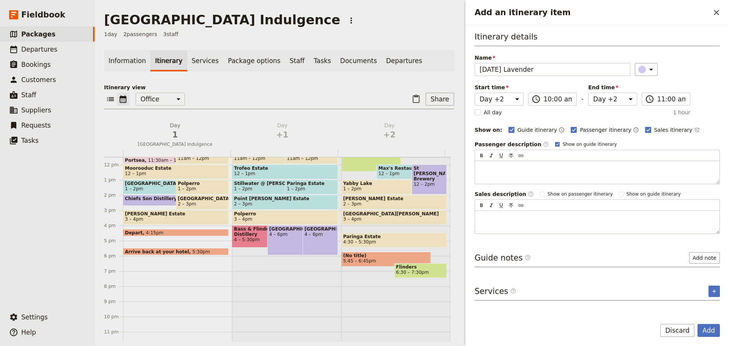
click at [555, 143] on rect "Add an itinerary item" at bounding box center [557, 144] width 4 height 4
click at [555, 141] on input "Show on guide itinerary" at bounding box center [555, 141] width 0 height 0
checkbox input "false"
click at [694, 127] on icon "Time not shown on sales itinerary" at bounding box center [697, 130] width 6 height 6
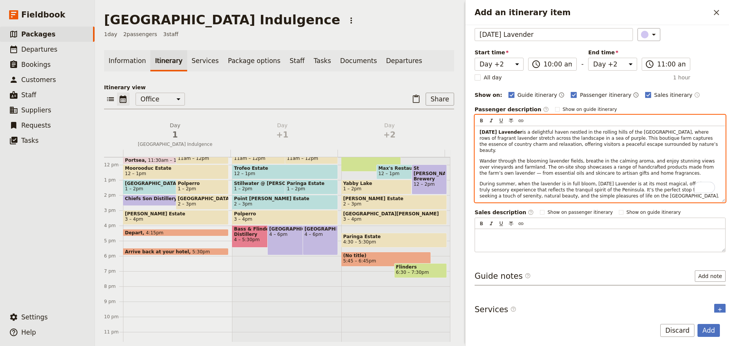
scroll to position [35, 0]
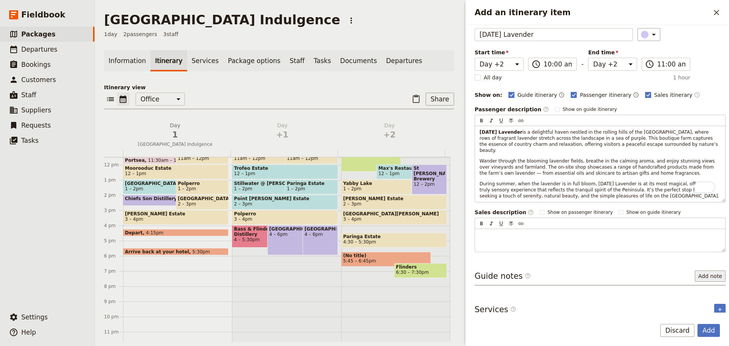
click at [697, 270] on button "Add note" at bounding box center [710, 275] width 31 height 11
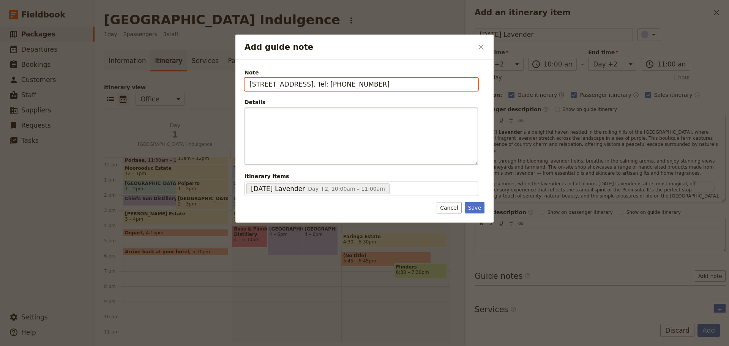
type input "[STREET_ADDRESS]. Tel: [PHONE_NUMBER]"
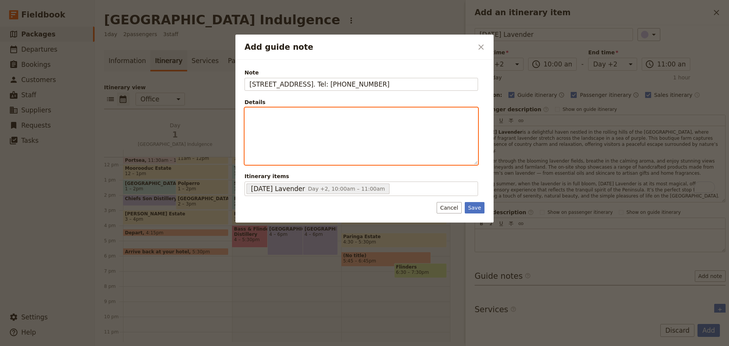
click at [328, 132] on div "Add guide note" at bounding box center [361, 136] width 233 height 57
click at [320, 160] on icon "Bulleted list" at bounding box center [319, 159] width 6 height 6
click at [295, 116] on li "[PERSON_NAME]" at bounding box center [367, 115] width 211 height 8
drag, startPoint x: 310, startPoint y: 112, endPoint x: 258, endPoint y: 112, distance: 52.0
click at [258, 112] on ul "[PERSON_NAME]" at bounding box center [361, 118] width 224 height 15
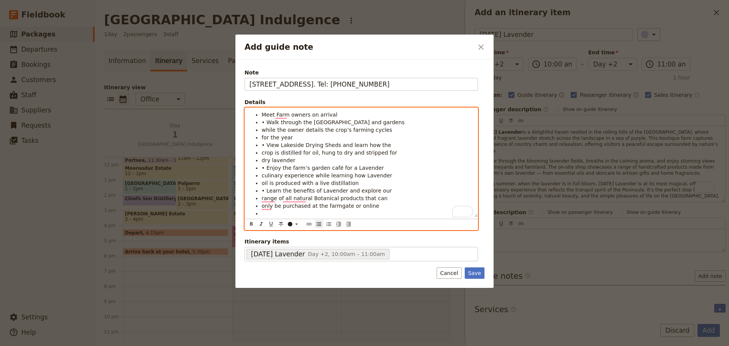
click at [266, 123] on span "• Walk through the [GEOGRAPHIC_DATA] and gardens" at bounding box center [333, 122] width 143 height 6
click at [262, 132] on span "while the owner details the crop’s farming cycles" at bounding box center [327, 130] width 131 height 6
click at [261, 140] on ul "Meet Farm owners on arrival Walk through the Lavender fields and gardens while …" at bounding box center [361, 164] width 224 height 106
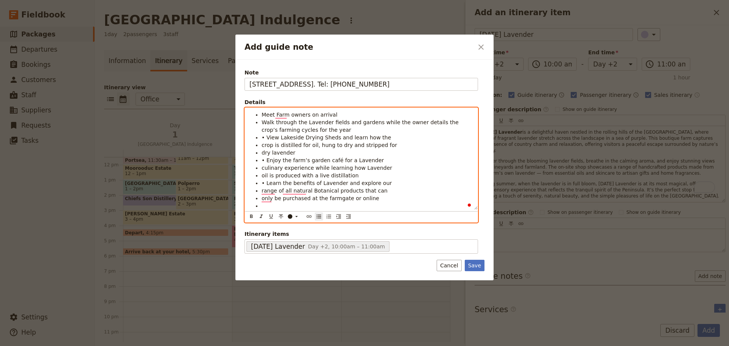
click at [265, 140] on span "• View Lakeside Drying Sheds and learn how the" at bounding box center [326, 137] width 129 height 6
click at [262, 147] on span "crop is distilled for oil, hung to dry and stripped for" at bounding box center [330, 145] width 136 height 6
click at [262, 157] on span "• Enjoy the farm’s garden café for a Lavender" at bounding box center [323, 160] width 122 height 6
click at [262, 152] on span "dry lavender" at bounding box center [279, 153] width 34 height 6
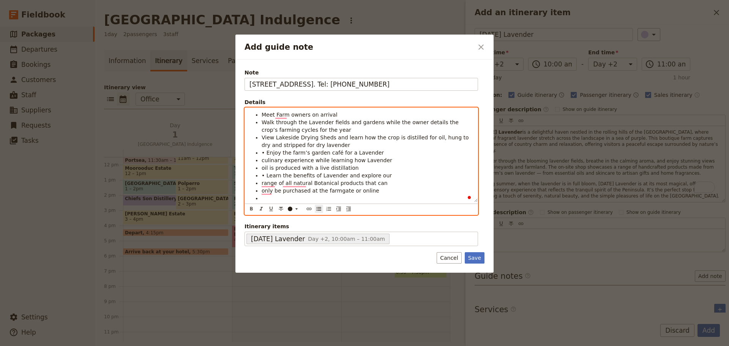
click at [266, 153] on span "• Enjoy the farm’s garden café for a Lavender" at bounding box center [323, 153] width 122 height 6
click at [262, 161] on span "culinary experience while learning how Lavender" at bounding box center [327, 160] width 131 height 6
click at [292, 162] on li "Enjoy the farm’s garden café for a Lavender culinary experience while learning …" at bounding box center [367, 156] width 211 height 15
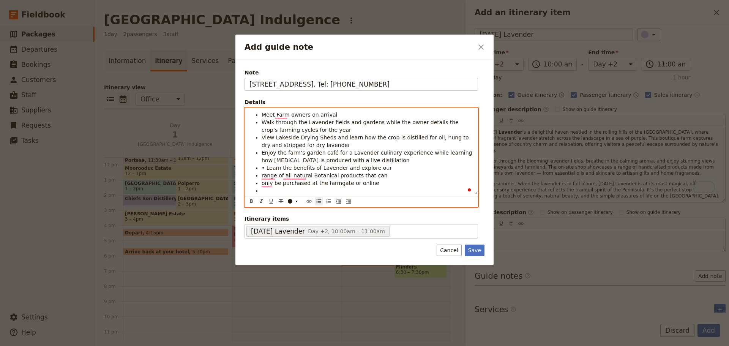
click at [386, 163] on li "Enjoy the farm’s garden café for a Lavender culinary experience while learning …" at bounding box center [367, 156] width 211 height 15
click at [265, 169] on span "• Learn the benefits of Lavender and explore our" at bounding box center [327, 168] width 130 height 6
click at [262, 175] on span "range of all natural Botanical products that can" at bounding box center [325, 175] width 126 height 6
click at [279, 177] on li "Learn the benefits of Lavender and explore our range of all natural Botanical p…" at bounding box center [367, 171] width 211 height 15
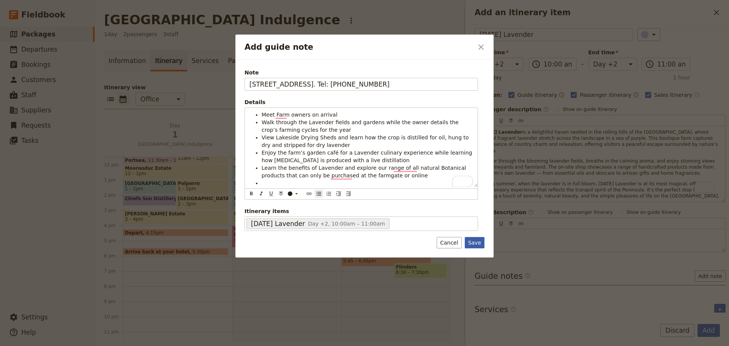
click at [472, 241] on button "Save" at bounding box center [475, 242] width 20 height 11
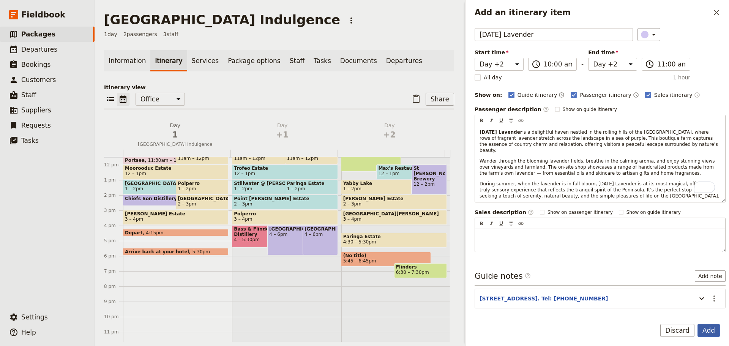
click at [707, 324] on button "Add" at bounding box center [708, 330] width 22 height 13
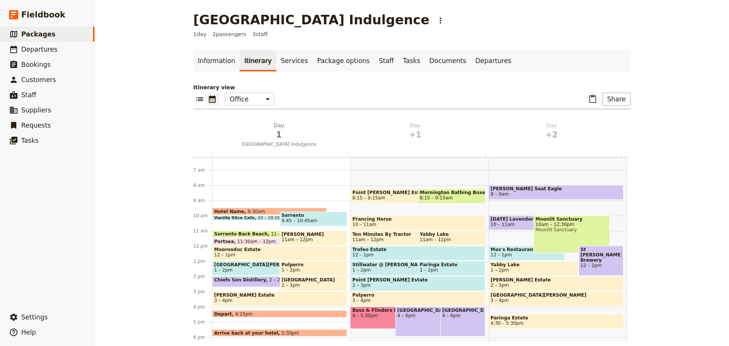
scroll to position [137, 0]
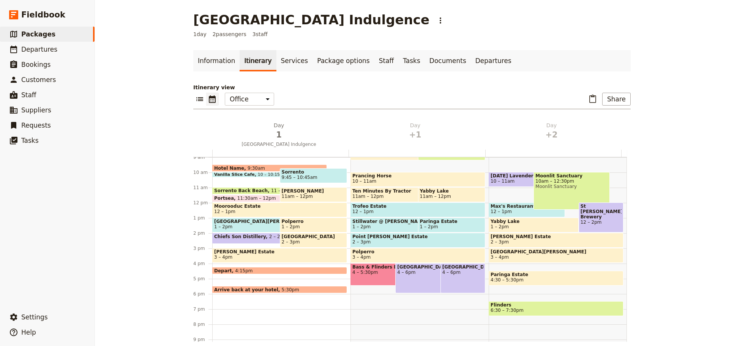
click at [490, 179] on span "10 – 11am" at bounding box center [502, 180] width 24 height 5
select select "3"
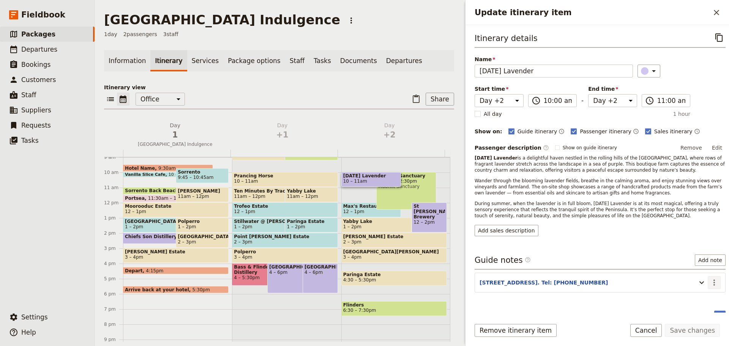
click at [711, 284] on icon "Actions" at bounding box center [714, 282] width 9 height 9
click at [706, 296] on span "Edit note" at bounding box center [692, 299] width 35 height 8
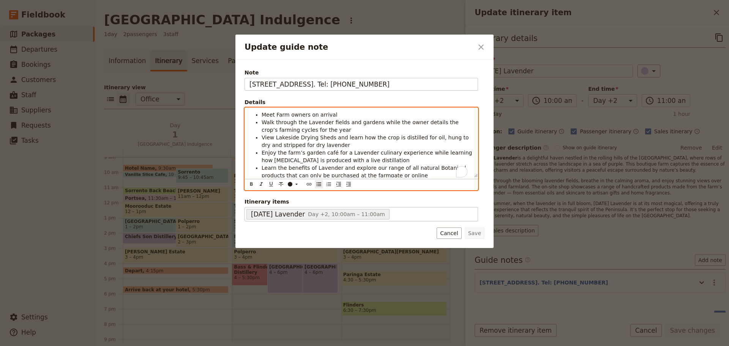
click at [262, 114] on span "Meet Farm owners on arrival" at bounding box center [300, 115] width 76 height 6
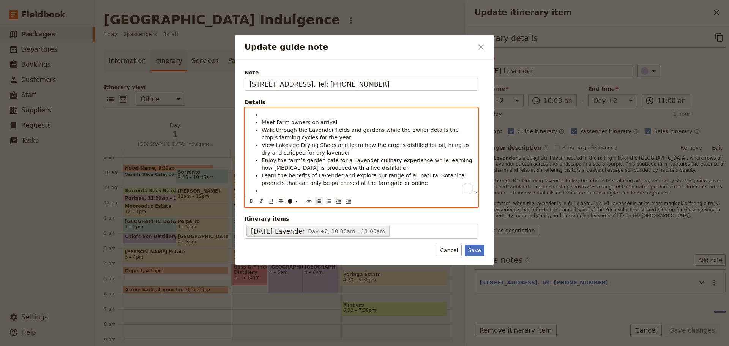
click at [269, 115] on li "To enrich screen reader interactions, please activate Accessibility in Grammarl…" at bounding box center [367, 115] width 211 height 8
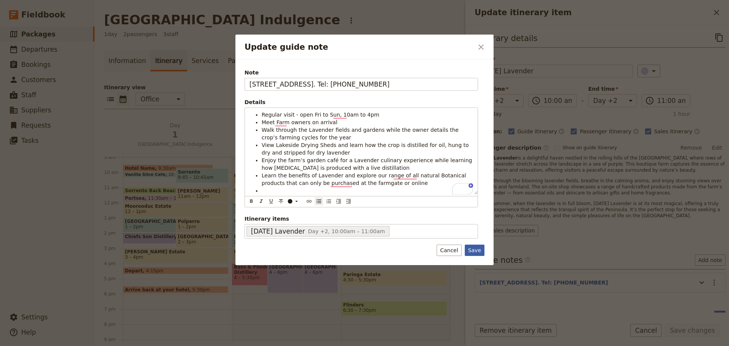
click at [471, 250] on button "Save" at bounding box center [475, 249] width 20 height 11
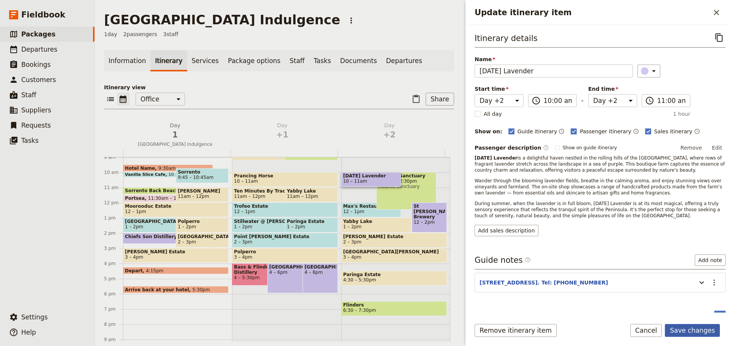
click at [699, 330] on button "Save changes" at bounding box center [692, 330] width 55 height 13
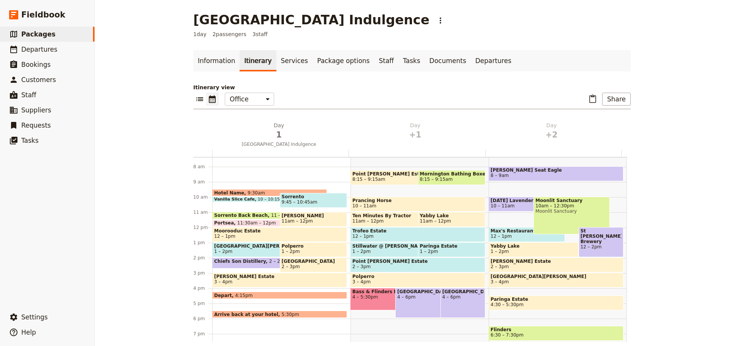
scroll to position [99, 0]
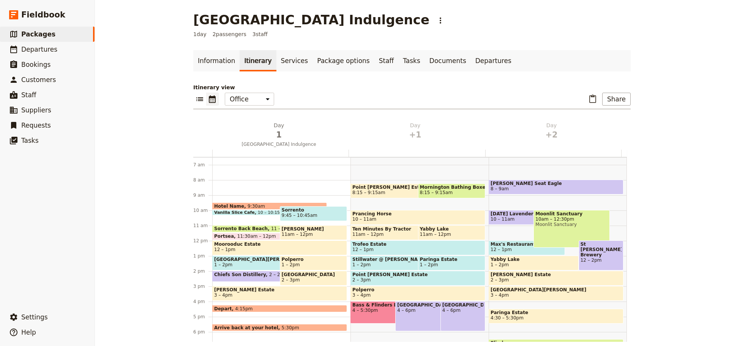
click at [500, 183] on span "[PERSON_NAME] Seat Eagle" at bounding box center [555, 183] width 131 height 5
select select "3"
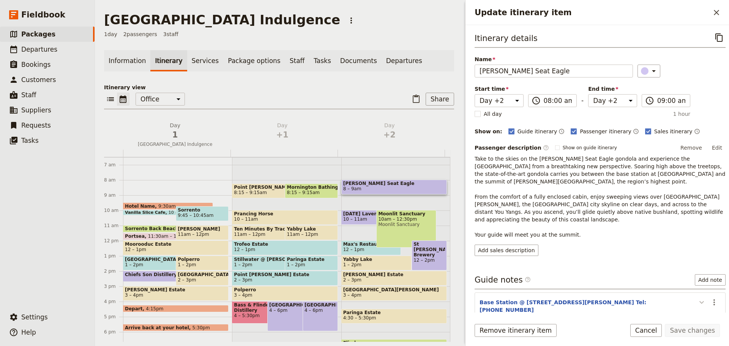
click at [697, 298] on icon "Update itinerary item" at bounding box center [701, 302] width 9 height 9
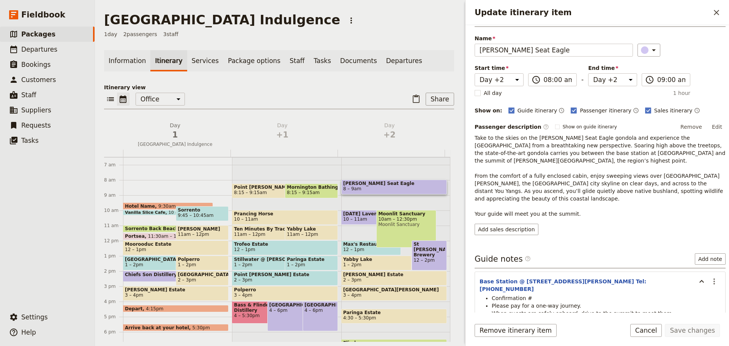
scroll to position [41, 0]
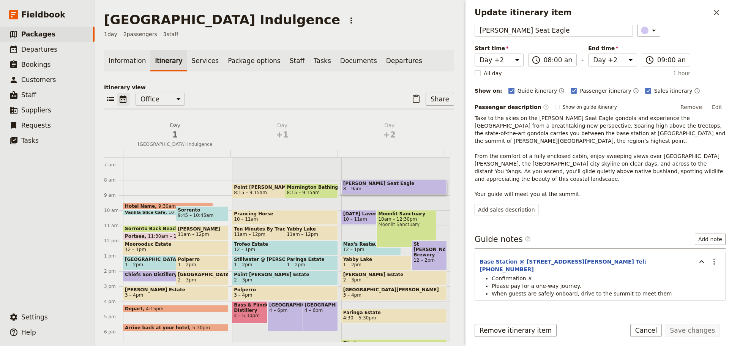
click at [659, 331] on button "Cancel" at bounding box center [646, 330] width 32 height 13
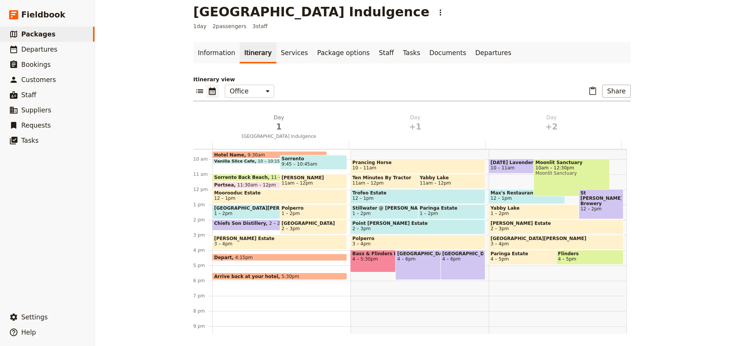
scroll to position [104, 0]
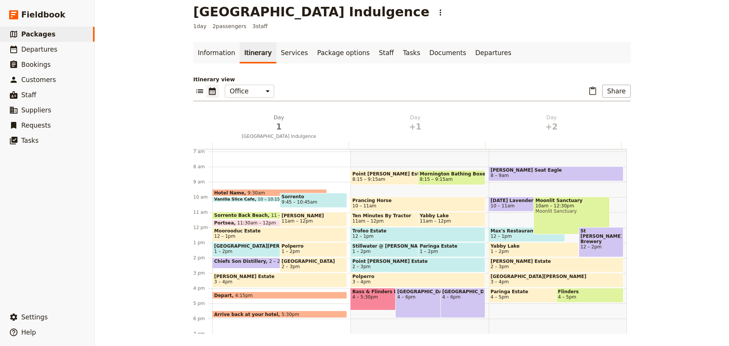
click at [307, 249] on span "1 – 2pm" at bounding box center [314, 251] width 64 height 5
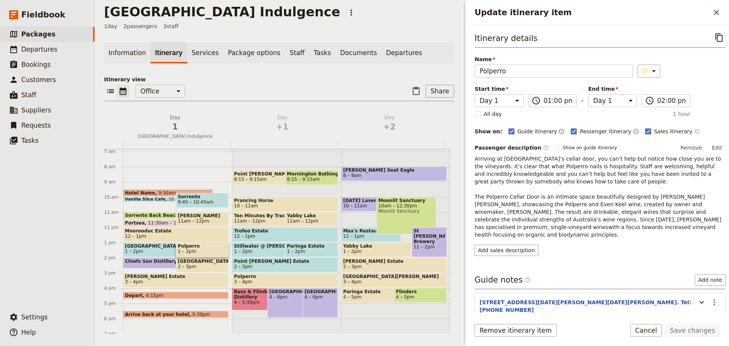
click at [694, 131] on icon "Time not shown on sales itinerary" at bounding box center [697, 131] width 6 height 6
click at [699, 298] on icon "Update itinerary item" at bounding box center [701, 302] width 9 height 9
click at [693, 330] on button "Save changes" at bounding box center [692, 330] width 55 height 13
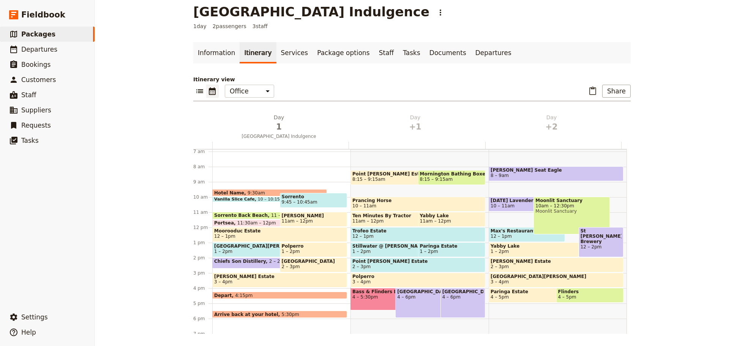
click at [365, 243] on span "Stillwater @ [PERSON_NAME]" at bounding box center [407, 245] width 111 height 5
select select "2"
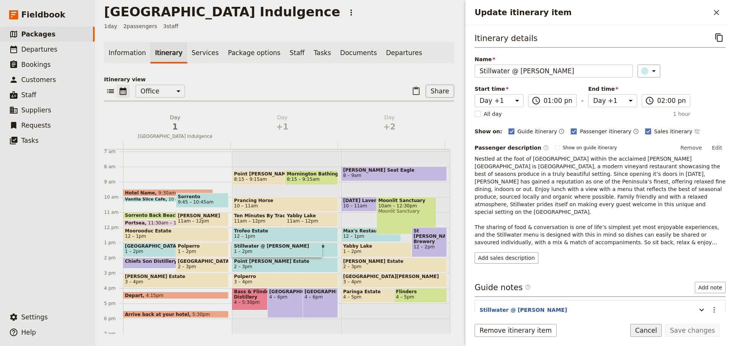
click at [654, 328] on button "Cancel" at bounding box center [646, 330] width 32 height 13
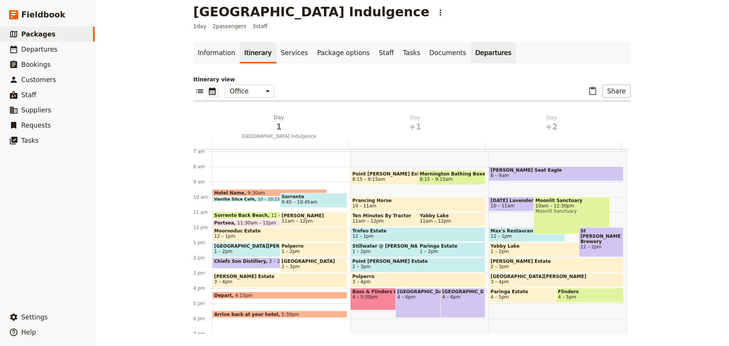
click at [471, 50] on link "Departures" at bounding box center [493, 52] width 45 height 21
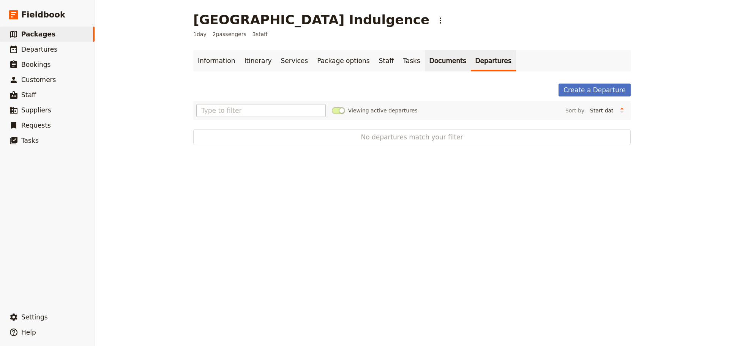
click at [435, 52] on link "Documents" at bounding box center [448, 60] width 46 height 21
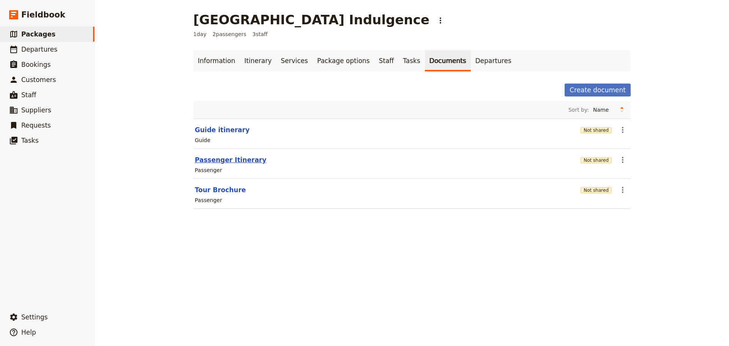
click at [218, 159] on button "Passenger Itinerary" at bounding box center [231, 159] width 72 height 9
select select "PASSENGER"
select select "DEFAULT"
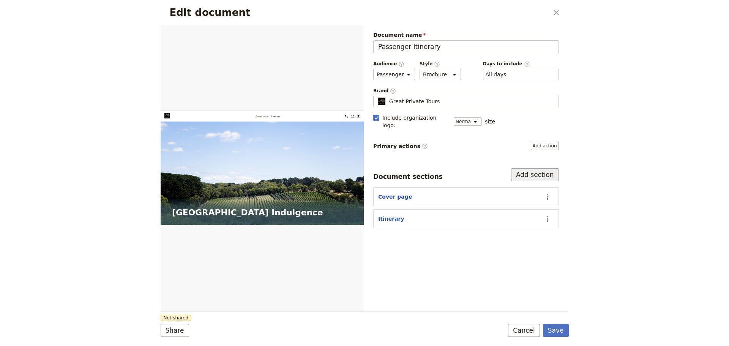
click at [531, 169] on button "Add section" at bounding box center [535, 174] width 48 height 13
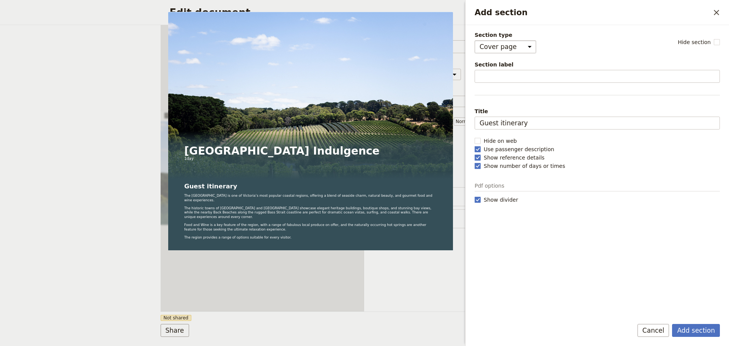
click at [522, 46] on select "Cover page Day summary Itinerary Custom" at bounding box center [505, 46] width 61 height 13
select select "CUSTOM"
click at [475, 40] on select "Cover page Day summary Itinerary Custom" at bounding box center [505, 46] width 61 height 13
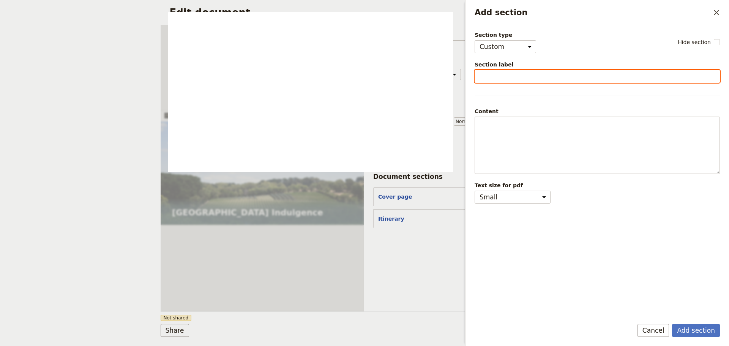
click at [511, 74] on input "Section label" at bounding box center [597, 76] width 245 height 13
type input "P"
type input "Booking Conditions"
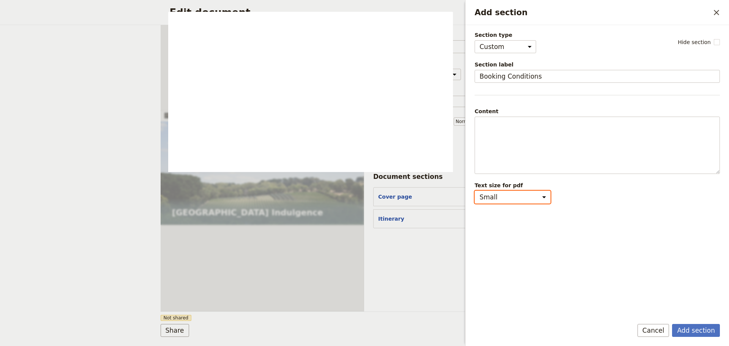
click at [529, 192] on select "Small Medium" at bounding box center [513, 197] width 76 height 13
click at [475, 191] on select "Small Medium" at bounding box center [513, 197] width 76 height 13
select select "small"
click at [700, 329] on button "Add section" at bounding box center [696, 330] width 48 height 13
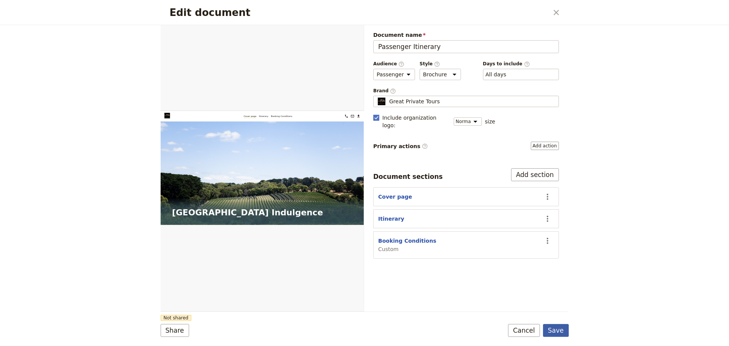
click at [557, 331] on button "Save" at bounding box center [556, 330] width 26 height 13
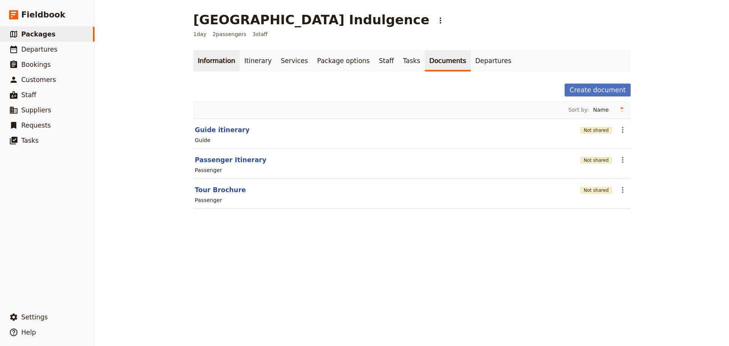
click at [201, 56] on link "Information" at bounding box center [216, 60] width 46 height 21
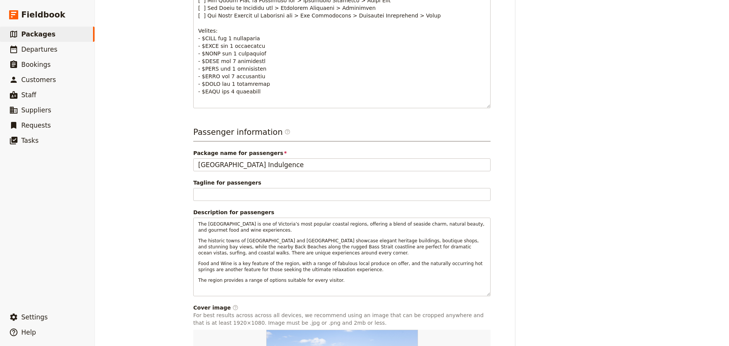
scroll to position [494, 0]
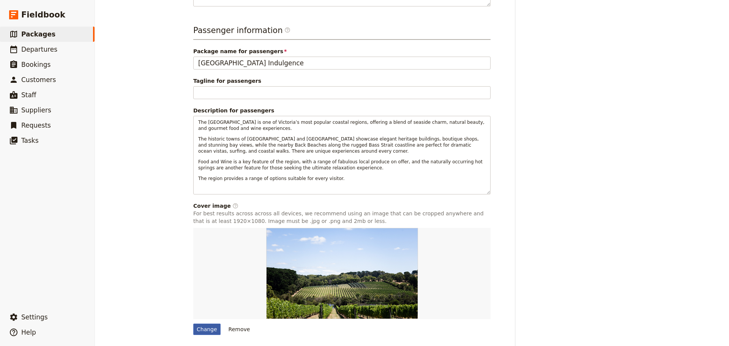
click at [203, 330] on div "Change" at bounding box center [206, 328] width 27 height 11
click at [193, 323] on input "Change" at bounding box center [193, 323] width 0 height 0
type input "C:\fakepath\bathing-house-header-2.jpg"
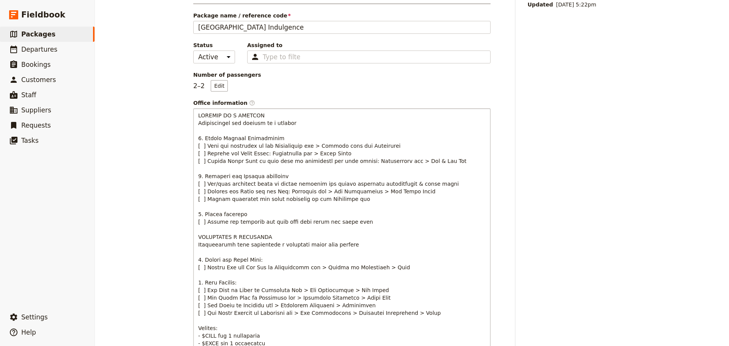
scroll to position [0, 0]
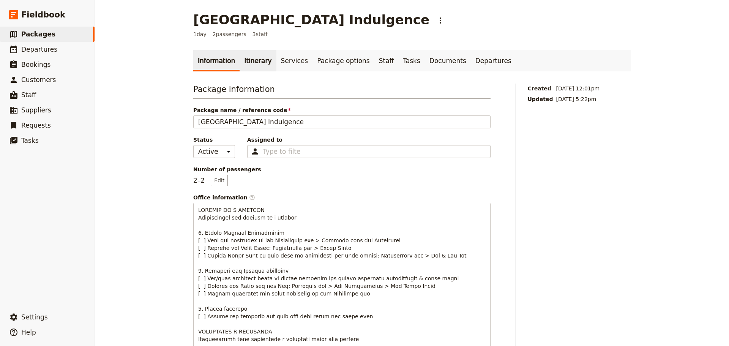
click at [260, 64] on link "Itinerary" at bounding box center [258, 60] width 36 height 21
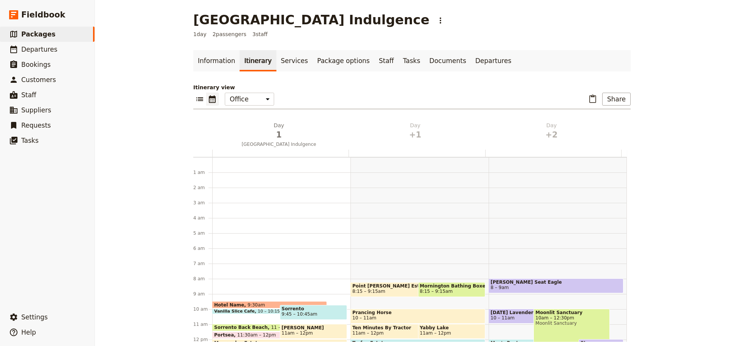
scroll to position [99, 0]
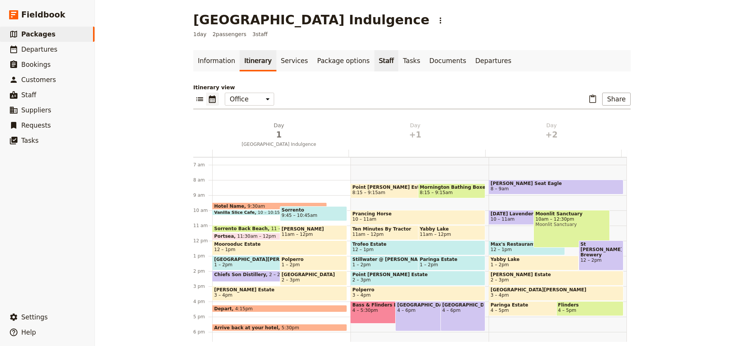
click at [374, 61] on link "Staff" at bounding box center [386, 60] width 24 height 21
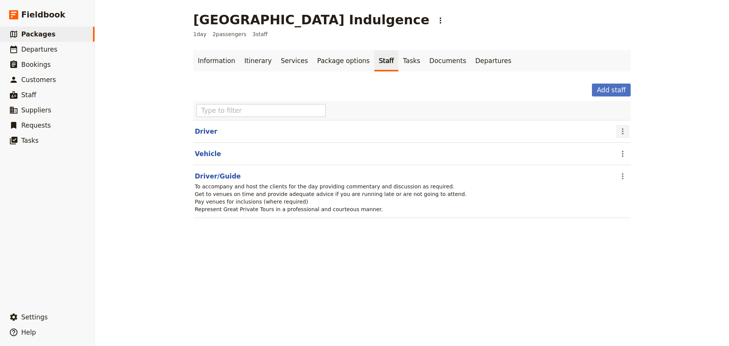
click at [623, 134] on icon "Actions" at bounding box center [622, 131] width 9 height 9
click at [633, 161] on span "Remove staff" at bounding box center [635, 159] width 35 height 8
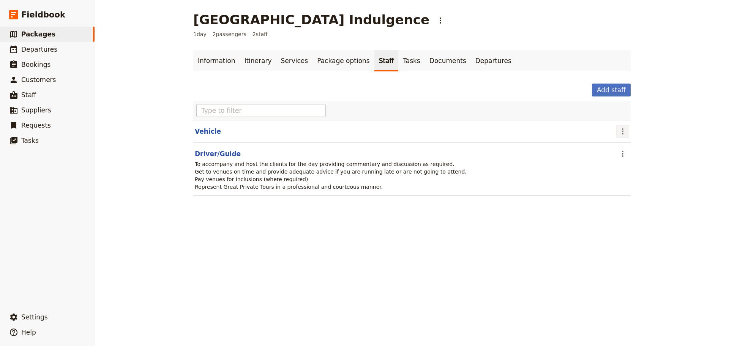
click at [623, 134] on icon "Actions" at bounding box center [622, 131] width 9 height 9
click at [625, 161] on span "Remove staff" at bounding box center [635, 159] width 35 height 8
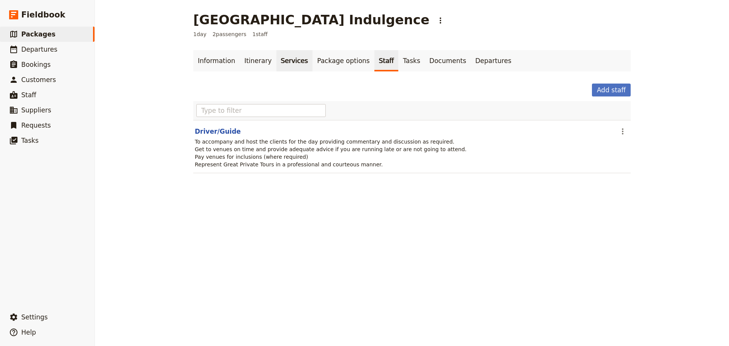
click at [276, 59] on link "Services" at bounding box center [294, 60] width 36 height 21
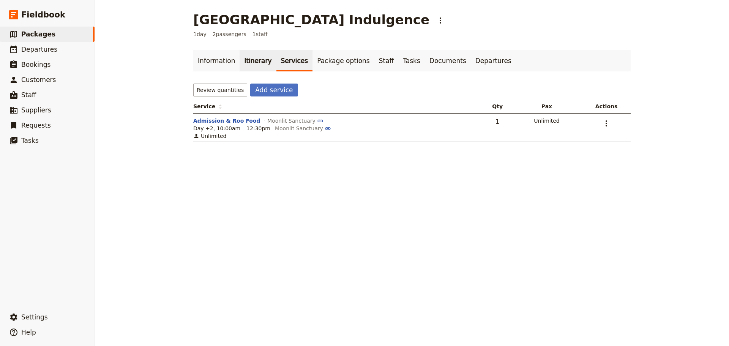
click at [249, 59] on link "Itinerary" at bounding box center [258, 60] width 36 height 21
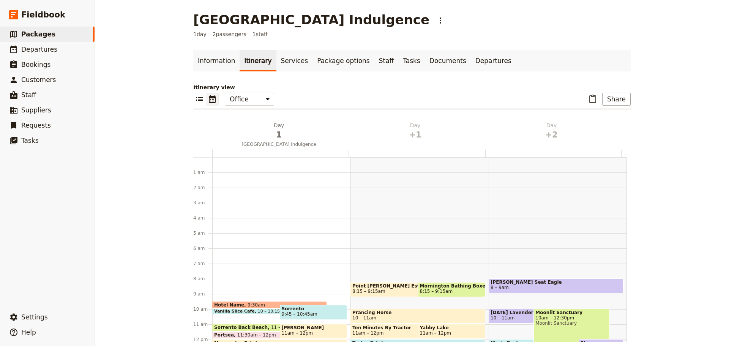
scroll to position [99, 0]
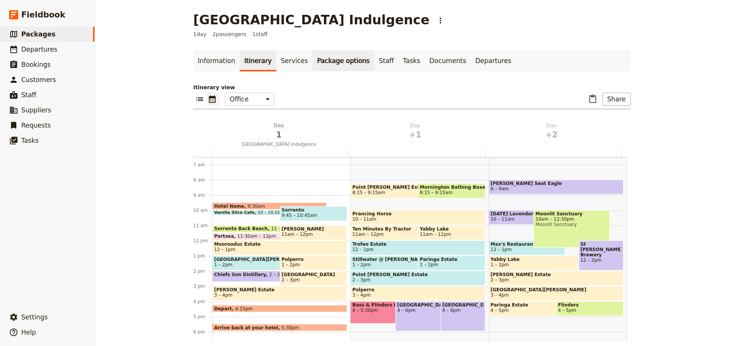
click at [319, 57] on link "Package options" at bounding box center [342, 60] width 61 height 21
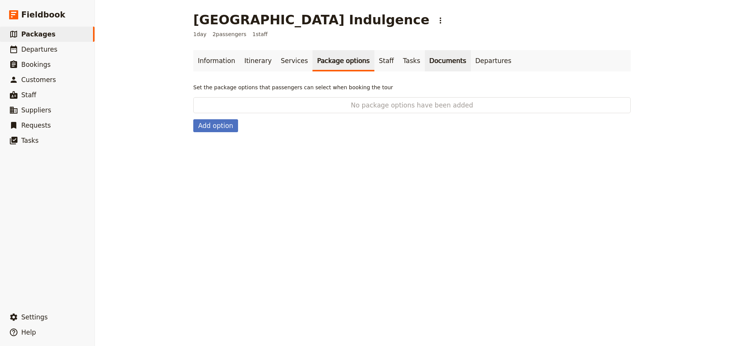
click at [425, 60] on link "Documents" at bounding box center [448, 60] width 46 height 21
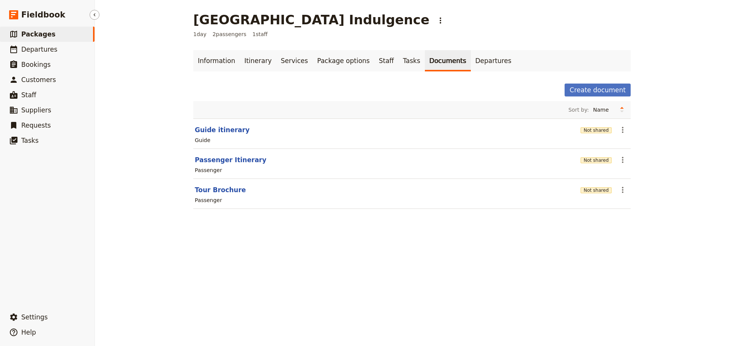
click at [32, 34] on span "Packages" at bounding box center [38, 34] width 34 height 8
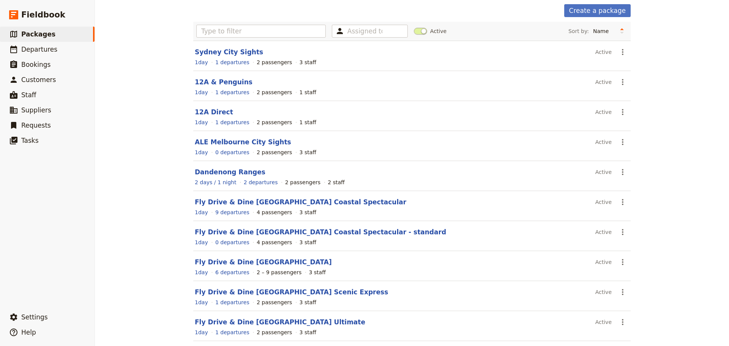
scroll to position [68, 0]
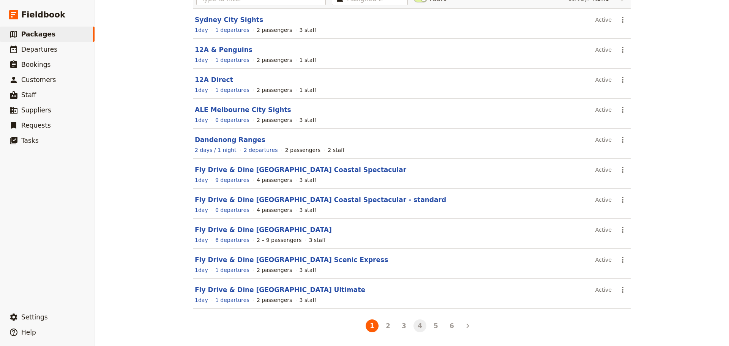
click at [416, 327] on button "4" at bounding box center [419, 325] width 13 height 13
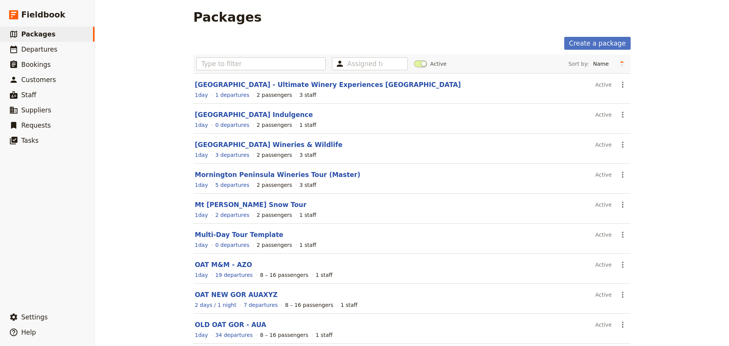
scroll to position [0, 0]
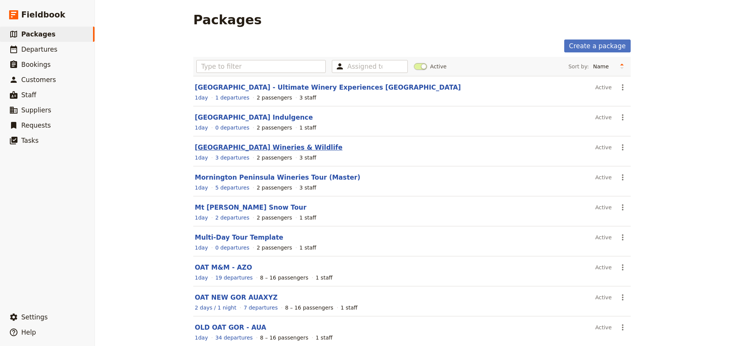
click at [223, 146] on link "[GEOGRAPHIC_DATA] Wineries & Wildlife" at bounding box center [269, 147] width 148 height 8
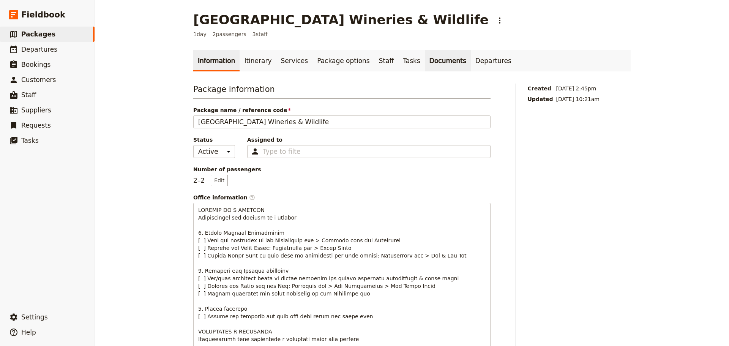
click at [425, 56] on link "Documents" at bounding box center [448, 60] width 46 height 21
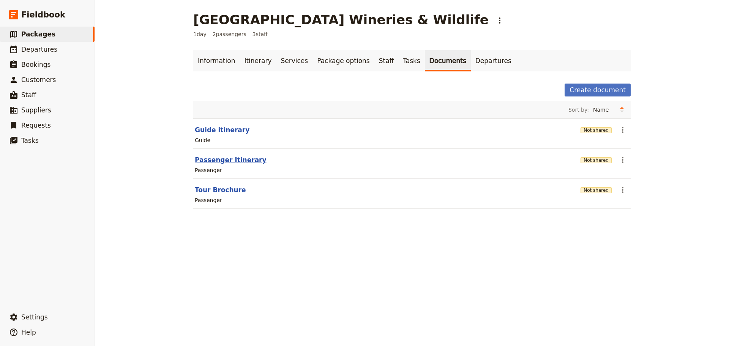
click at [229, 159] on button "Passenger Itinerary" at bounding box center [231, 159] width 72 height 9
select select "PASSENGER"
select select "RUN_SHEET"
select select "DEFAULT"
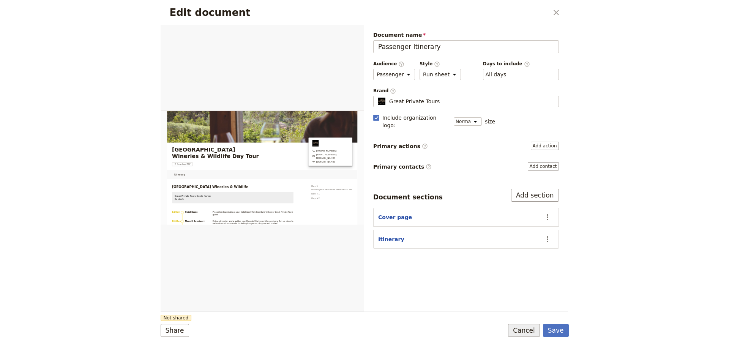
click at [531, 331] on button "Cancel" at bounding box center [524, 330] width 32 height 13
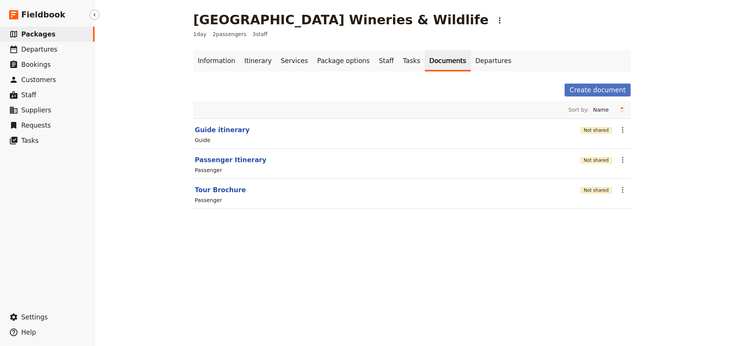
click at [40, 31] on span "Packages" at bounding box center [38, 34] width 34 height 8
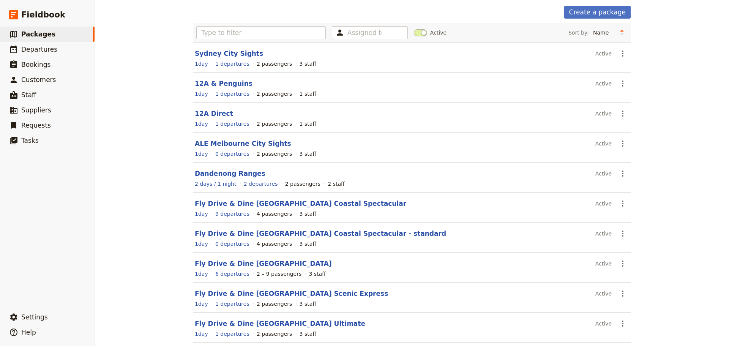
scroll to position [68, 0]
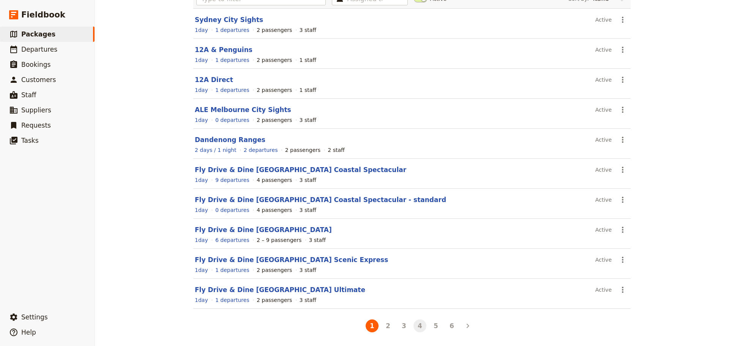
click at [420, 328] on button "4" at bounding box center [419, 325] width 13 height 13
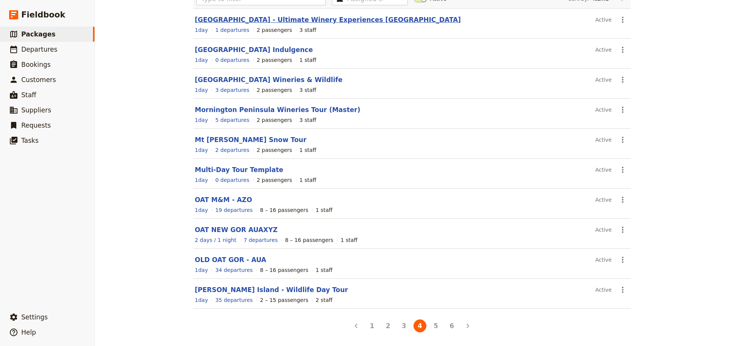
click at [249, 19] on link "[GEOGRAPHIC_DATA] - Ultimate Winery Experiences [GEOGRAPHIC_DATA]" at bounding box center [328, 20] width 266 height 8
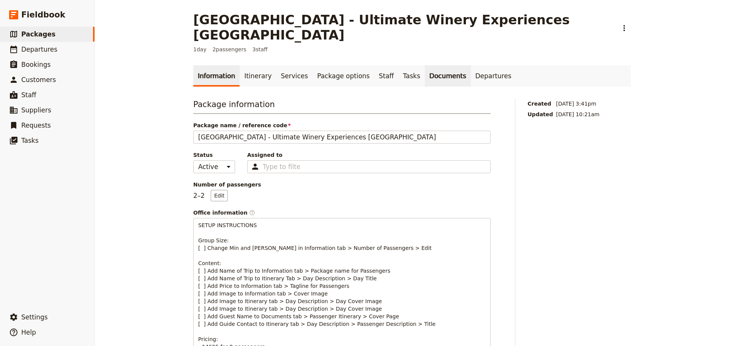
click at [425, 65] on link "Documents" at bounding box center [448, 75] width 46 height 21
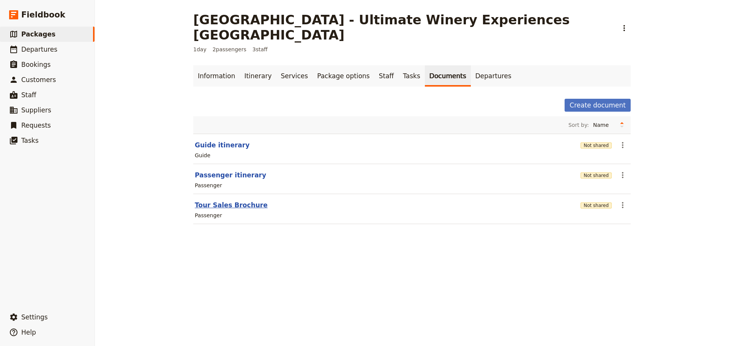
click at [216, 200] on button "Tour Sales Brochure" at bounding box center [231, 204] width 73 height 9
select select "PASSENGER"
select select "DEFAULT"
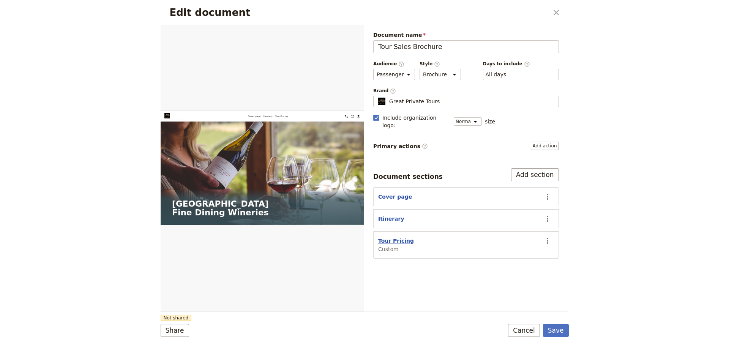
click at [395, 237] on button "Tour Pricing" at bounding box center [396, 241] width 36 height 8
select select "CUSTOM"
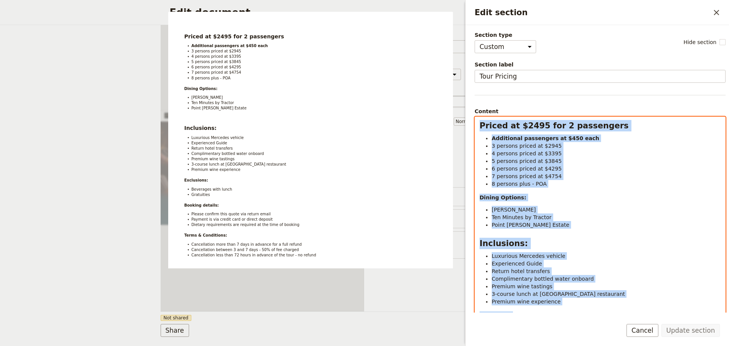
drag, startPoint x: 563, startPoint y: 307, endPoint x: 457, endPoint y: 101, distance: 232.1
click at [457, 101] on body "Fieldbook ​ ​ Fieldbook ​ ​ Packages ​ Departures ​ Bookings ​ Customers ​ Staf…" at bounding box center [364, 173] width 729 height 346
copy div "Priced at $2495 for 2 passengers Additional passengers at $450 each 3 persons p…"
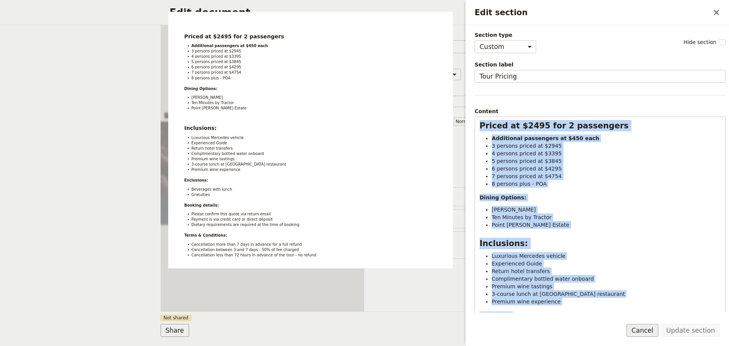
click at [655, 333] on button "Cancel" at bounding box center [642, 330] width 32 height 13
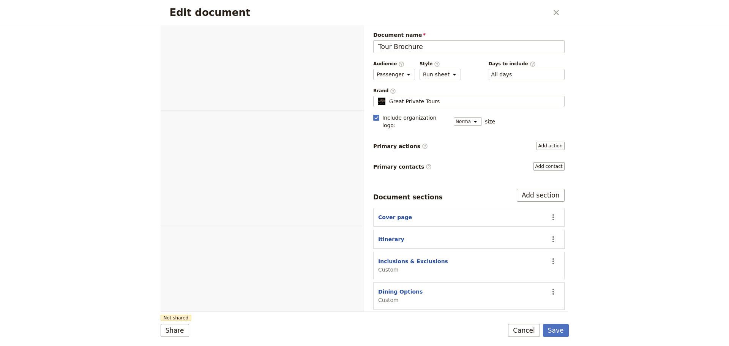
select select "PASSENGER"
select select "RUN_SHEET"
select select "DEFAULT"
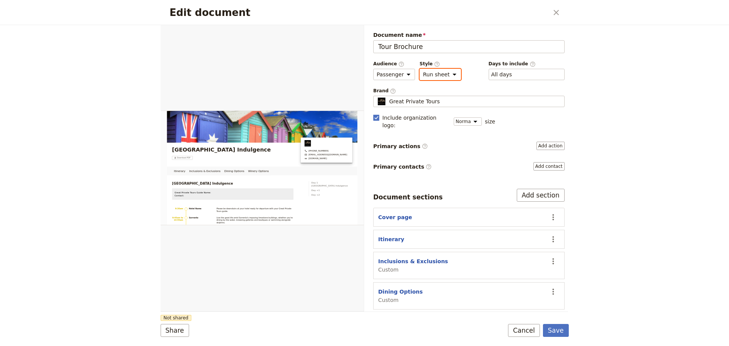
click at [440, 73] on select "Brochure Run sheet" at bounding box center [439, 74] width 41 height 11
select select "BROCHURE"
click at [419, 69] on select "Brochure Run sheet" at bounding box center [439, 74] width 41 height 11
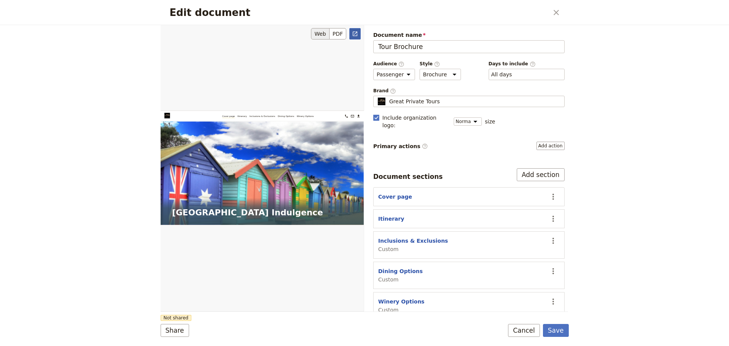
click at [350, 34] on button "​" at bounding box center [354, 33] width 11 height 11
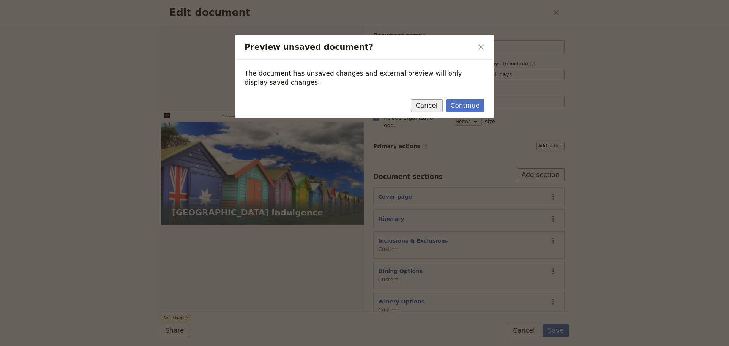
click at [438, 108] on button "Cancel" at bounding box center [427, 105] width 32 height 13
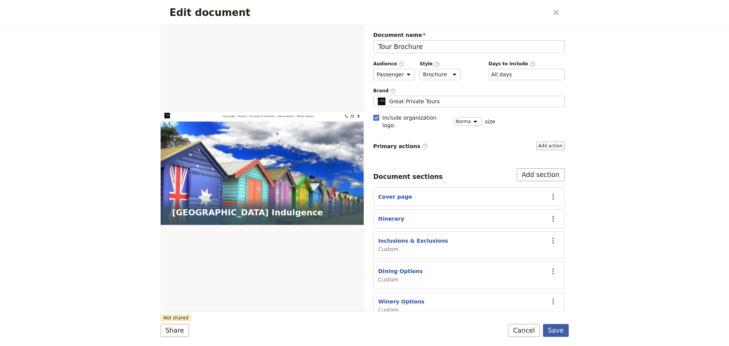
click at [555, 329] on button "Save" at bounding box center [556, 330] width 26 height 13
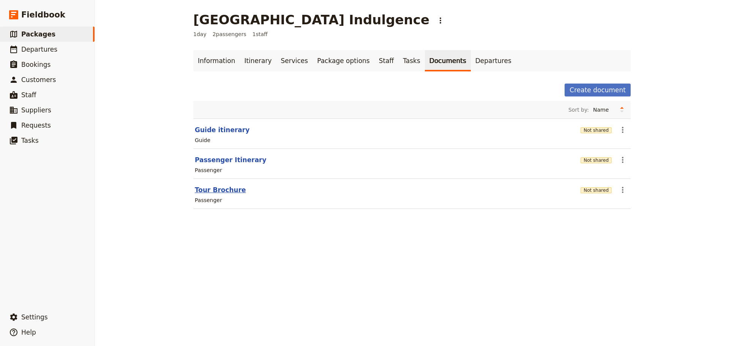
click at [207, 191] on button "Tour Brochure" at bounding box center [220, 189] width 51 height 9
select select "PASSENGER"
select select "DEFAULT"
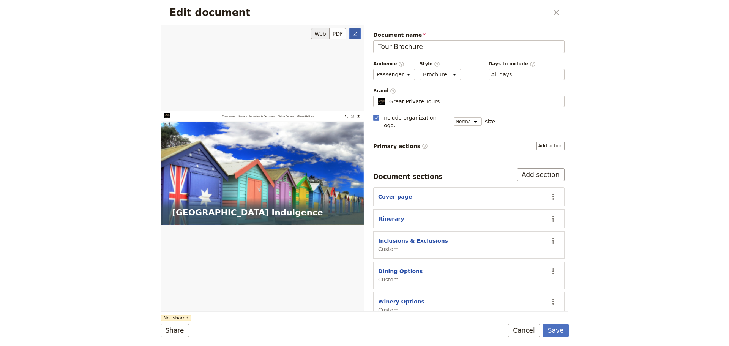
click at [357, 31] on icon "Open full preview" at bounding box center [355, 34] width 6 height 6
click at [532, 333] on button "Cancel" at bounding box center [524, 330] width 32 height 13
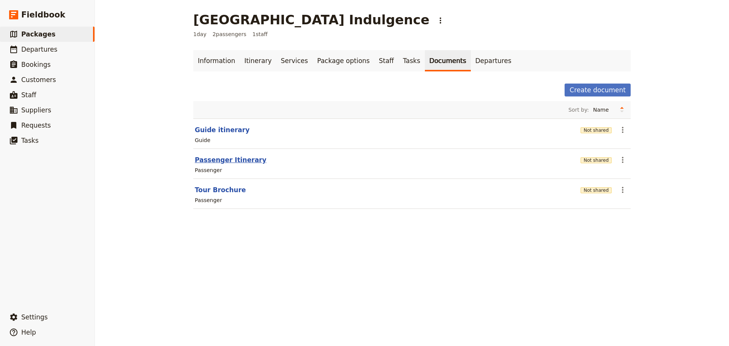
click at [231, 159] on button "Passenger Itinerary" at bounding box center [231, 159] width 72 height 9
select select "PASSENGER"
select select "DEFAULT"
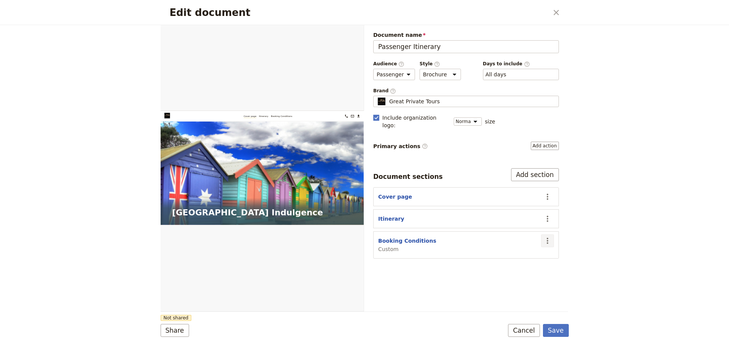
click at [550, 234] on button "​" at bounding box center [547, 240] width 13 height 13
click at [508, 287] on span "Hide section" at bounding box center [503, 286] width 33 height 8
click at [552, 334] on button "Save" at bounding box center [556, 330] width 26 height 13
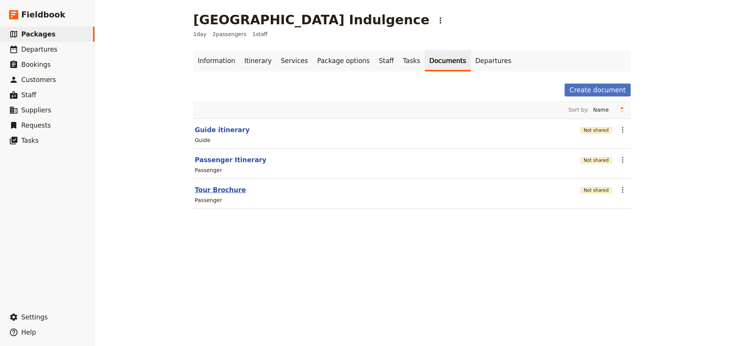
click at [220, 193] on button "Tour Brochure" at bounding box center [220, 189] width 51 height 9
select select "PASSENGER"
select select "DEFAULT"
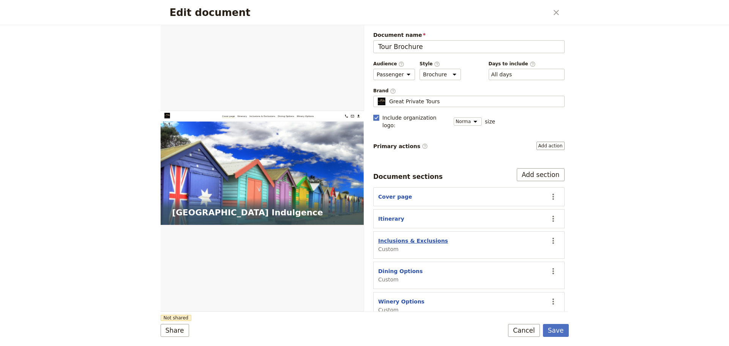
click at [413, 237] on button "Inclusions & Exclusions" at bounding box center [413, 241] width 70 height 8
select select "CUSTOM"
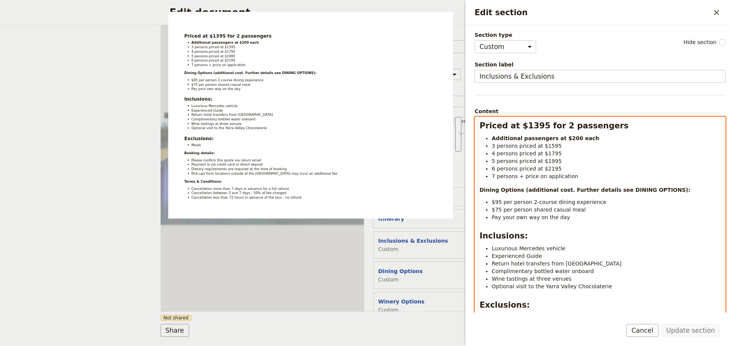
drag, startPoint x: 572, startPoint y: 219, endPoint x: 561, endPoint y: 191, distance: 30.5
click at [561, 191] on div "Priced at $1395 for 2 passengers Additional passengers at $200 each 3 persons p…" at bounding box center [600, 270] width 250 height 307
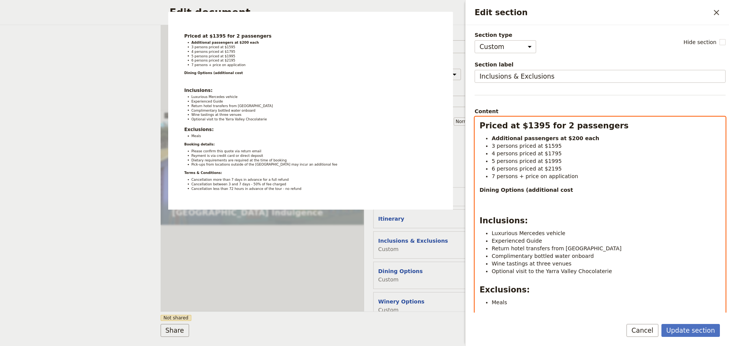
scroll to position [145, 0]
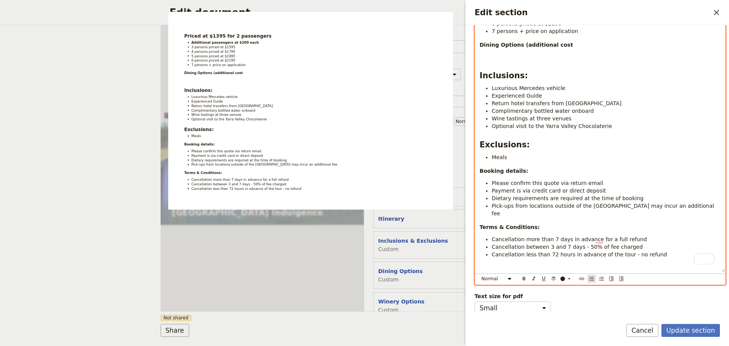
click at [589, 276] on icon "Bulleted list" at bounding box center [591, 279] width 6 height 6
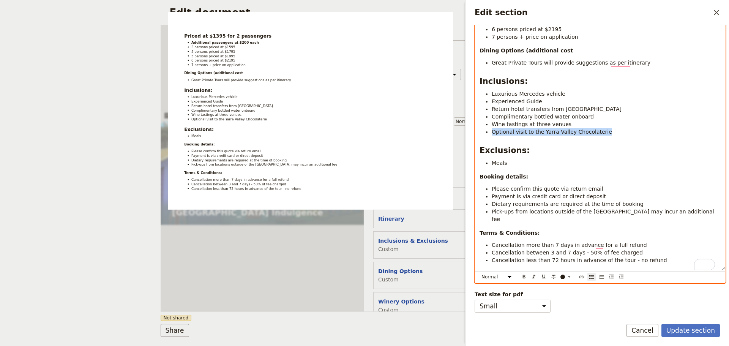
drag, startPoint x: 577, startPoint y: 128, endPoint x: 483, endPoint y: 127, distance: 94.1
click at [483, 127] on ul "Luxurious Mercedes vehicle Experienced Guide Return hotel transfers from Melbou…" at bounding box center [599, 113] width 241 height 46
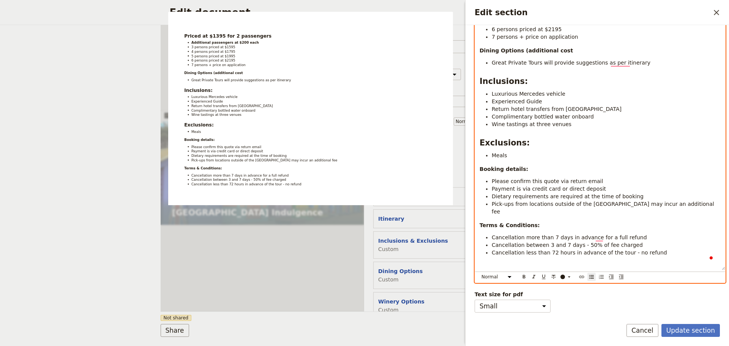
scroll to position [137, 0]
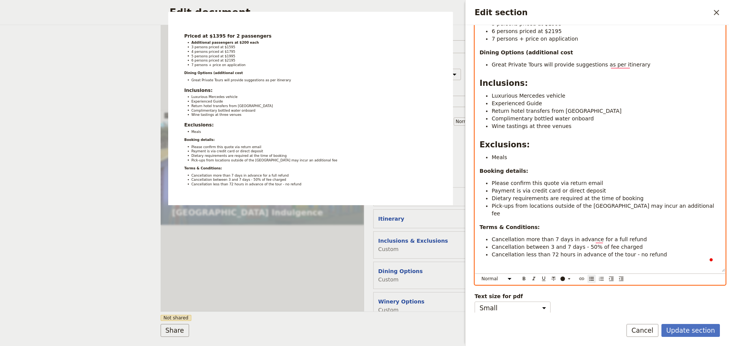
click at [510, 157] on li "Meals" at bounding box center [606, 157] width 229 height 8
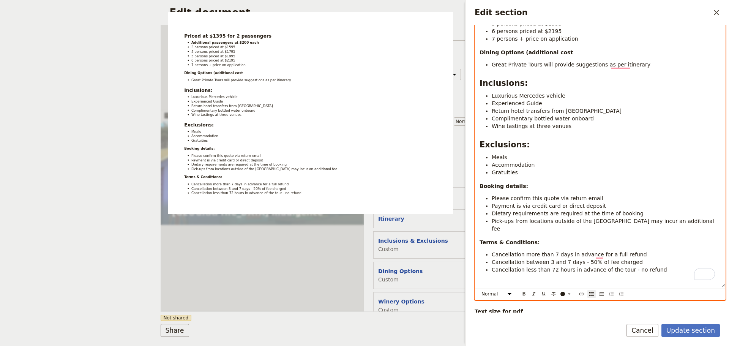
scroll to position [153, 0]
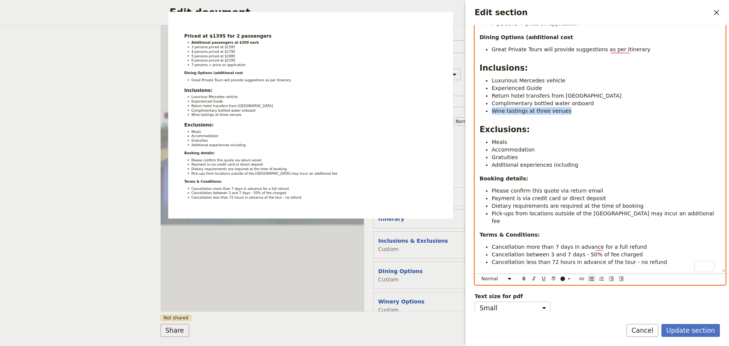
drag, startPoint x: 568, startPoint y: 109, endPoint x: 478, endPoint y: 109, distance: 89.6
click at [478, 109] on div "Priced at $1395 for 2 passengers Additional passengers at $200 each 3 persons p…" at bounding box center [600, 117] width 250 height 307
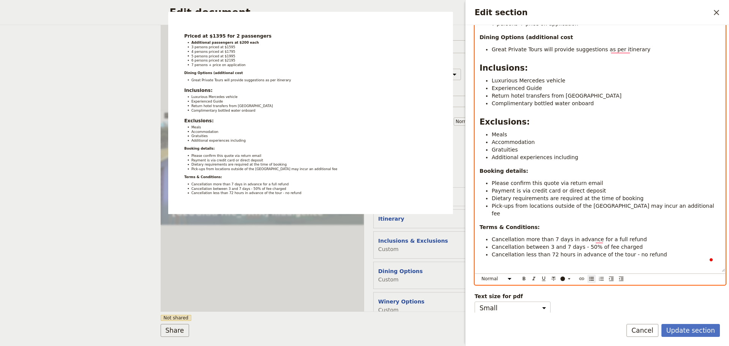
click at [591, 158] on li "Additional experiences including" at bounding box center [606, 157] width 229 height 8
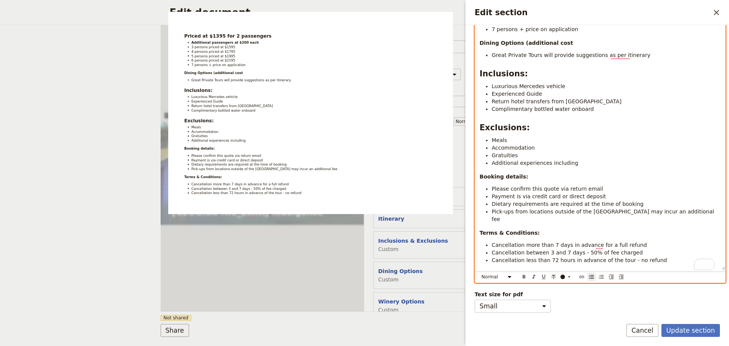
click at [579, 159] on li "Additional experiences including" at bounding box center [606, 163] width 229 height 8
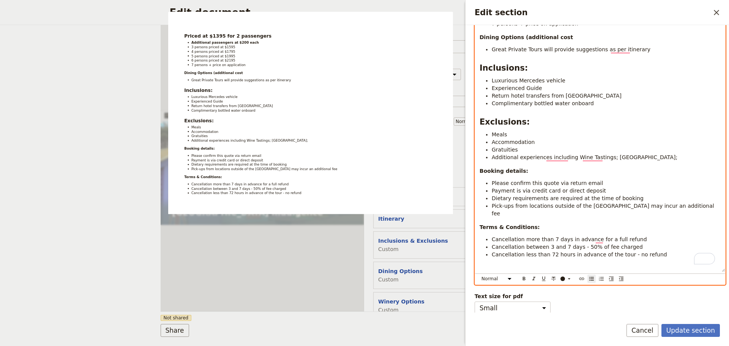
click at [573, 155] on span "Additional experiences including Wine Tastings; Hot Springs;" at bounding box center [585, 157] width 186 height 6
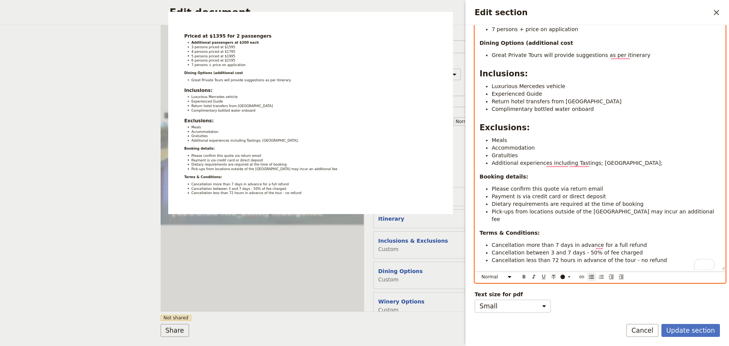
click at [592, 105] on li "Complimentary bottled water onboard" at bounding box center [606, 109] width 229 height 8
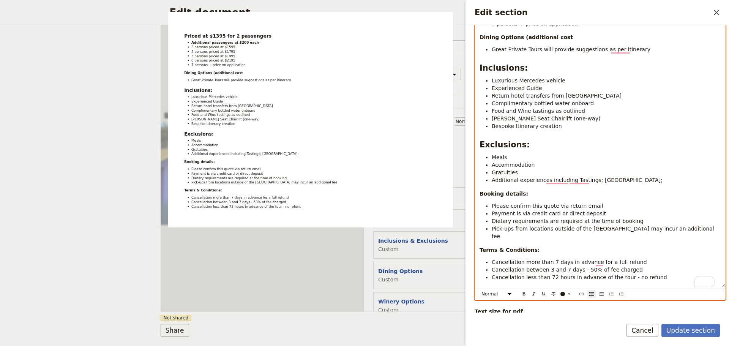
click at [582, 120] on li "Arthurs Seat Chairlift (one-way)" at bounding box center [606, 119] width 229 height 8
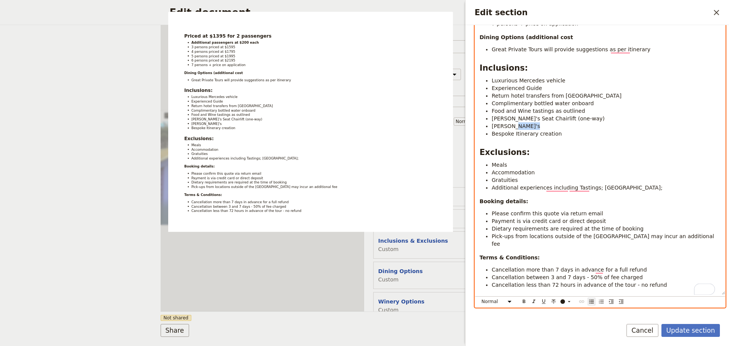
drag, startPoint x: 509, startPoint y: 125, endPoint x: 483, endPoint y: 132, distance: 27.1
click at [483, 132] on ul "Luxurious Mercedes vehicle Experienced Guide Return hotel transfers from Melbou…" at bounding box center [599, 107] width 241 height 61
click at [506, 123] on span "Arthur's" at bounding box center [516, 126] width 48 height 6
drag, startPoint x: 507, startPoint y: 124, endPoint x: 492, endPoint y: 124, distance: 14.8
click at [492, 124] on li "Arthur's" at bounding box center [606, 126] width 229 height 8
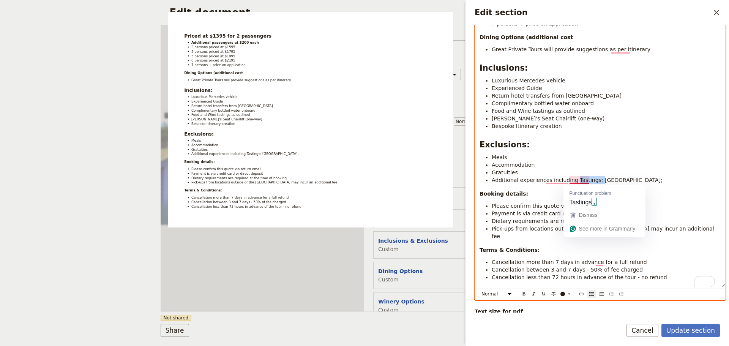
drag, startPoint x: 591, startPoint y: 179, endPoint x: 569, endPoint y: 179, distance: 21.3
click at [569, 179] on span "Additional experiences including Tastings; Hot Springs;" at bounding box center [577, 180] width 171 height 6
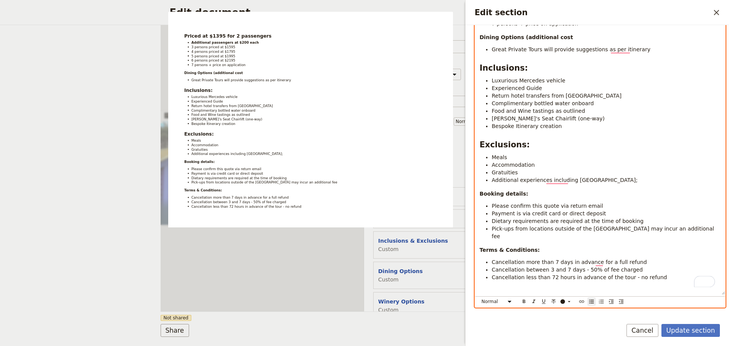
click at [623, 181] on li "Additional experiences including Hot Springs;" at bounding box center [606, 180] width 229 height 8
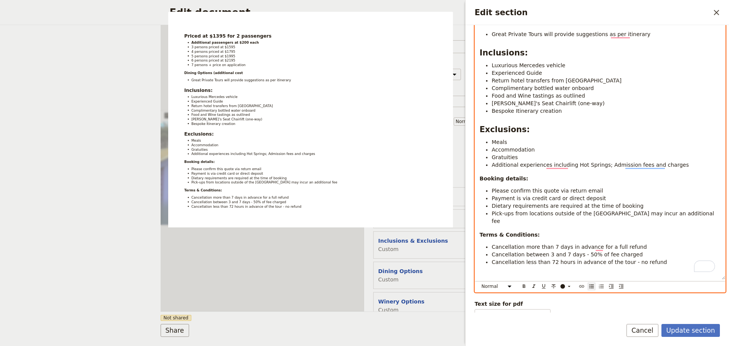
scroll to position [175, 0]
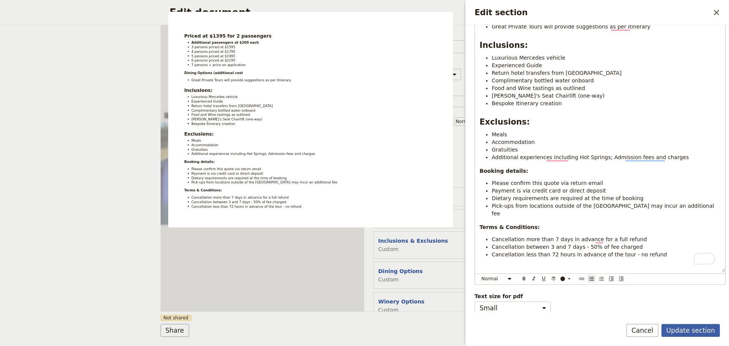
click at [688, 324] on button "Update section" at bounding box center [690, 330] width 58 height 13
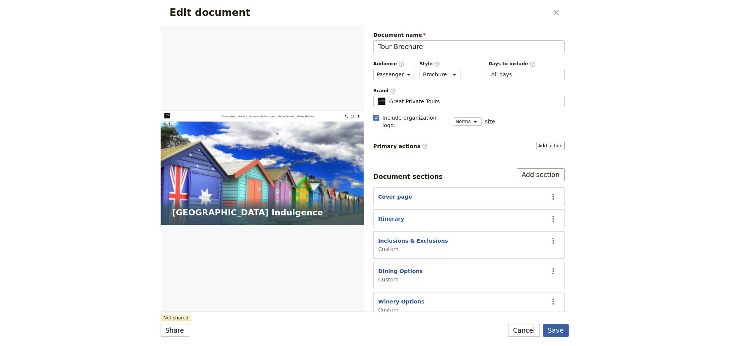
click at [568, 332] on button "Save" at bounding box center [556, 330] width 26 height 13
